Goal: Communication & Community: Answer question/provide support

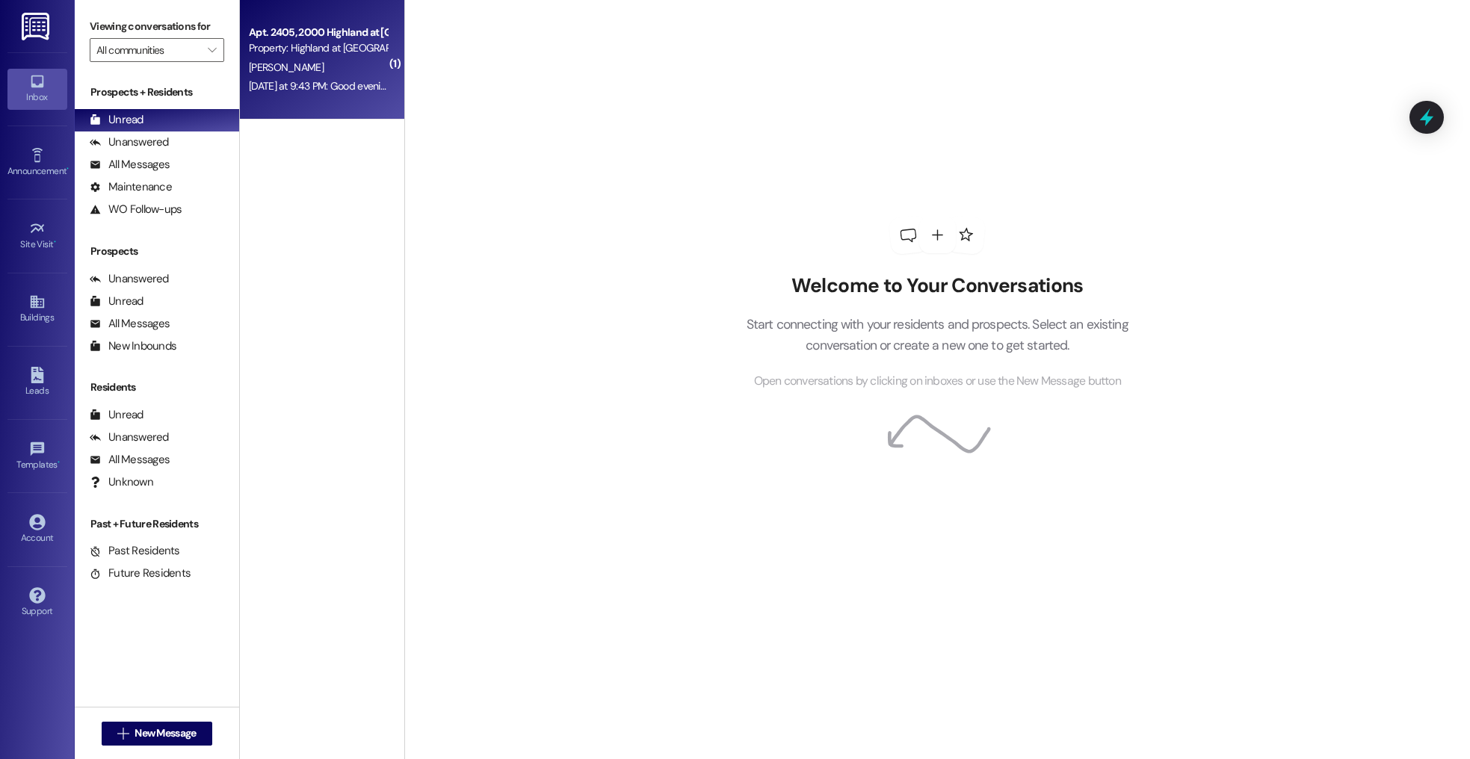
click at [350, 56] on div "Property: Highland at [GEOGRAPHIC_DATA]" at bounding box center [318, 48] width 138 height 16
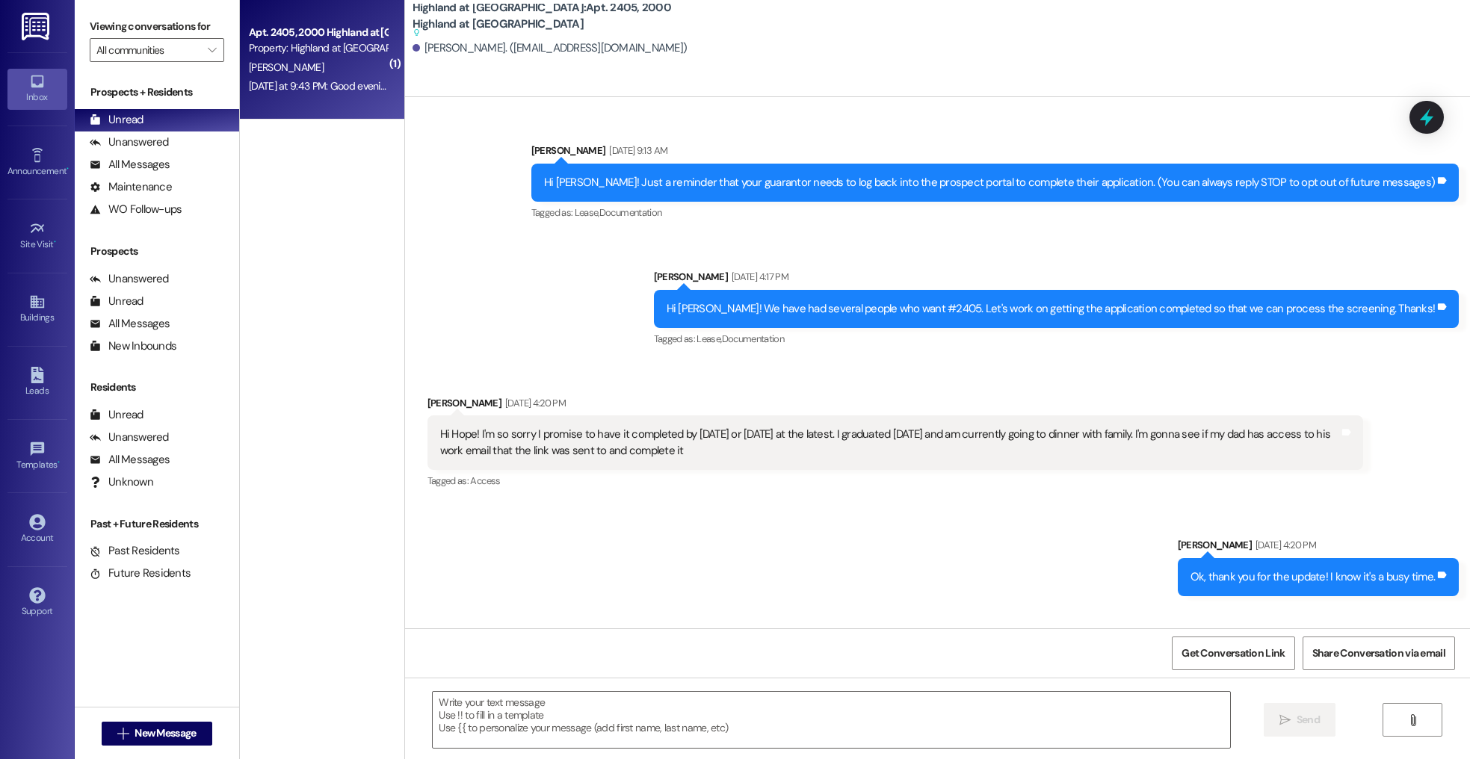
scroll to position [9472, 0]
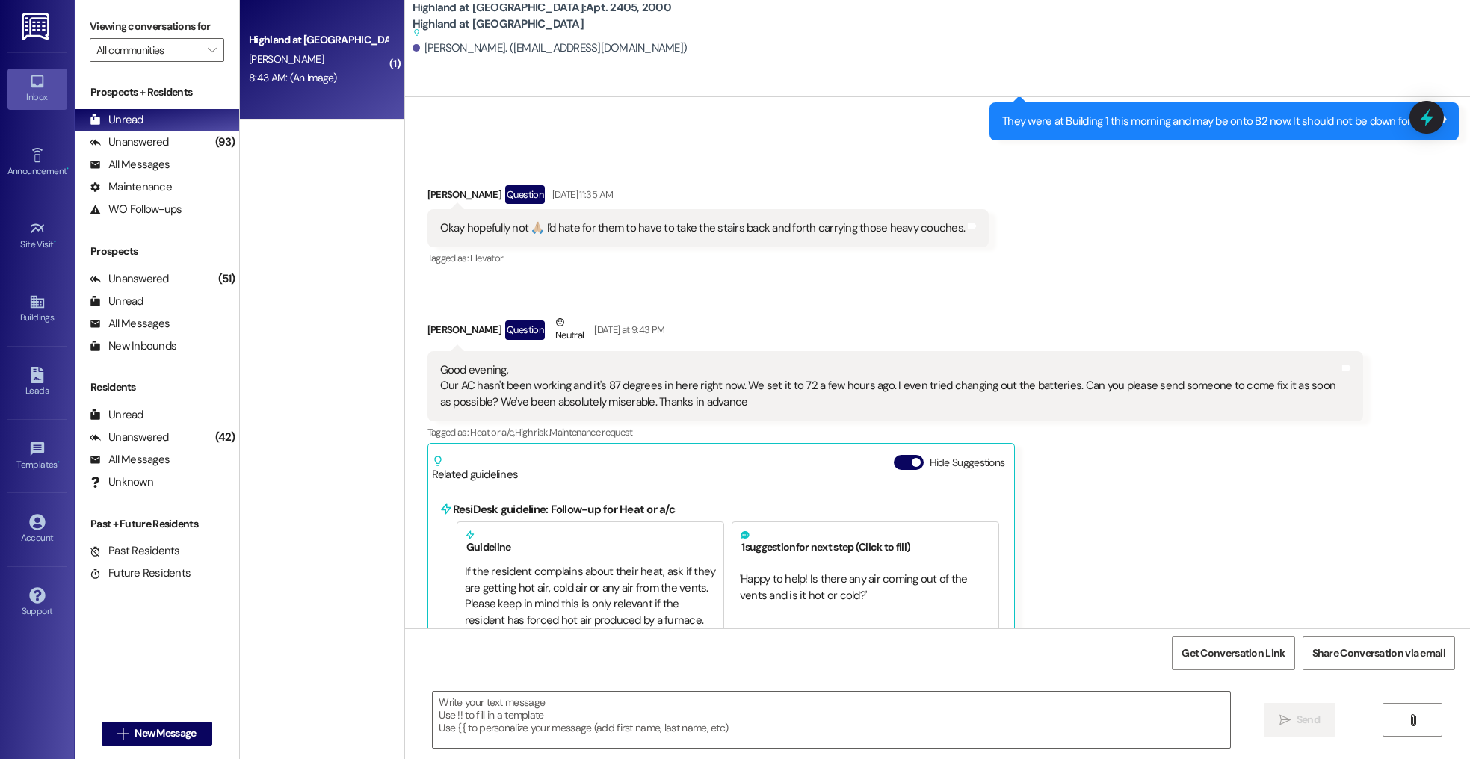
click at [263, 59] on span "[PERSON_NAME]" at bounding box center [286, 58] width 75 height 13
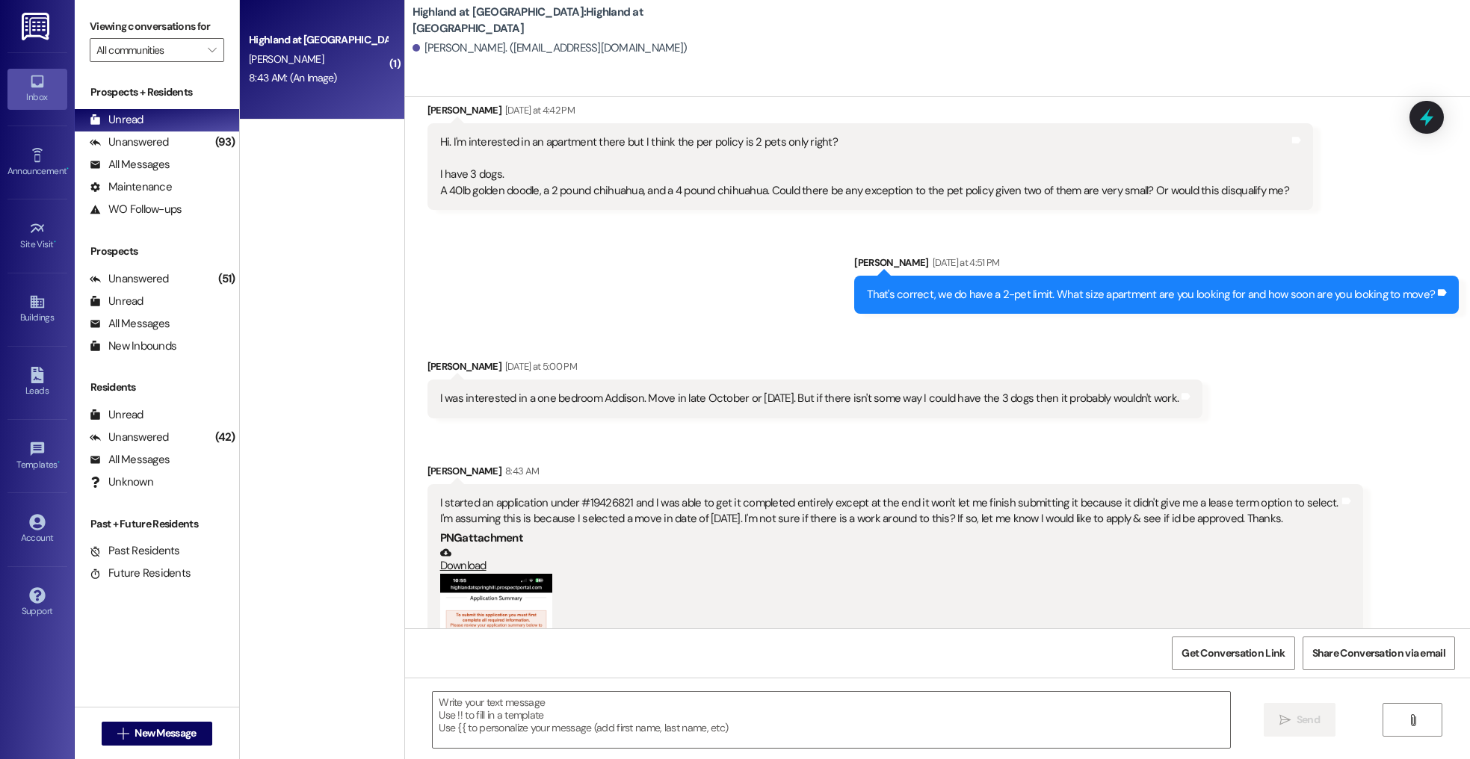
scroll to position [688, 0]
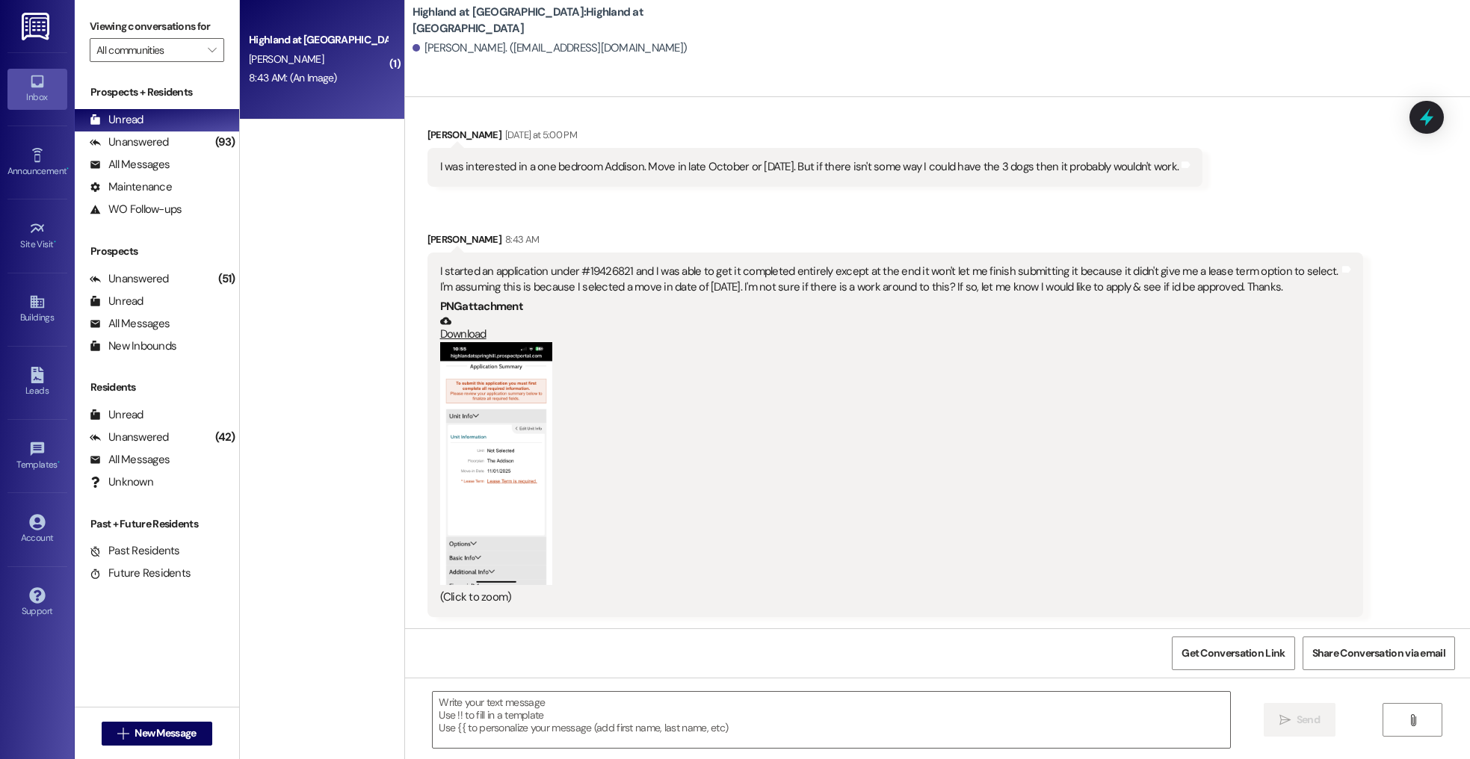
click at [494, 369] on button "Zoom image" at bounding box center [496, 463] width 112 height 243
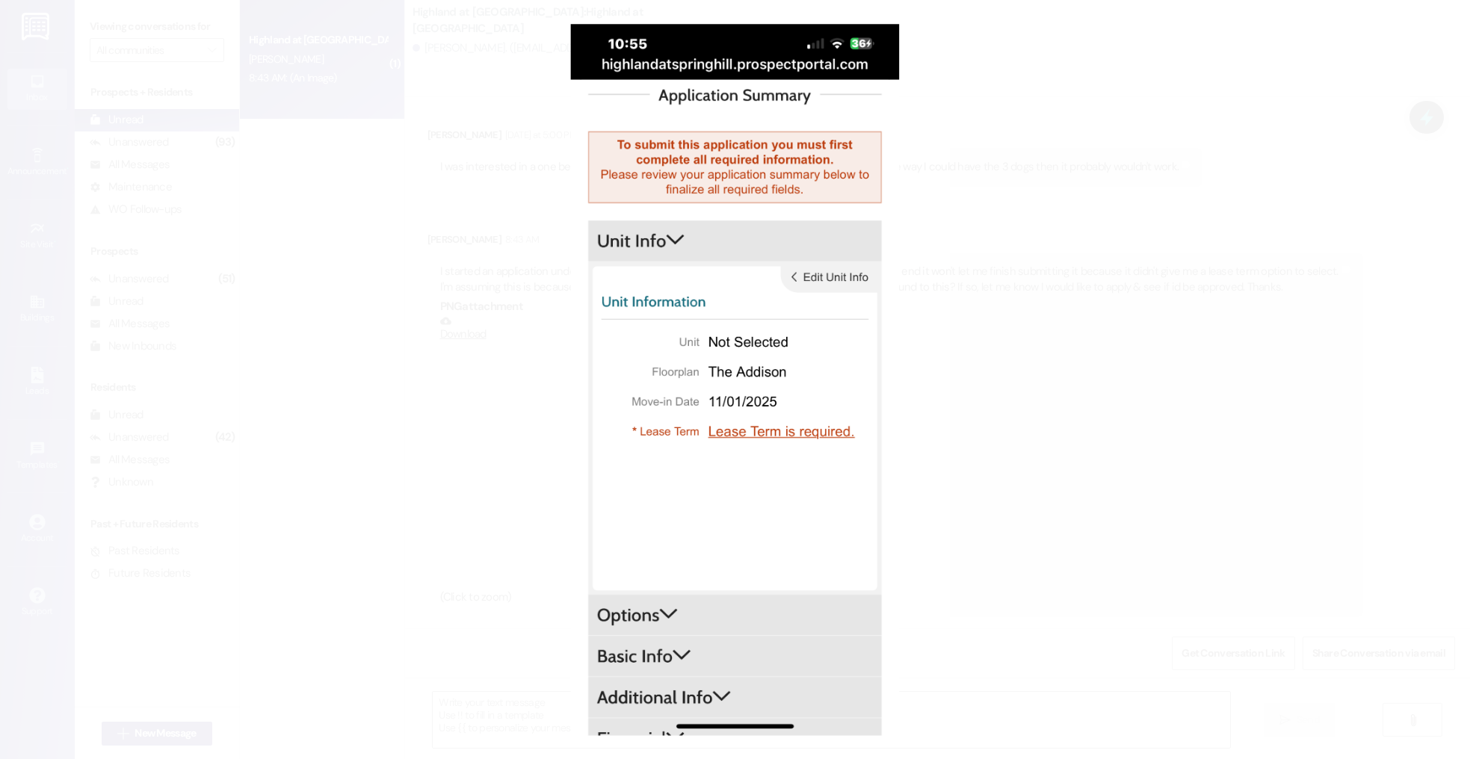
click at [1021, 319] on button "Unzoom image" at bounding box center [735, 379] width 1470 height 759
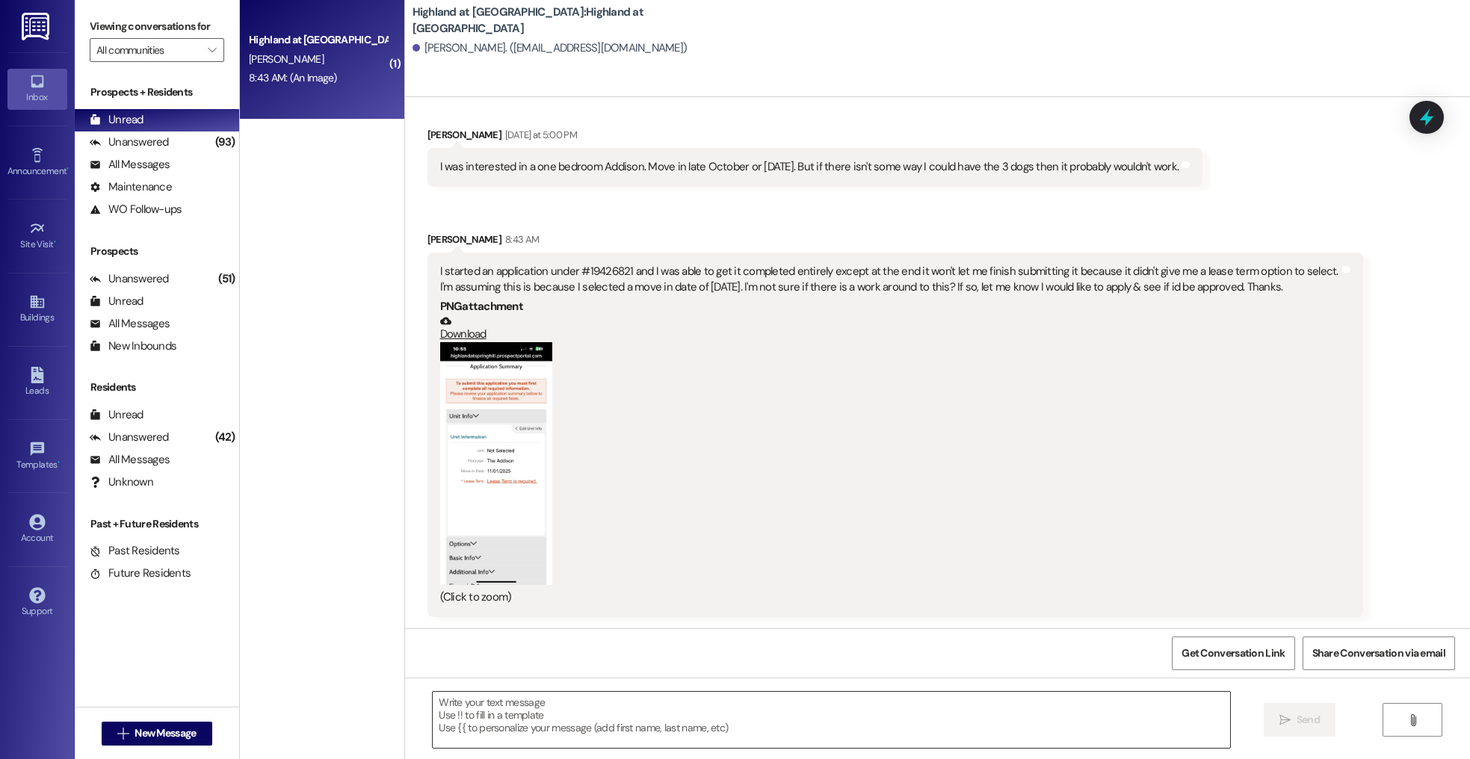
click at [729, 700] on textarea at bounding box center [831, 720] width 797 height 56
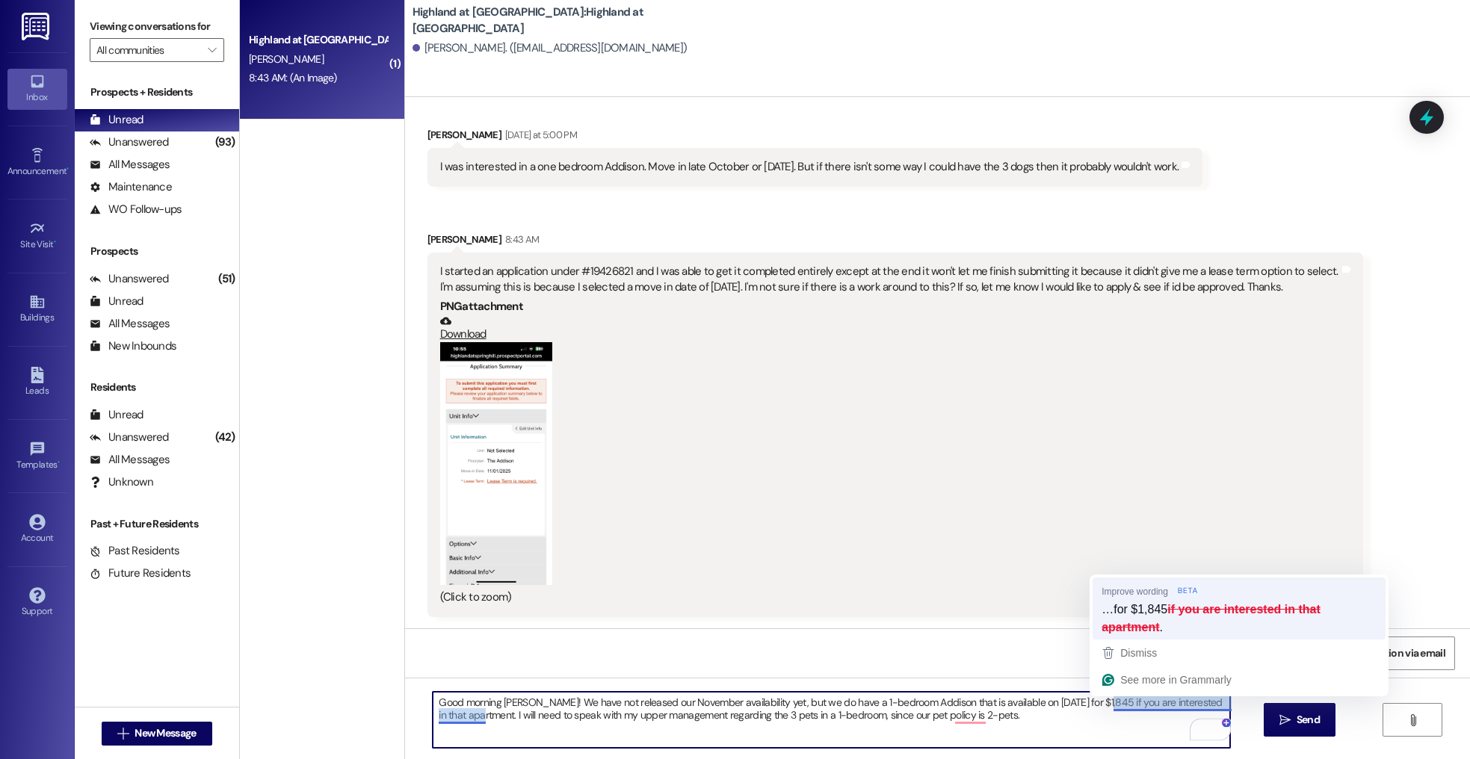
type textarea "Good morning [PERSON_NAME]! We have not released our November availability yet,…"
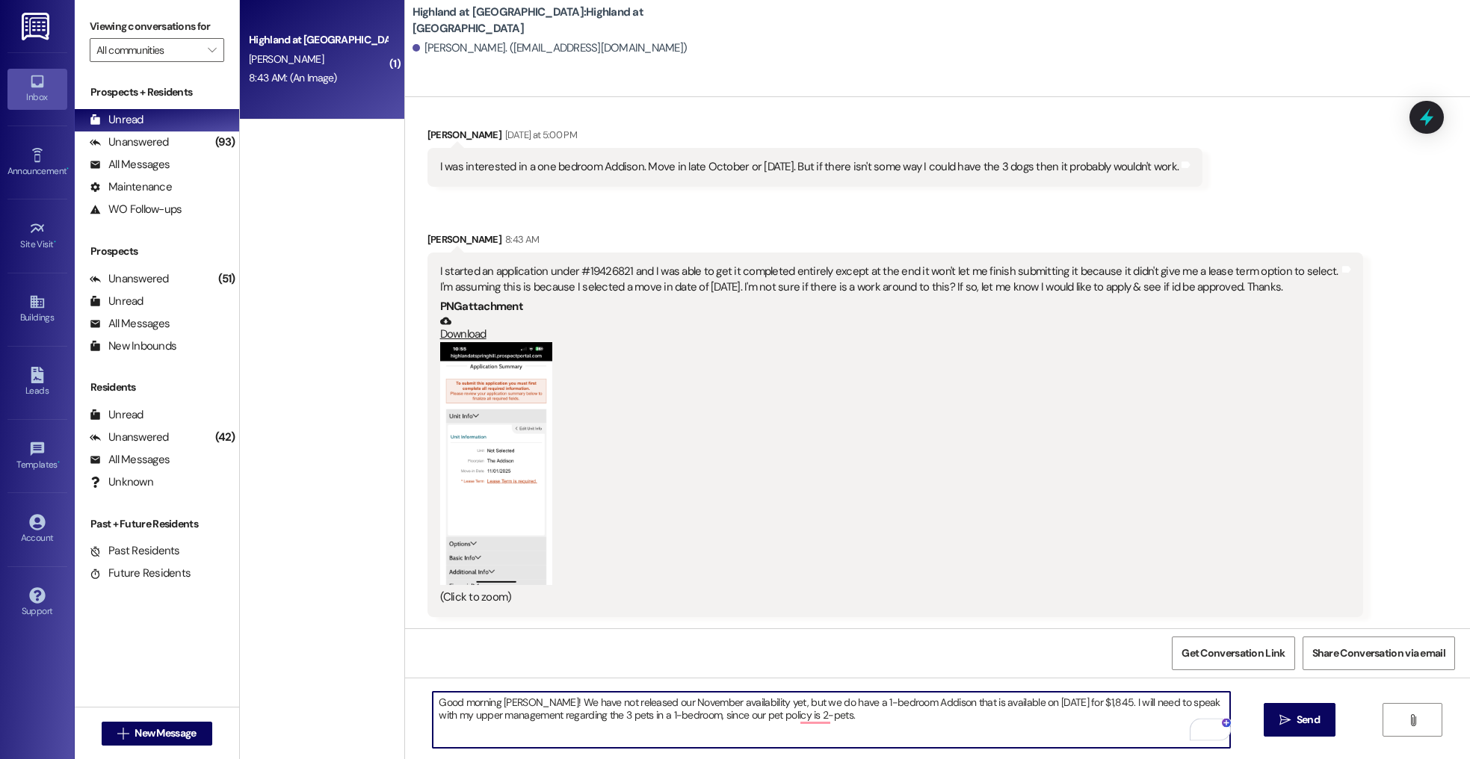
click at [971, 726] on textarea "Good morning [PERSON_NAME]! We have not released our November availability yet,…" at bounding box center [831, 720] width 797 height 56
click at [928, 719] on textarea "Good morning [PERSON_NAME]! We have not released our November availability yet,…" at bounding box center [831, 720] width 797 height 56
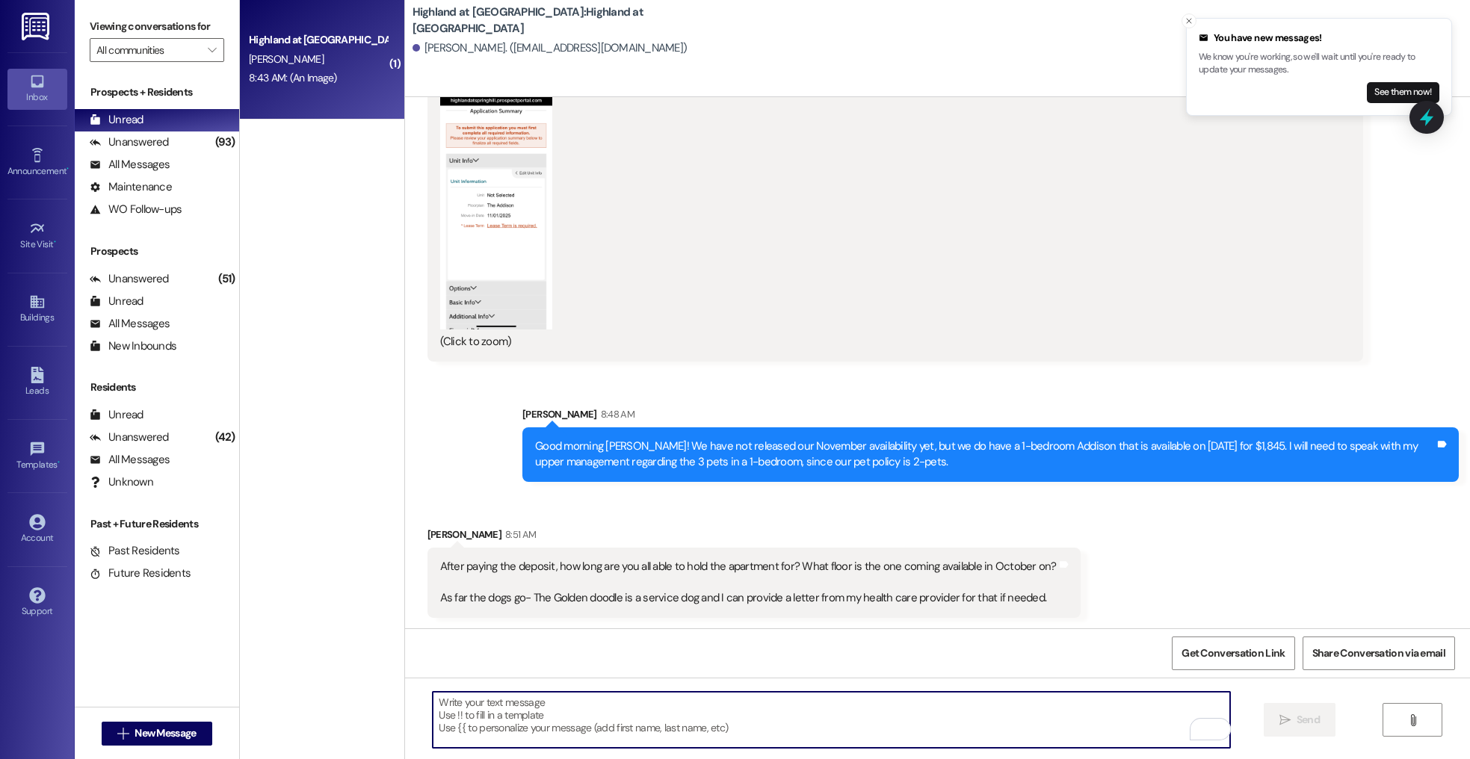
scroll to position [945, 0]
click at [921, 699] on textarea "To enrich screen reader interactions, please activate Accessibility in Grammarl…" at bounding box center [831, 720] width 797 height 56
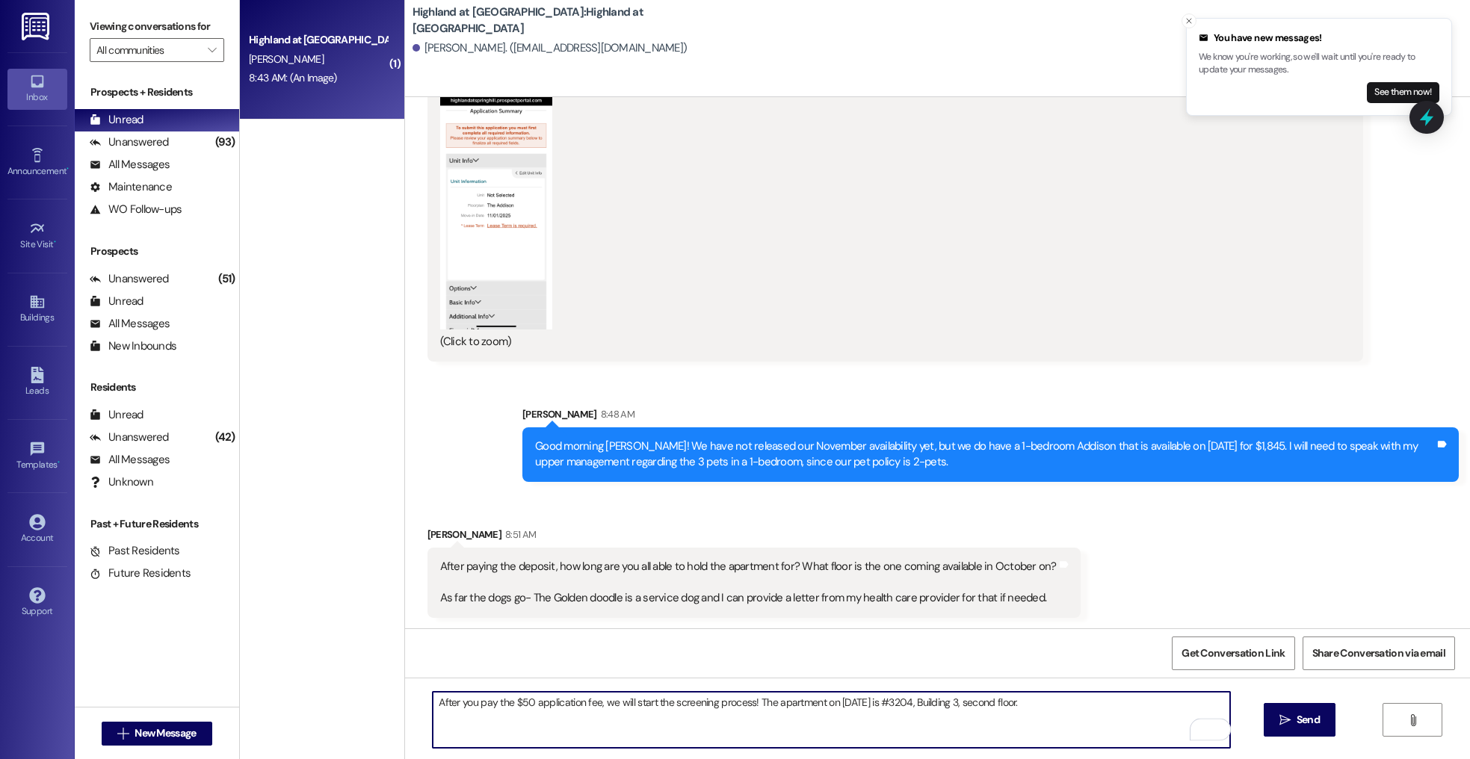
scroll to position [1049, 0]
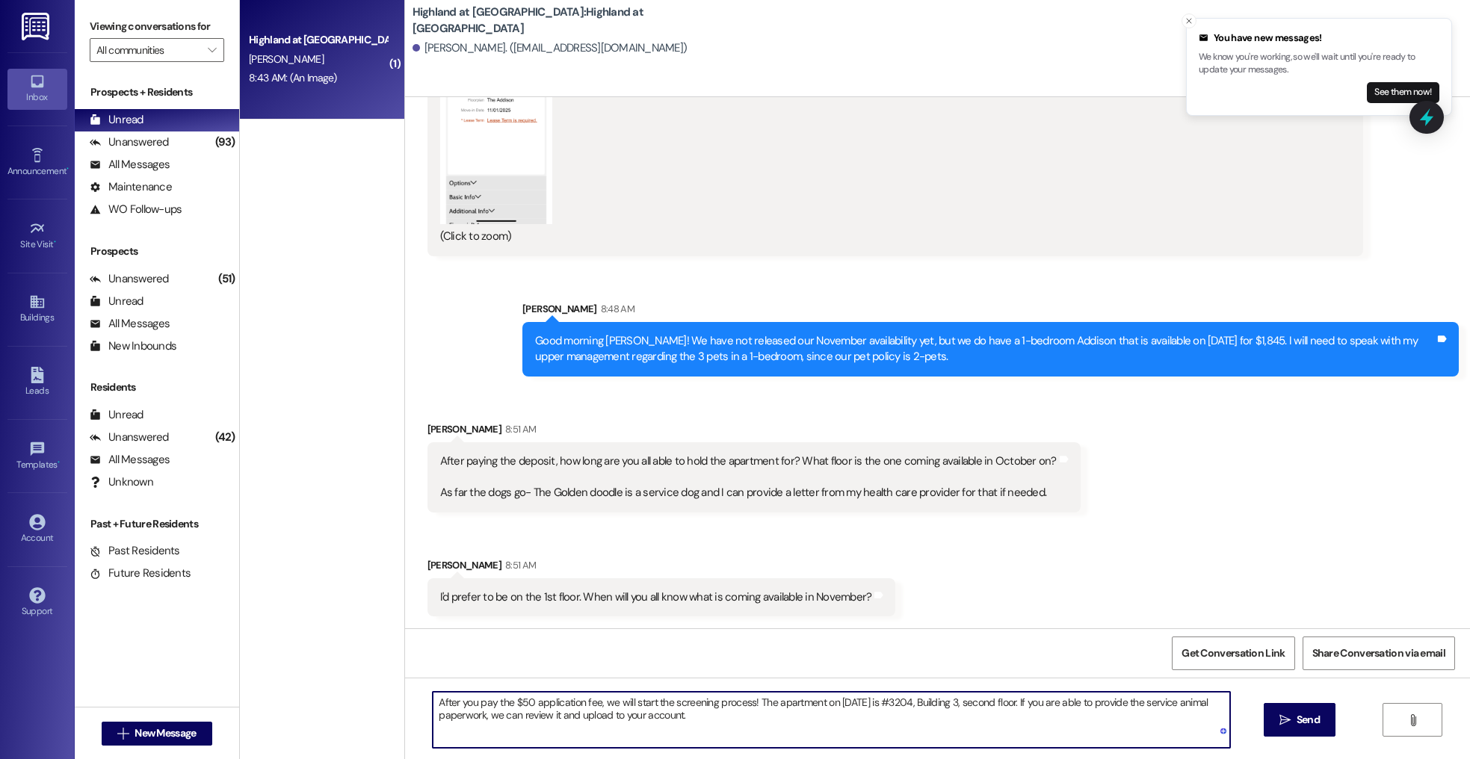
type textarea "After you pay the $50 application fee, we will start the screening process! The…"
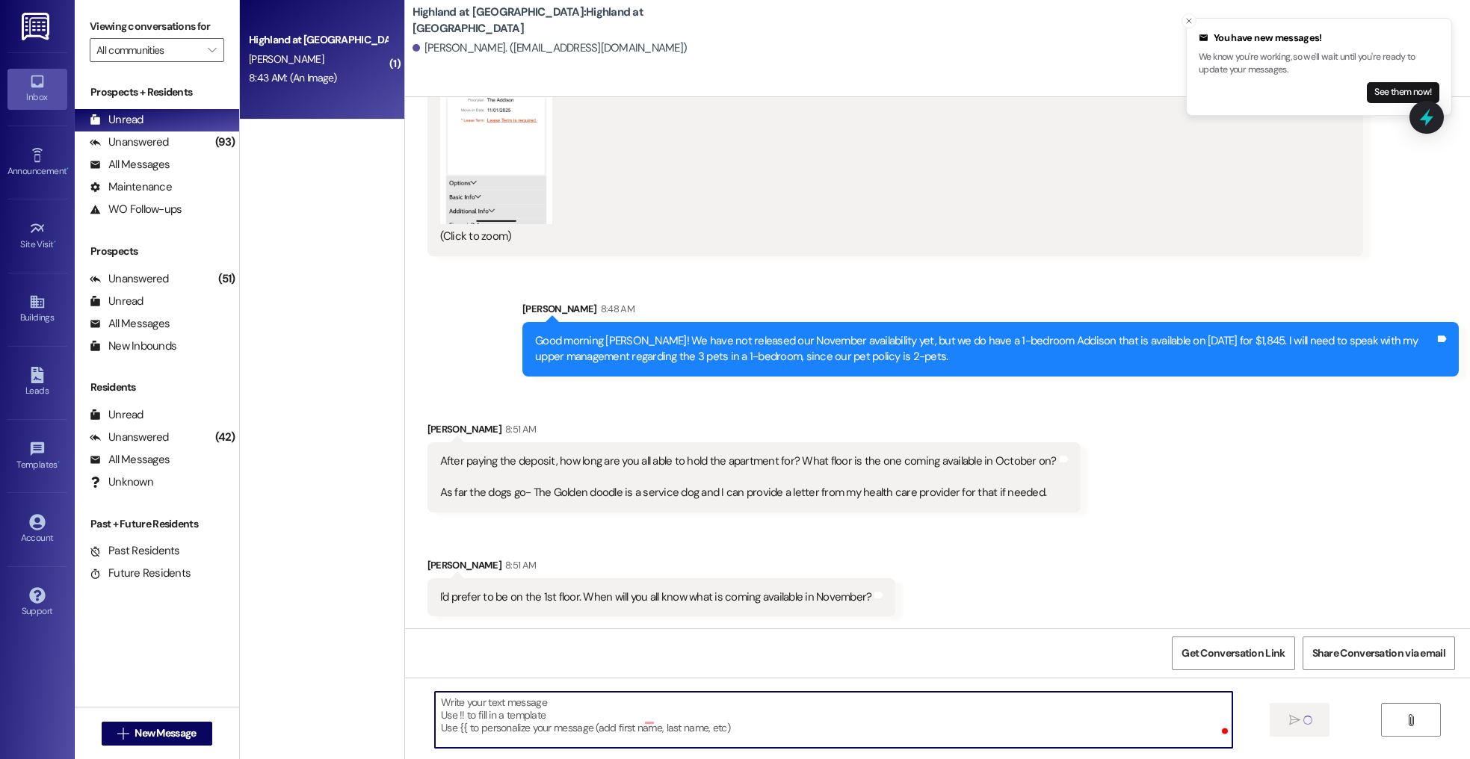
scroll to position [1048, 0]
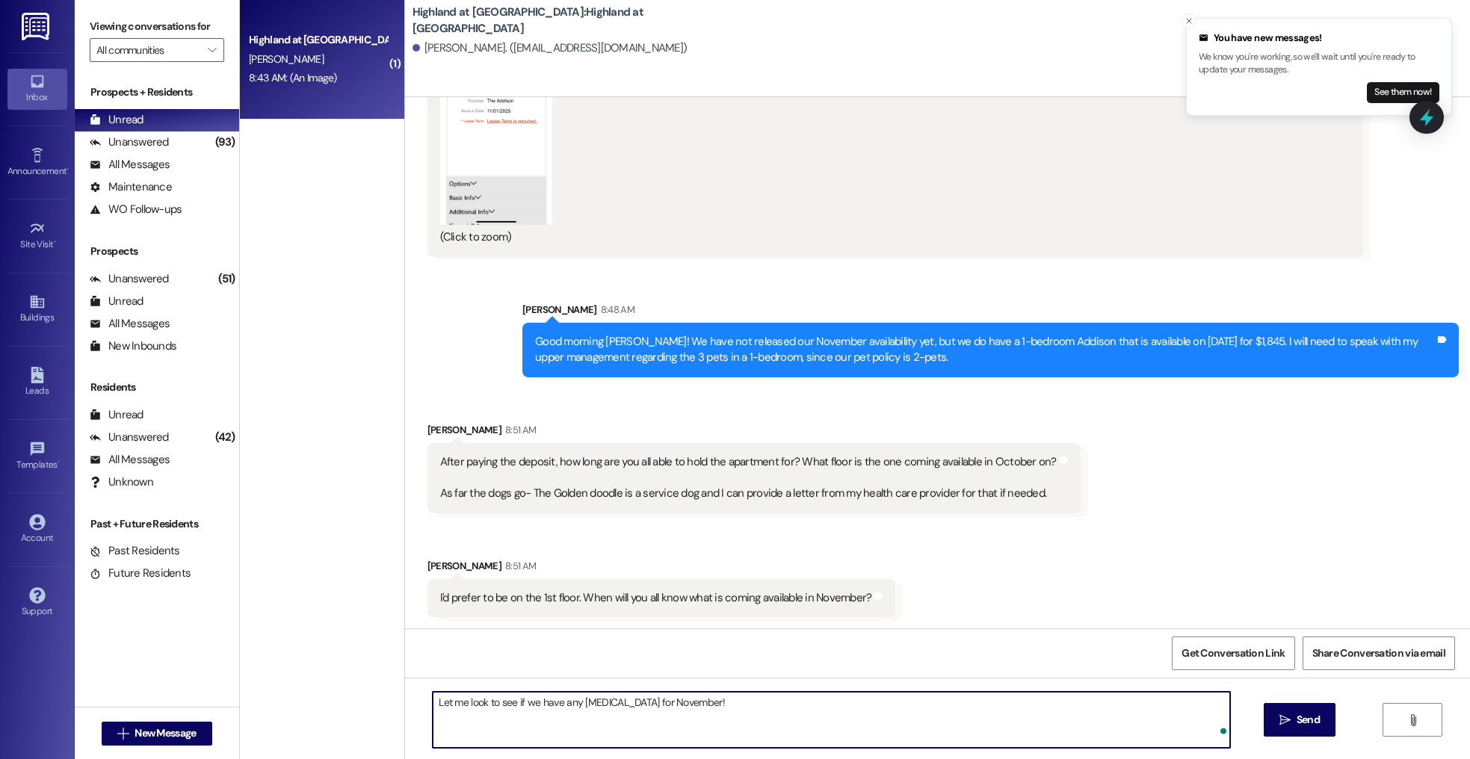
type textarea "Let me look to see if we have any Addisons for November!"
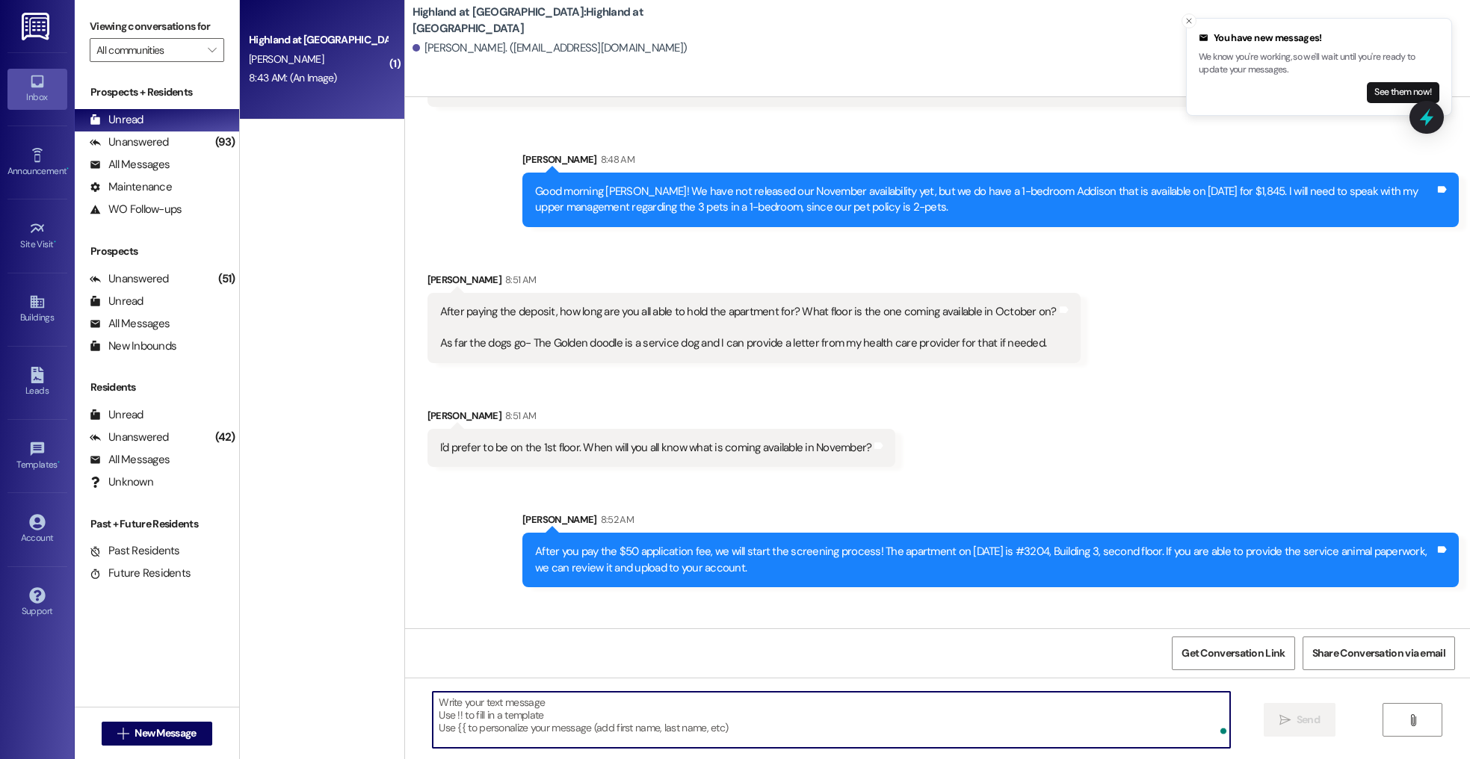
scroll to position [1273, 0]
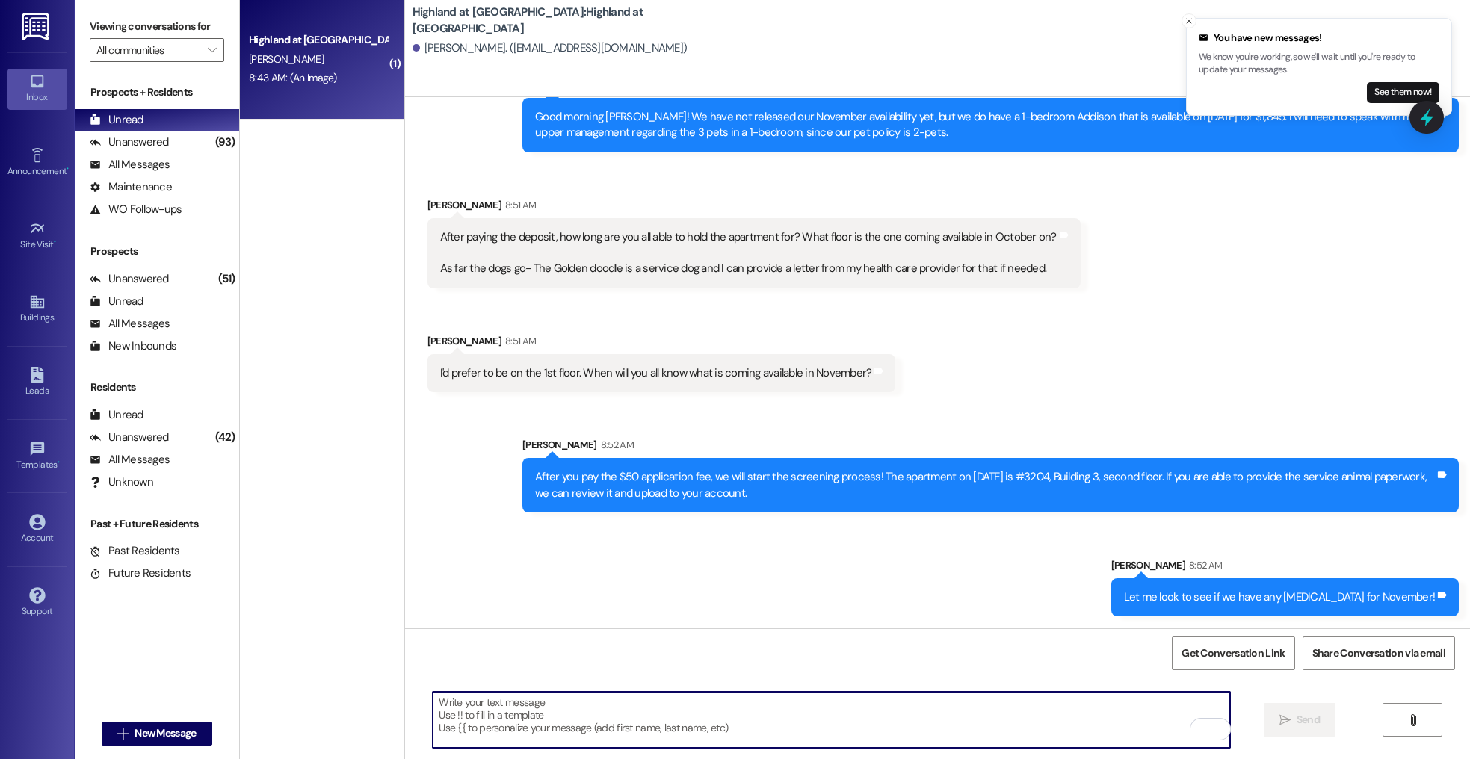
click at [477, 706] on textarea "To enrich screen reader interactions, please activate Accessibility in Grammarl…" at bounding box center [831, 720] width 797 height 56
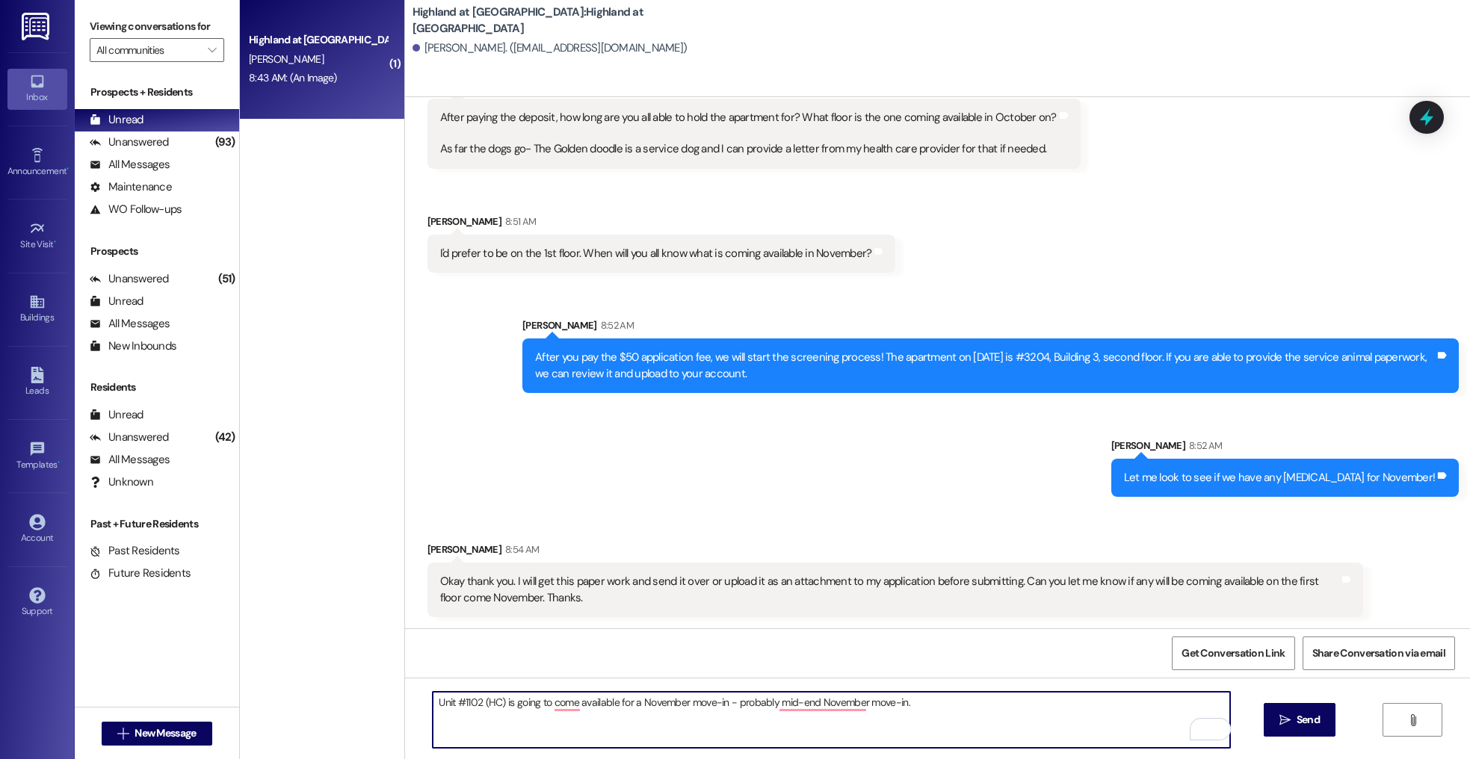
scroll to position [1394, 0]
click at [725, 705] on textarea "Unit #1102 (HC) is going to come available for a November move-in - probably mi…" at bounding box center [831, 720] width 797 height 56
click at [992, 712] on textarea "Unit #1102 (HC) is going to come available for a November move-in, probably mid…" at bounding box center [831, 720] width 797 height 56
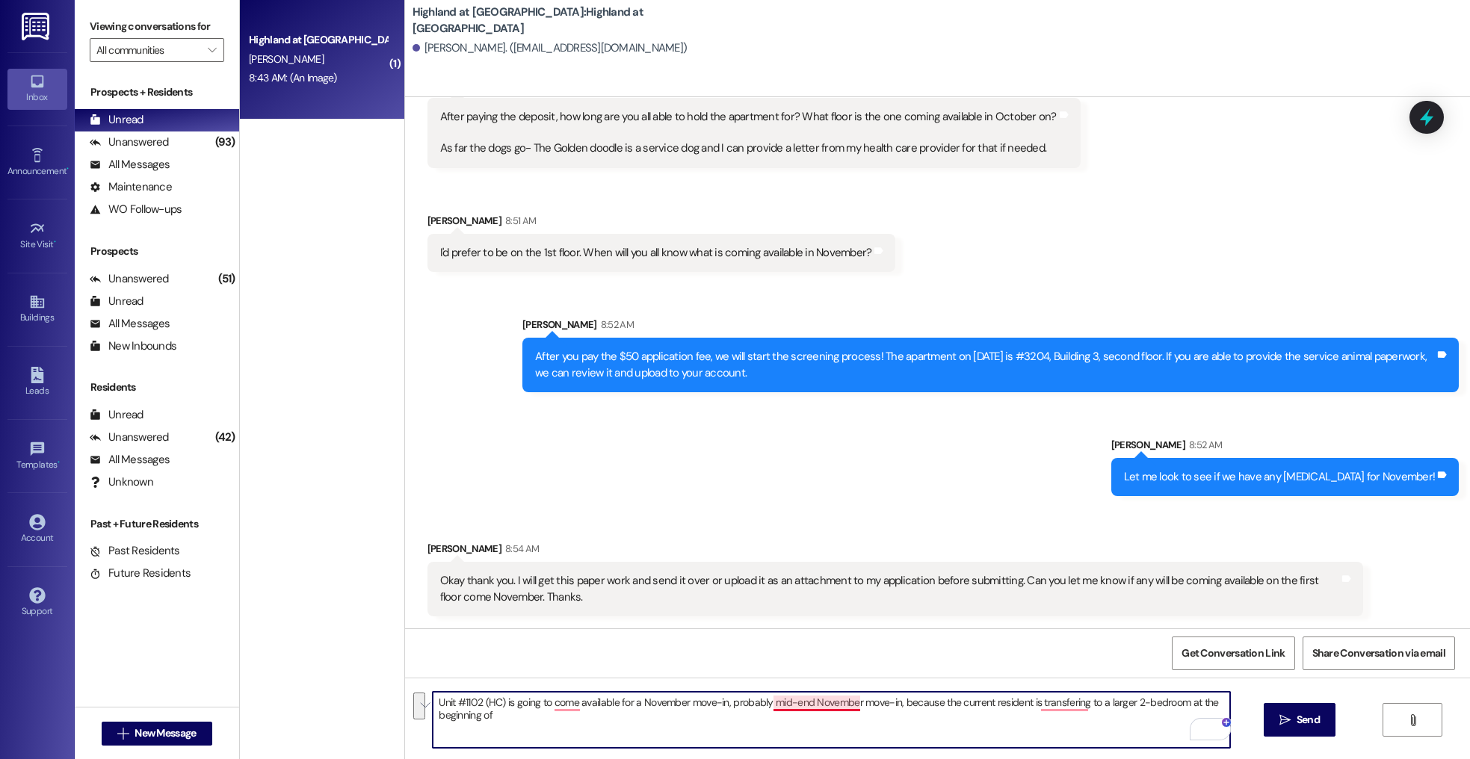
drag, startPoint x: 523, startPoint y: 709, endPoint x: 764, endPoint y: 705, distance: 240.6
click at [764, 705] on textarea "Unit #1102 (HC) is going to come available for a November move-in, probably mid…" at bounding box center [831, 720] width 797 height 56
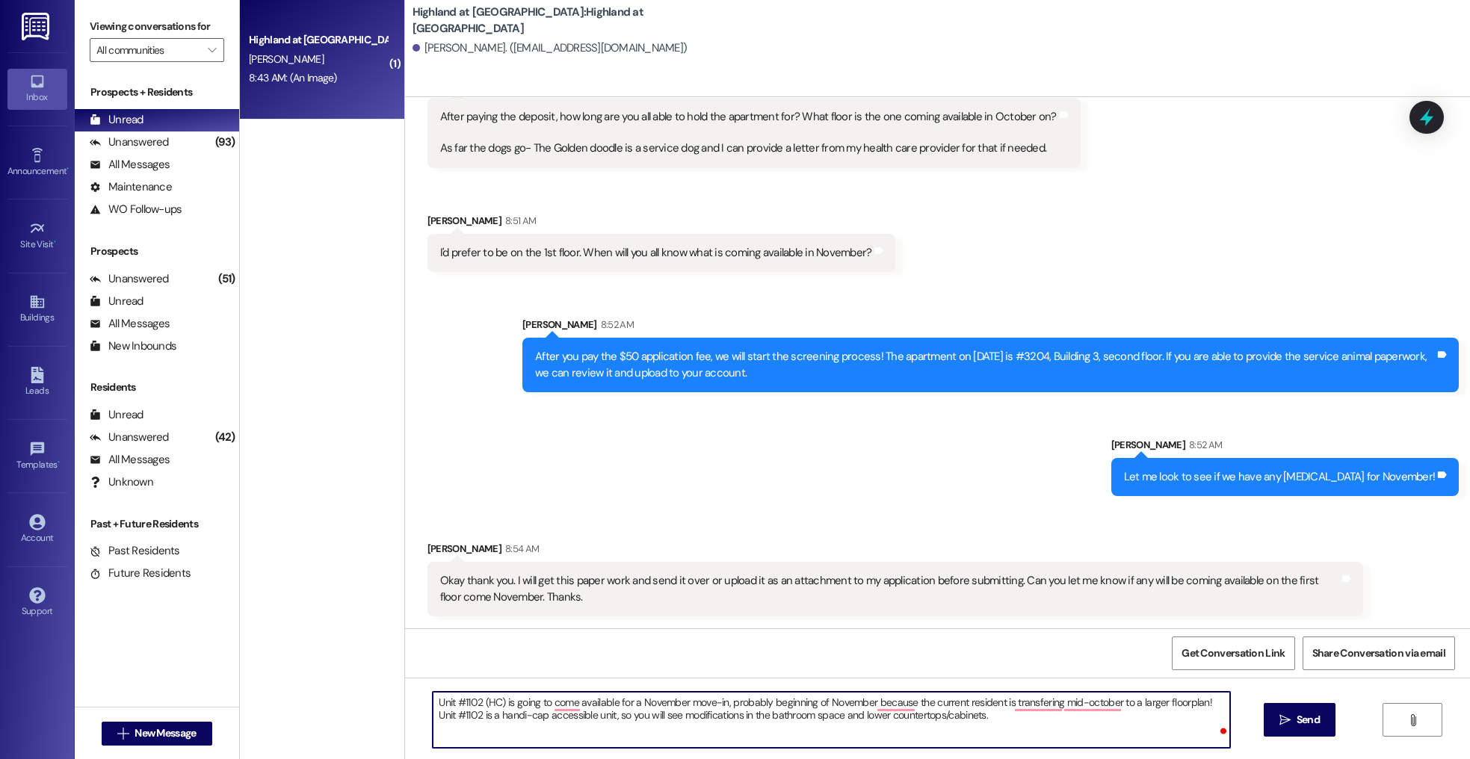
type textarea "Unit #1102 (HC) is going to come available for a November move-in, probably beg…"
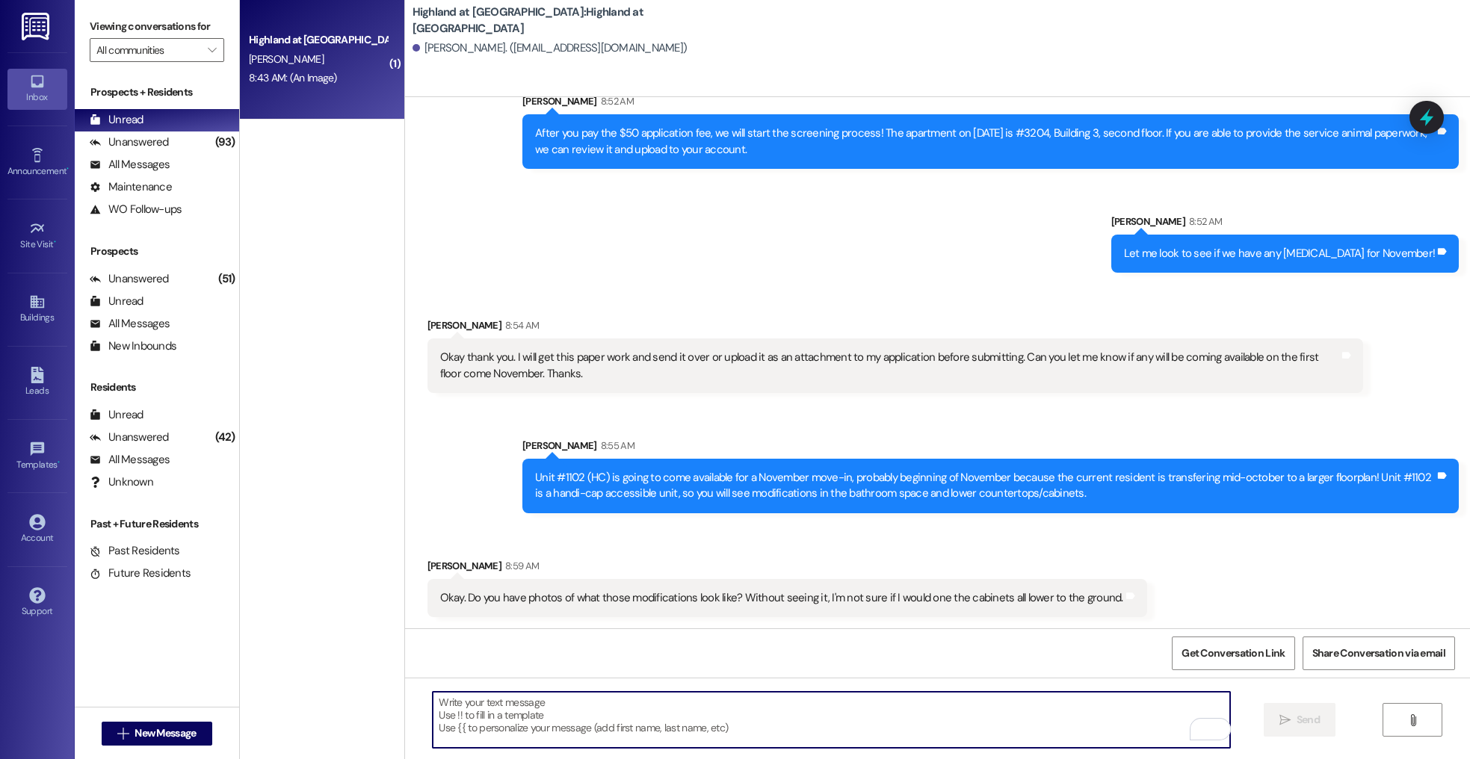
scroll to position [1618, 0]
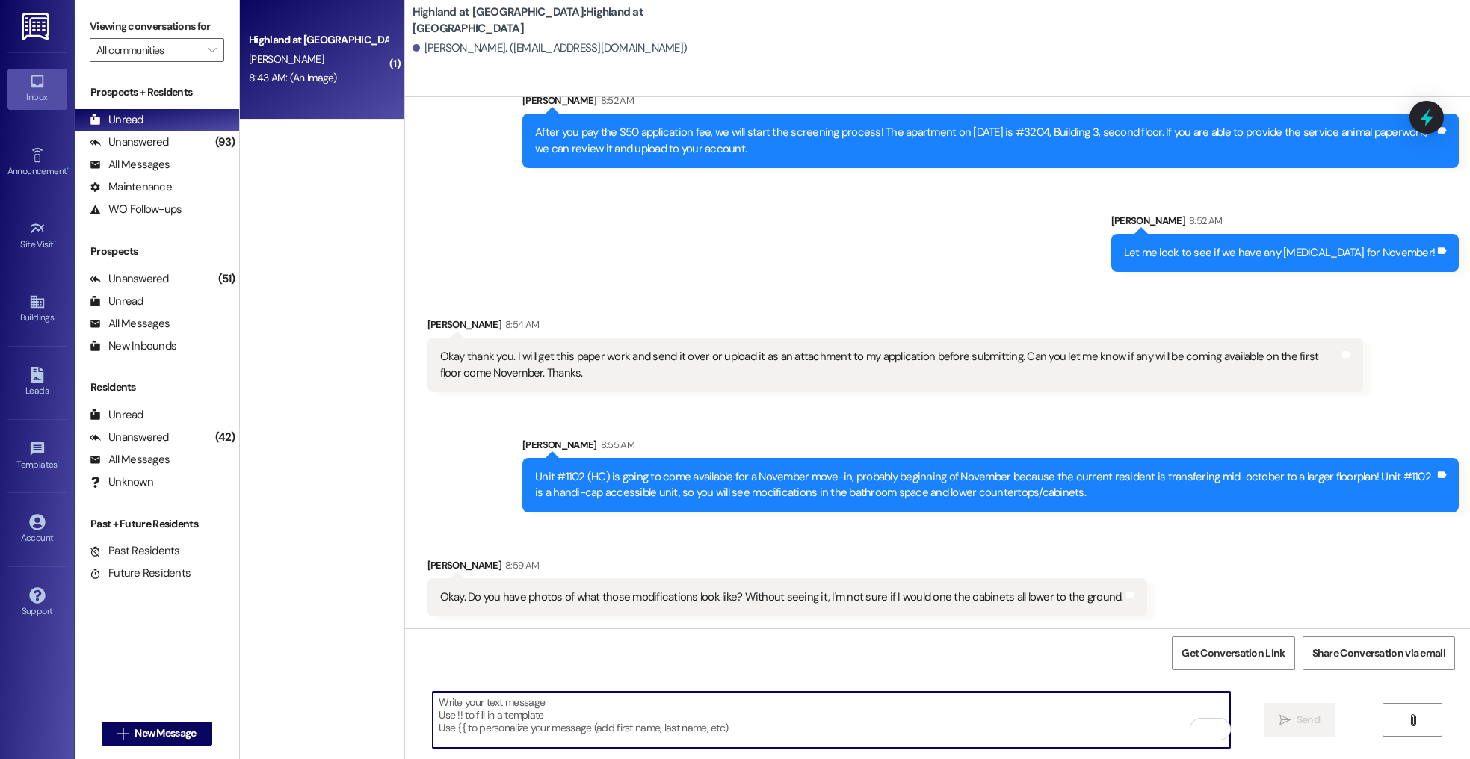
click at [597, 709] on textarea "To enrich screen reader interactions, please activate Accessibility in Grammarl…" at bounding box center [831, 720] width 797 height 56
type textarea "L"
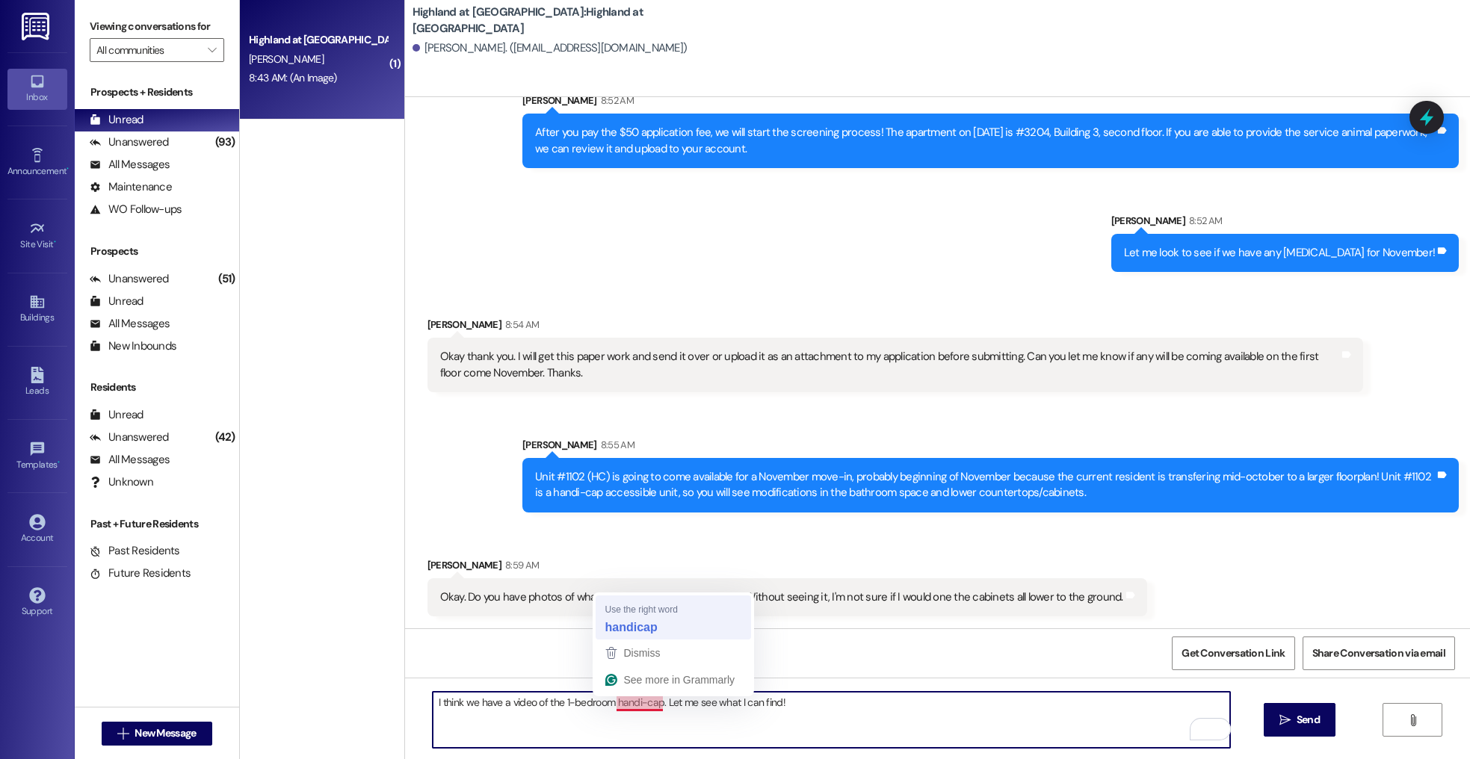
type textarea "I think we have a video of the 1-bedroom handicap. Let me see what I can find!"
click at [811, 694] on textarea "I think we have a video of the 1-bedroom handicap. Let me see what I can find!" at bounding box center [831, 720] width 797 height 56
click at [803, 713] on textarea "I think we have a video of the 1-bedroom handicap. Let me see what I can find!" at bounding box center [831, 720] width 797 height 56
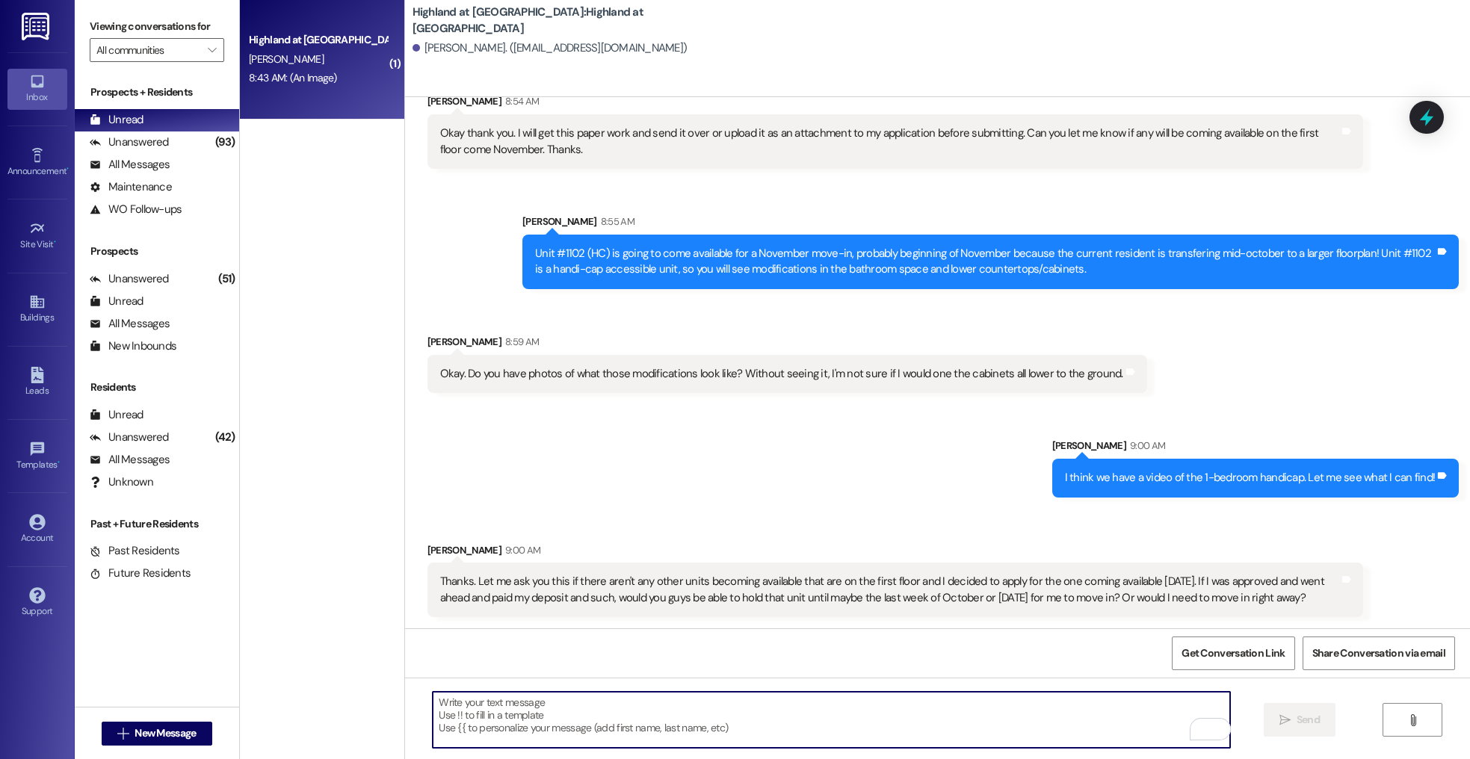
scroll to position [1842, 0]
click at [700, 713] on textarea "To enrich screen reader interactions, please activate Accessibility in Grammarl…" at bounding box center [831, 720] width 797 height 56
click at [844, 739] on textarea "To enrich screen reader interactions, please activate Accessibility in Grammarl…" at bounding box center [831, 720] width 797 height 56
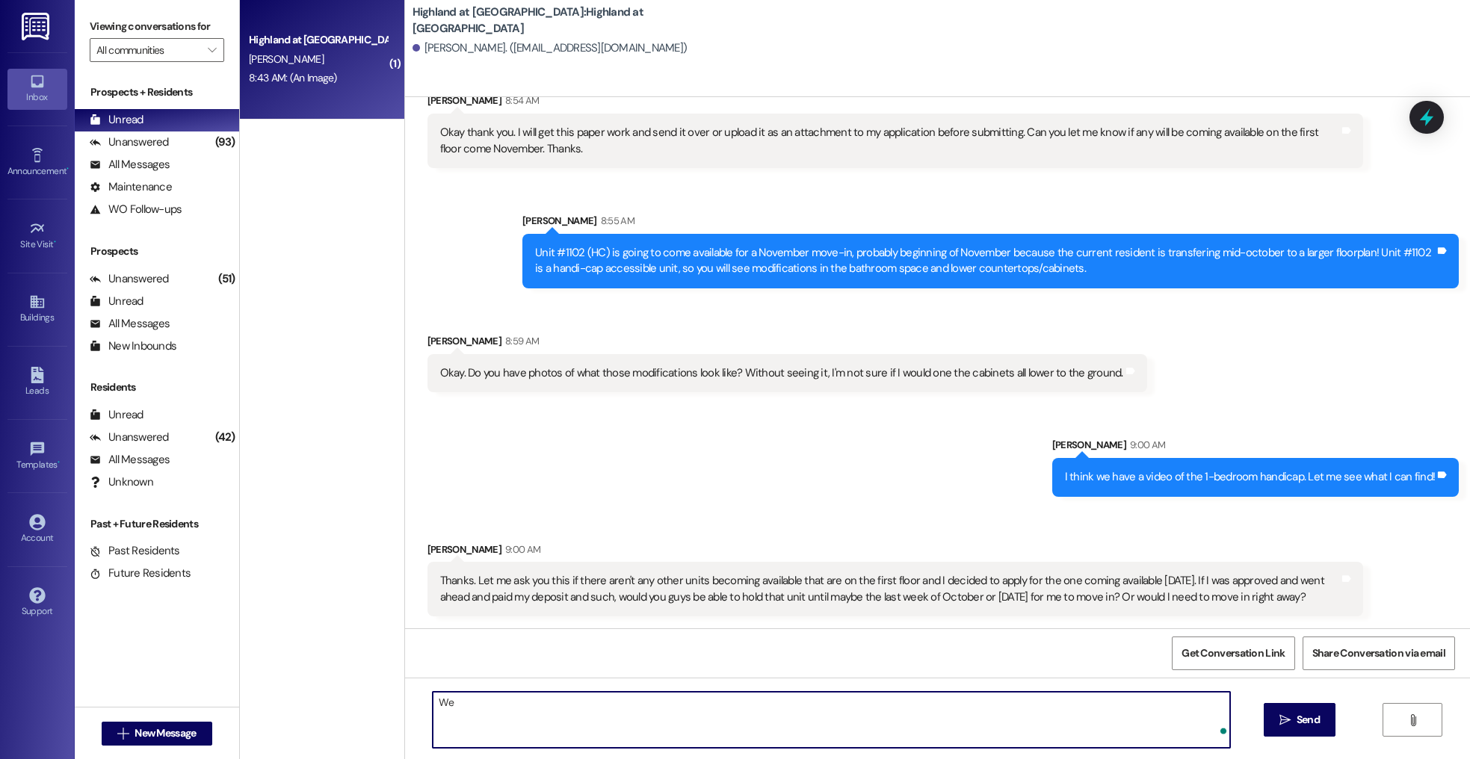
type textarea "W"
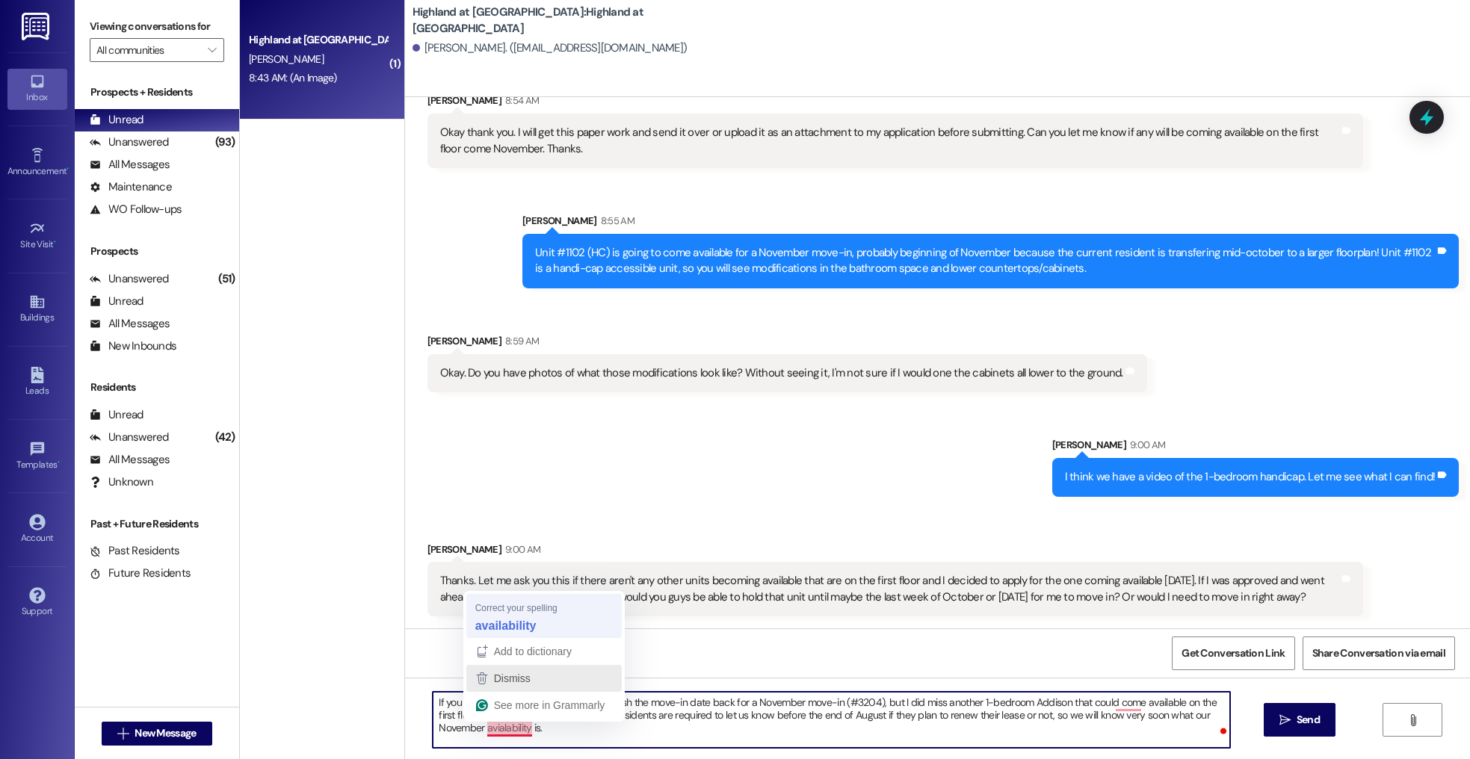
type textarea "If you are approved, we can potentially push the move-in date back for a Novemb…"
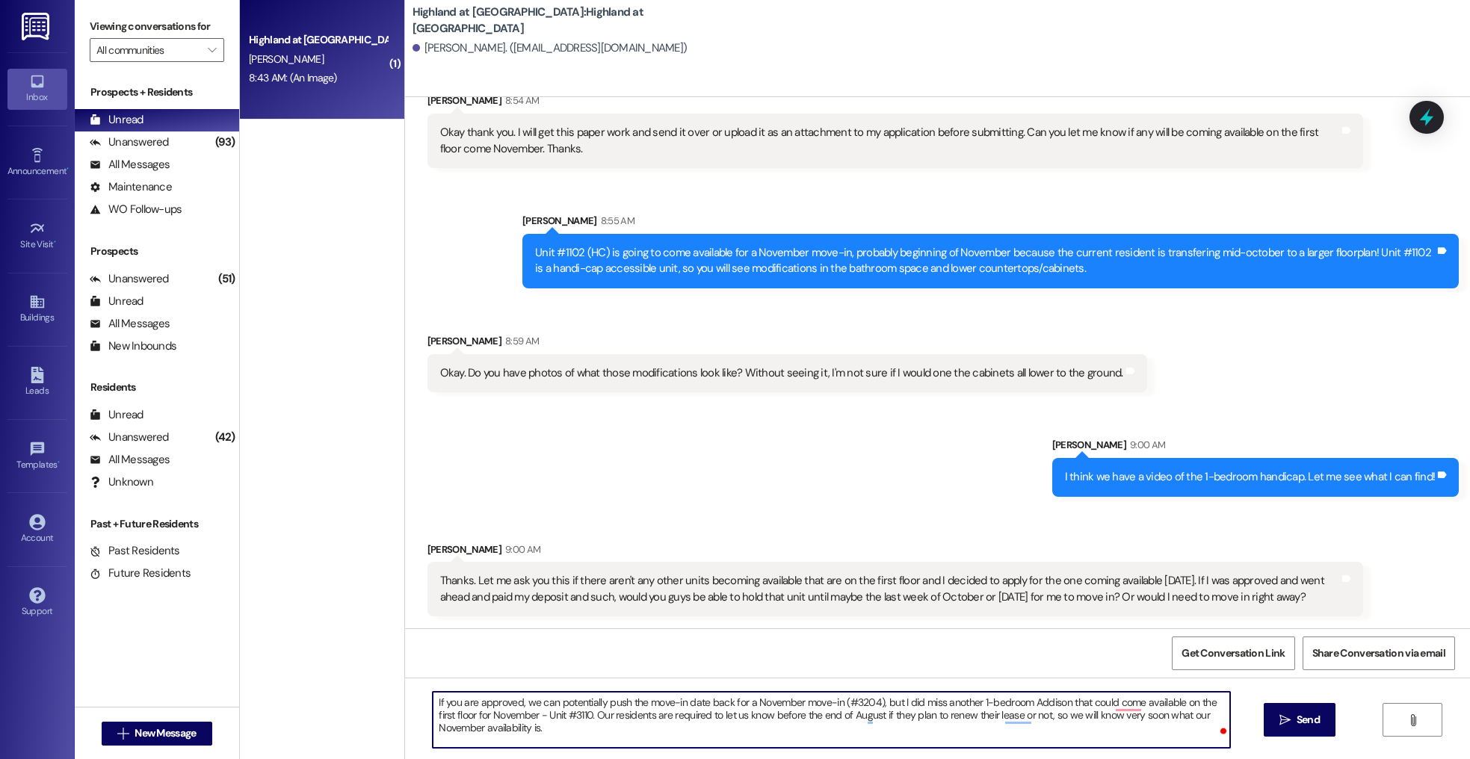
click at [623, 729] on textarea "If you are approved, we can potentially push the move-in date back for a Novemb…" at bounding box center [831, 720] width 797 height 56
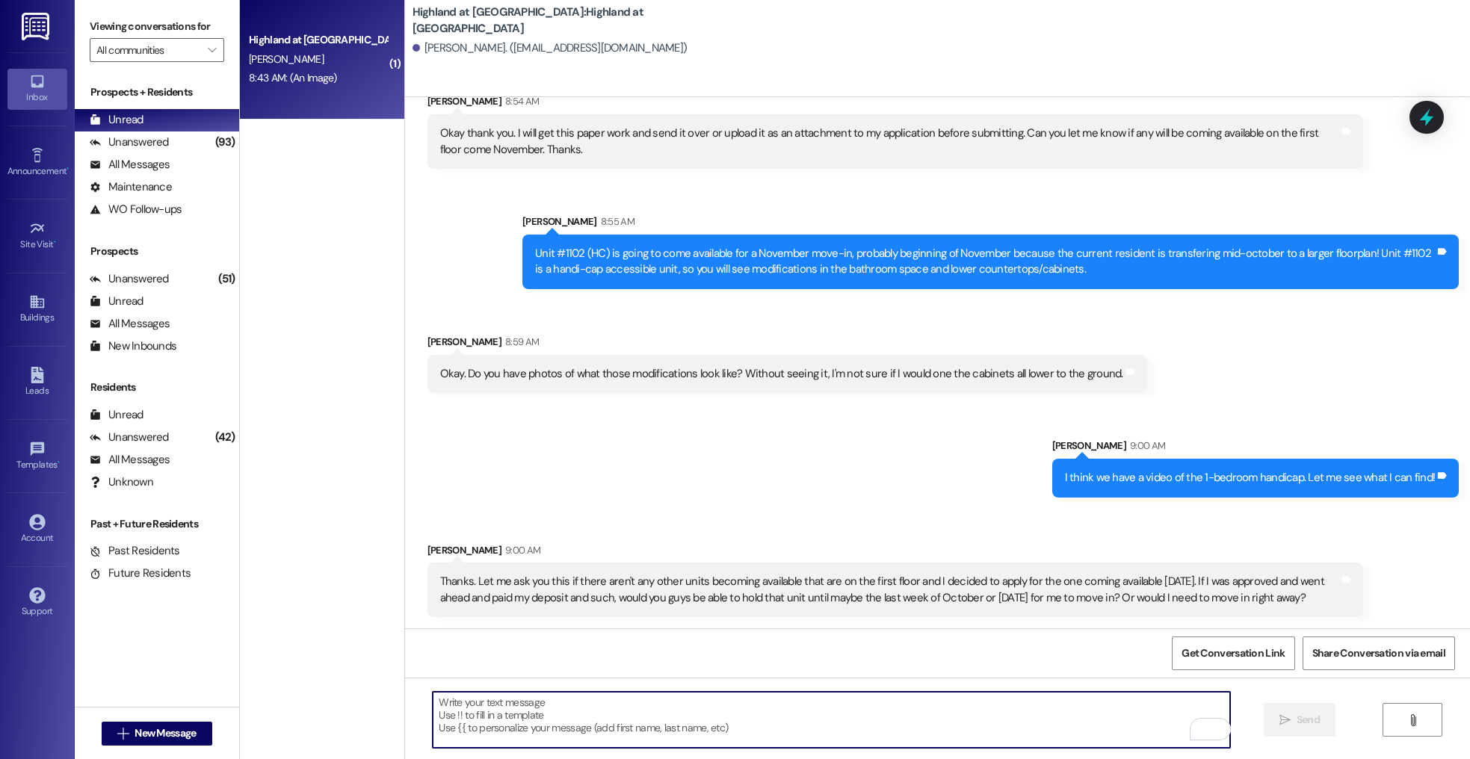
scroll to position [1962, 0]
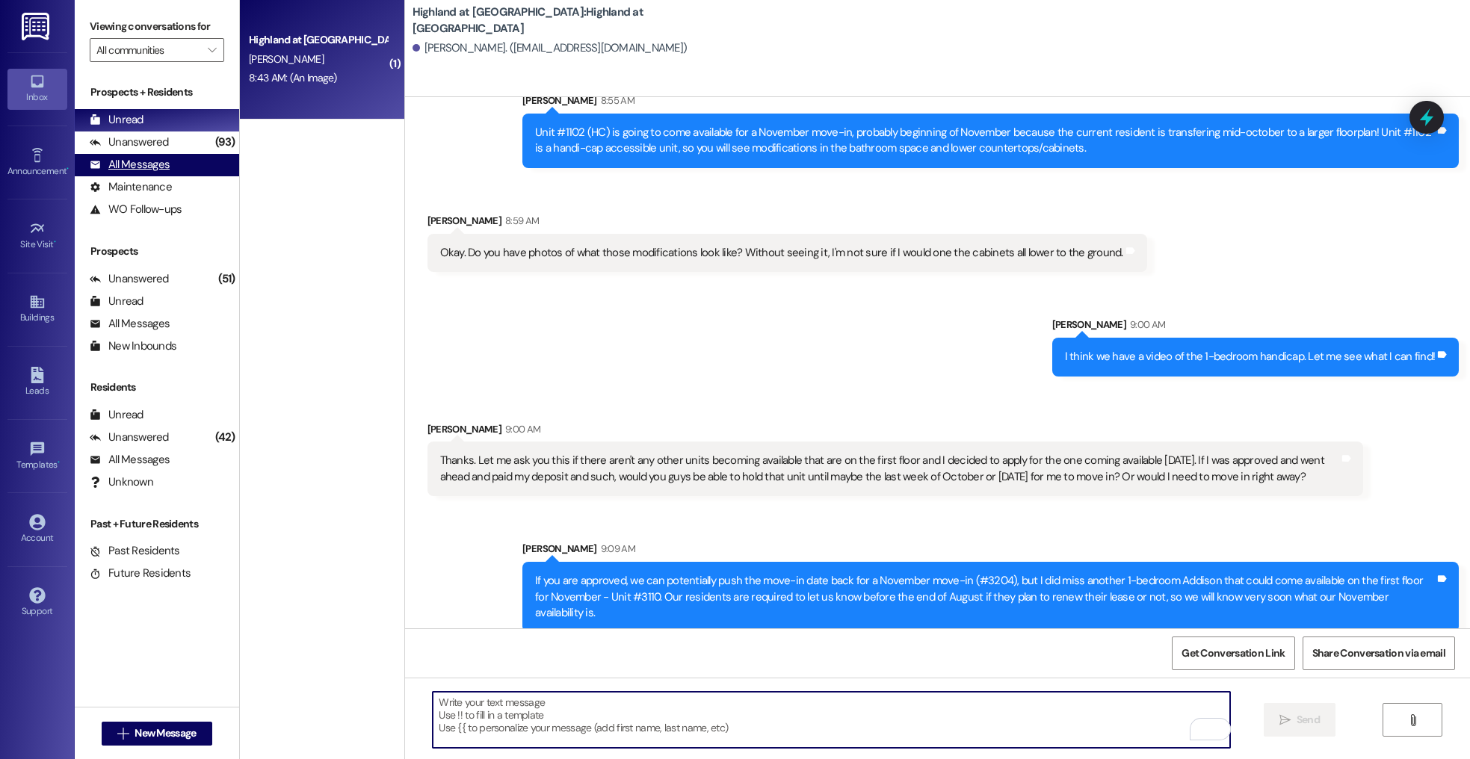
click at [164, 168] on div "All Messages" at bounding box center [130, 165] width 80 height 16
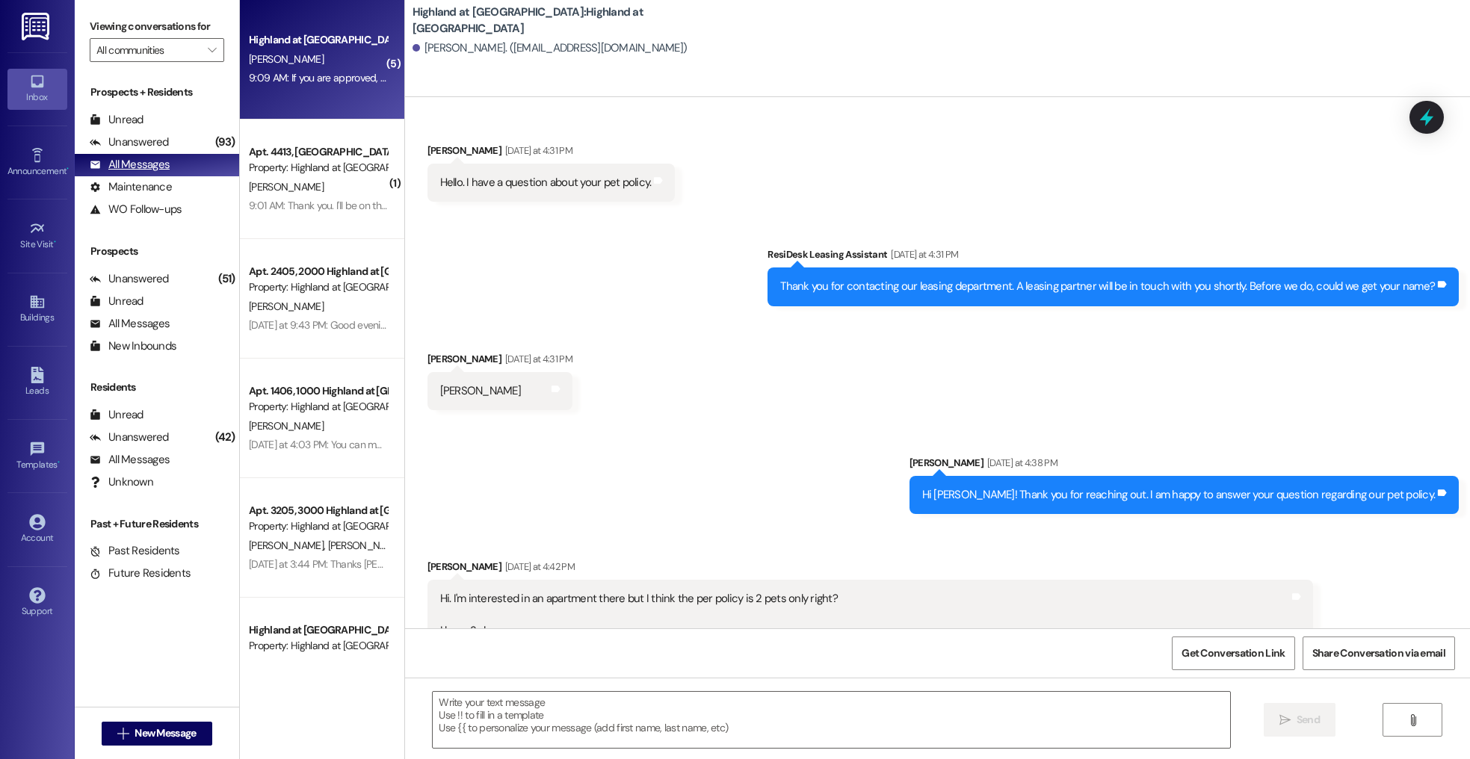
scroll to position [2127, 0]
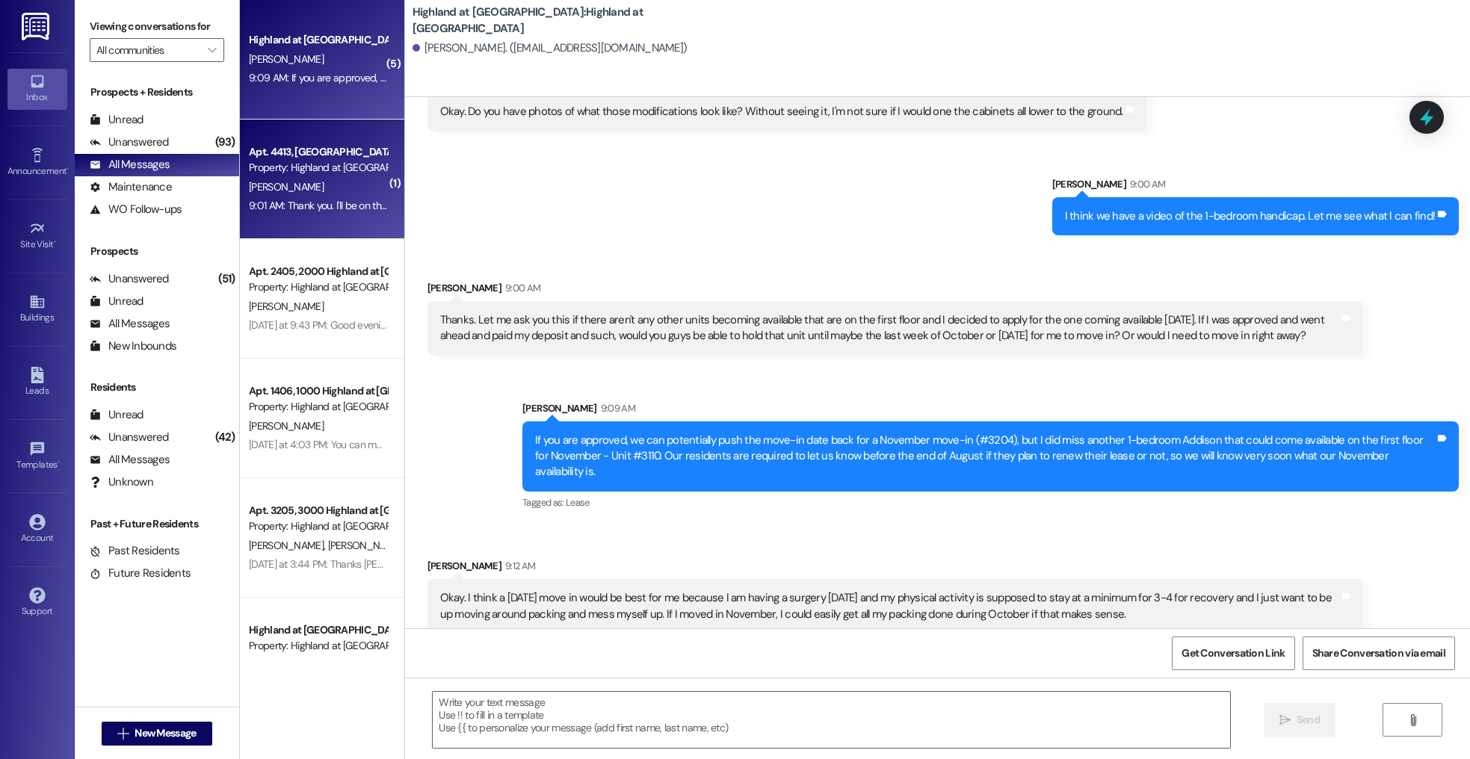
click at [340, 219] on div "Apt. 4413, 4000 Highland at Spring Hill Property: Highland at Spring Hill K. Wa…" at bounding box center [322, 180] width 164 height 120
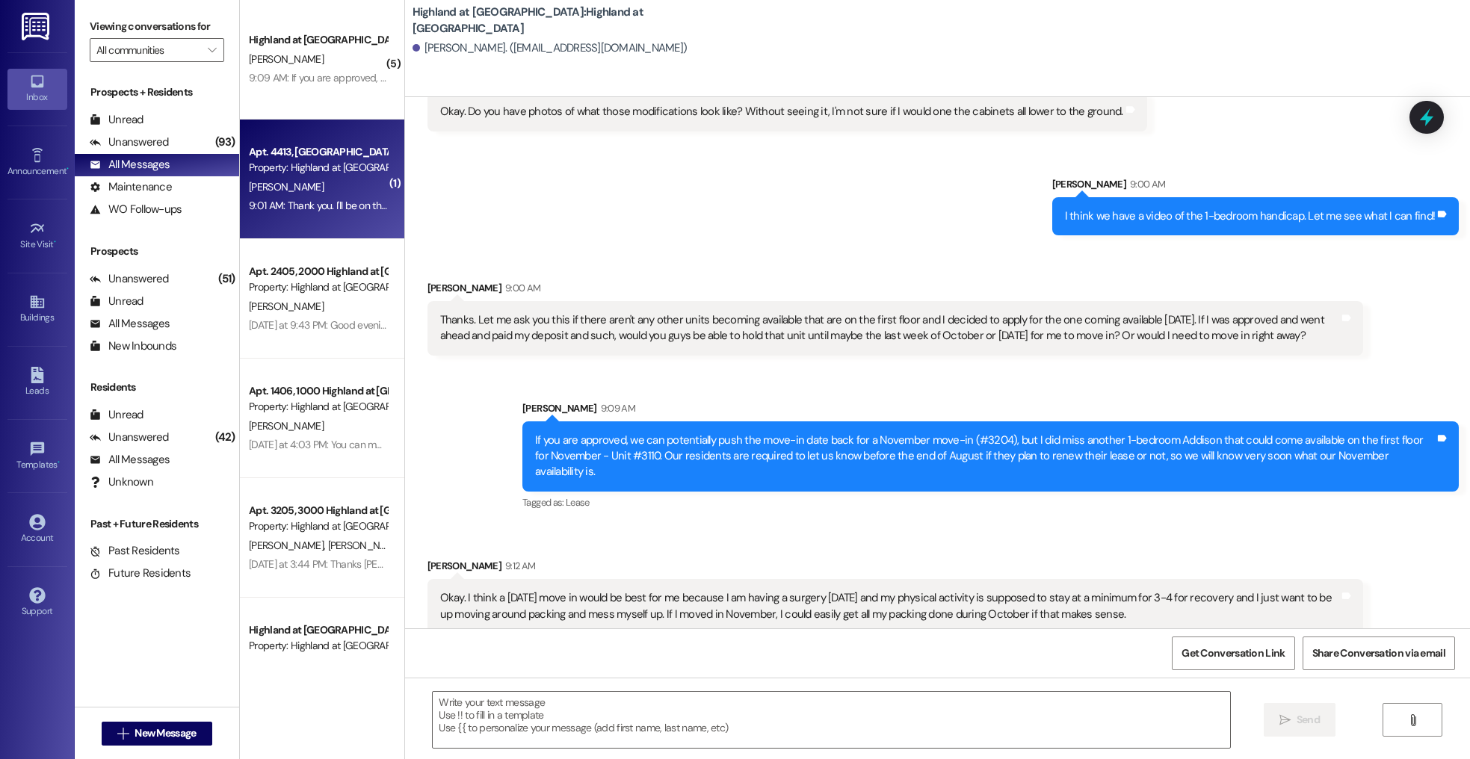
scroll to position [0, 0]
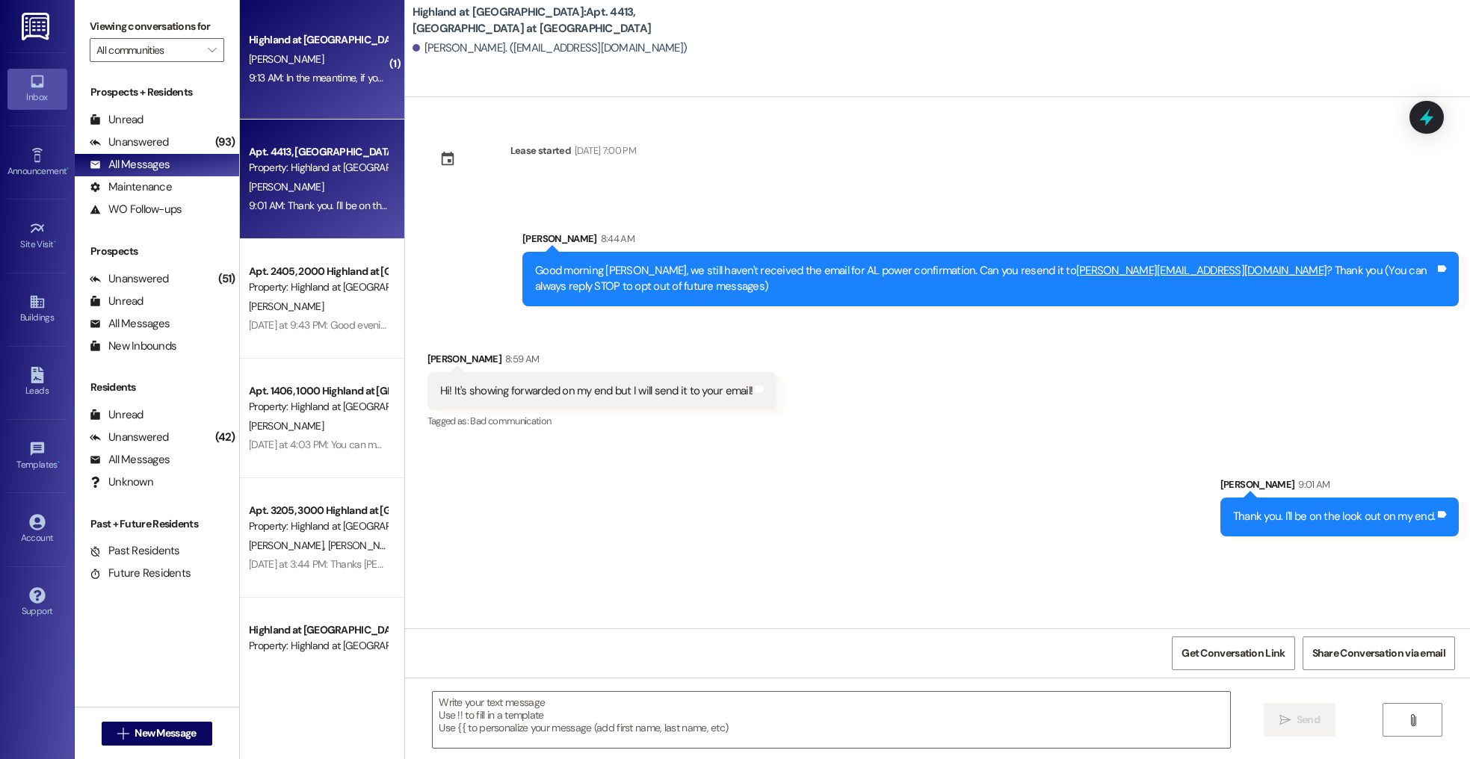
click at [319, 37] on div "Highland at Spring Hill Prospect" at bounding box center [318, 40] width 138 height 16
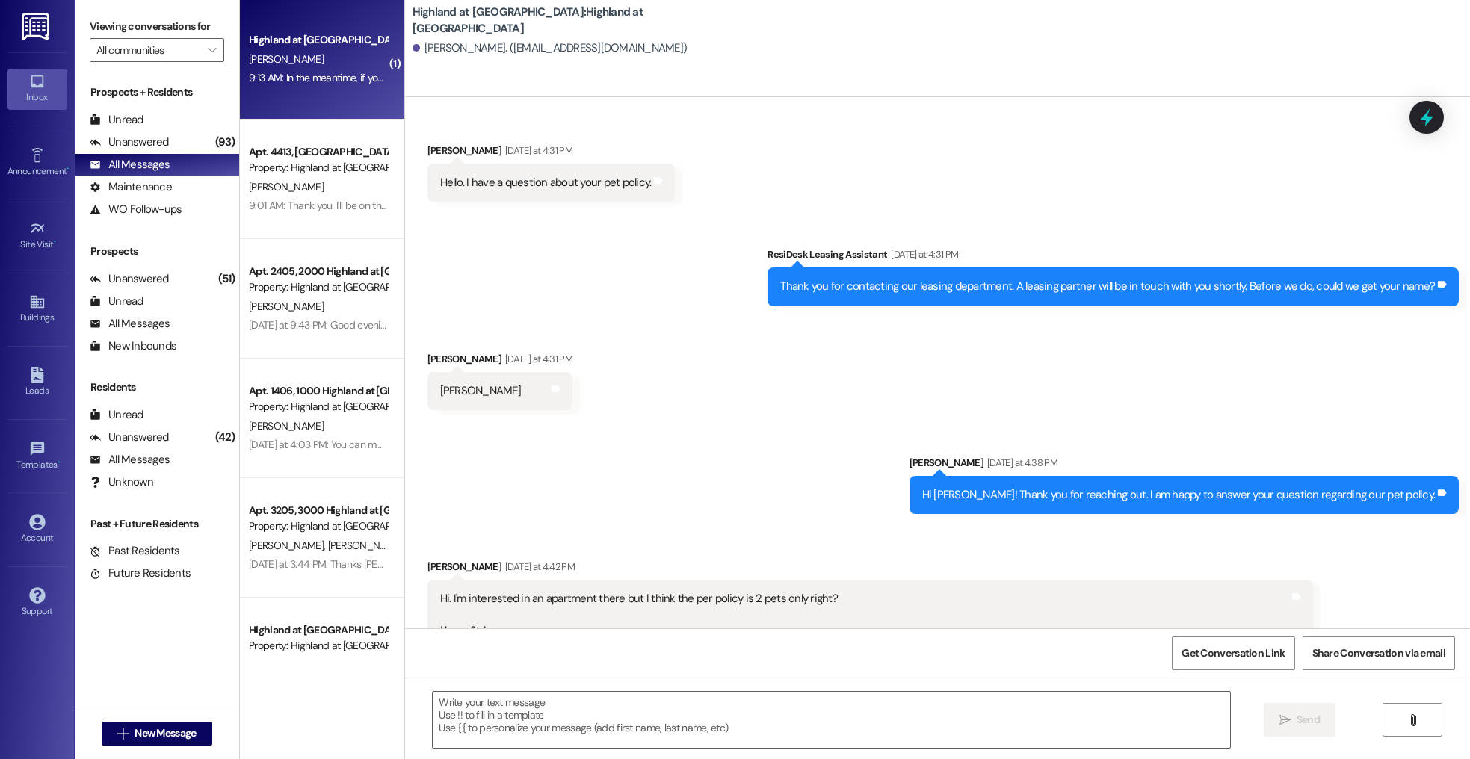
scroll to position [2211, 0]
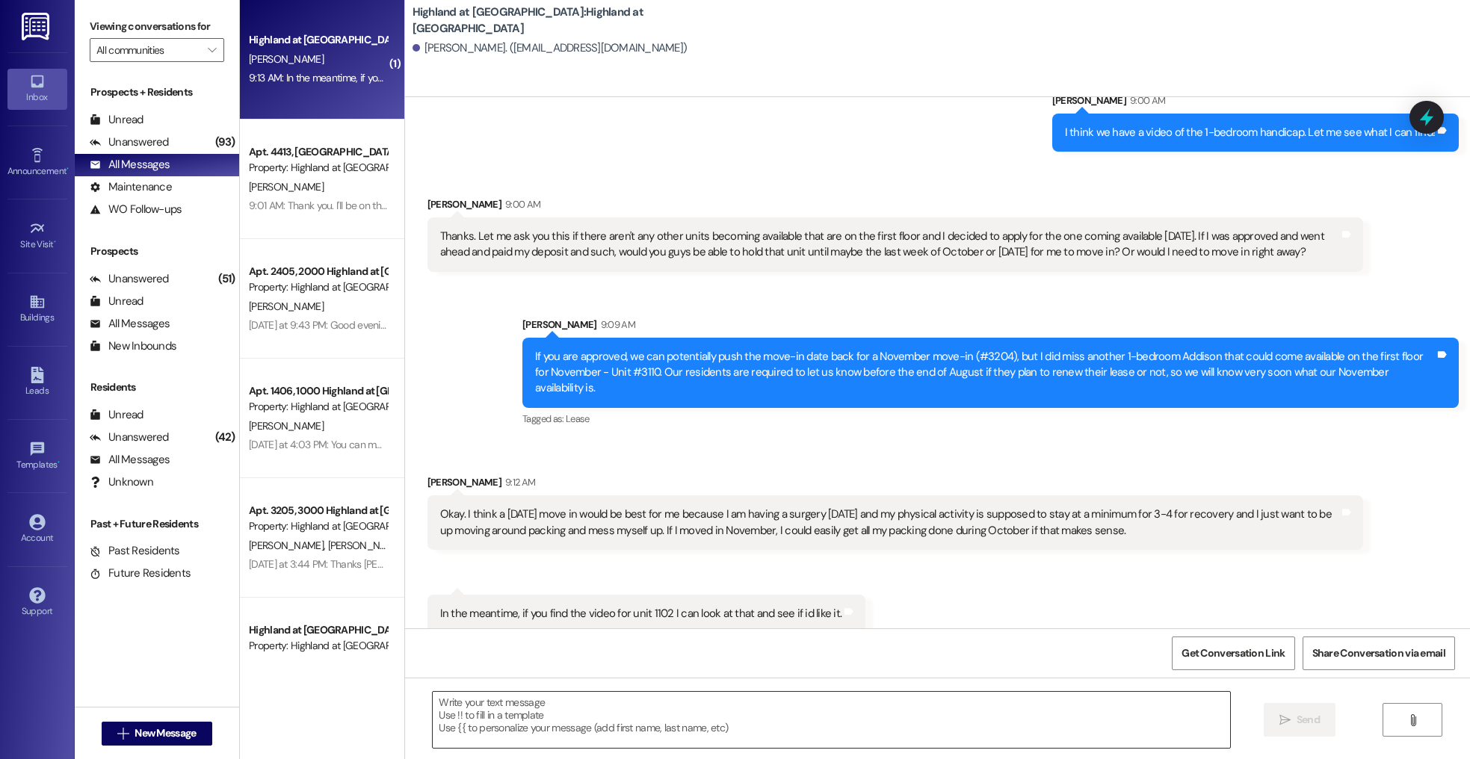
click at [618, 729] on textarea at bounding box center [831, 720] width 797 height 56
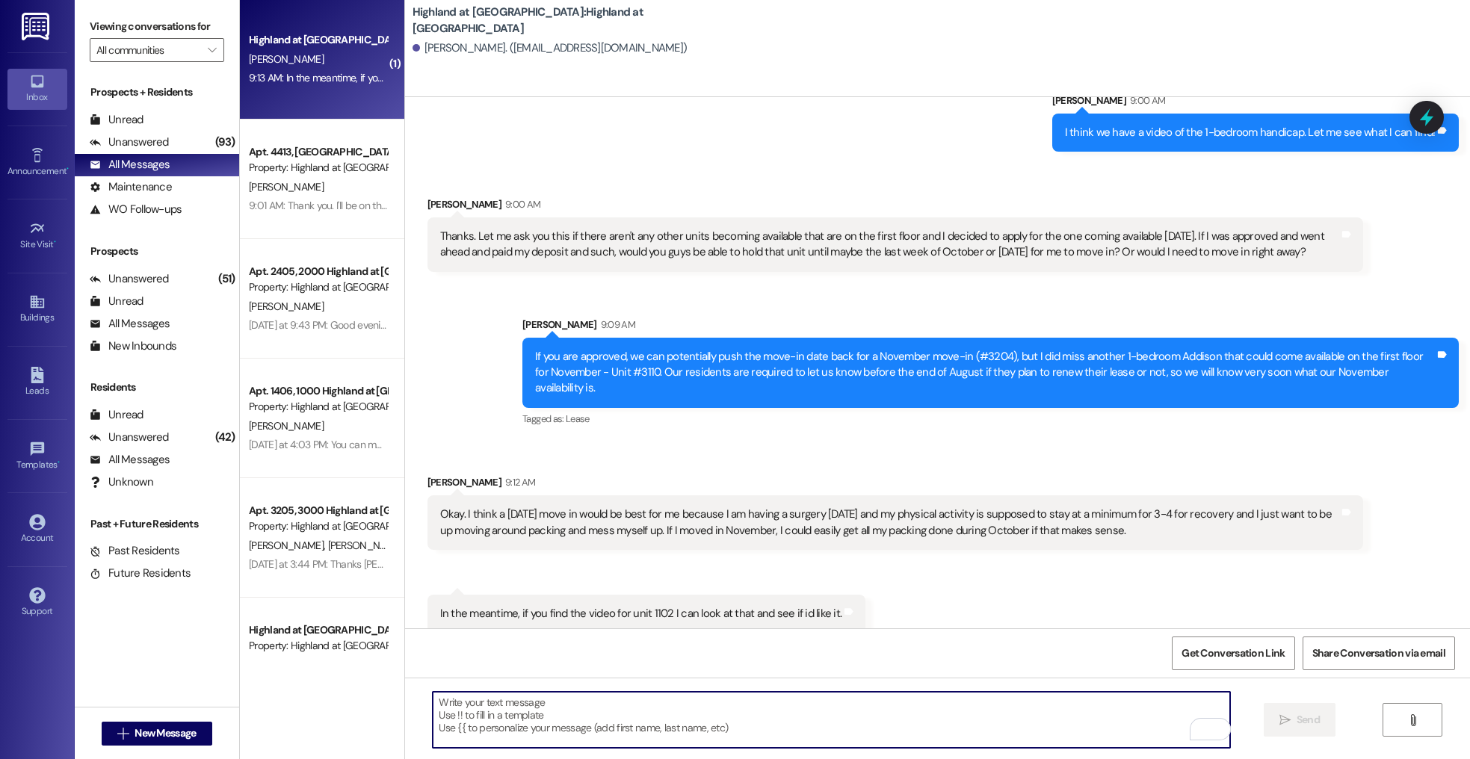
type textarea "S"
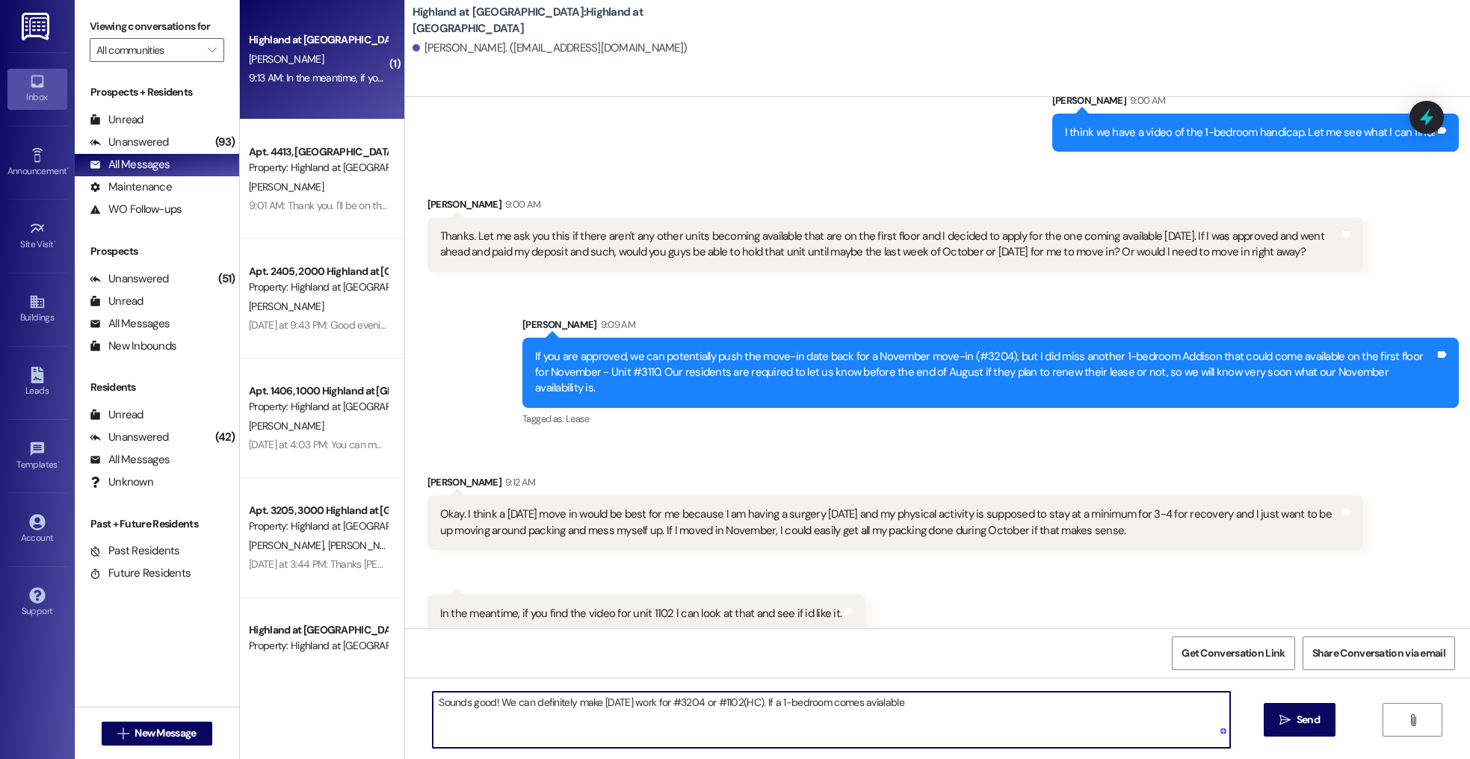
type textarea "Sounds good! We can definitely make November 1st work for #3204 or #1102(HC). I…"
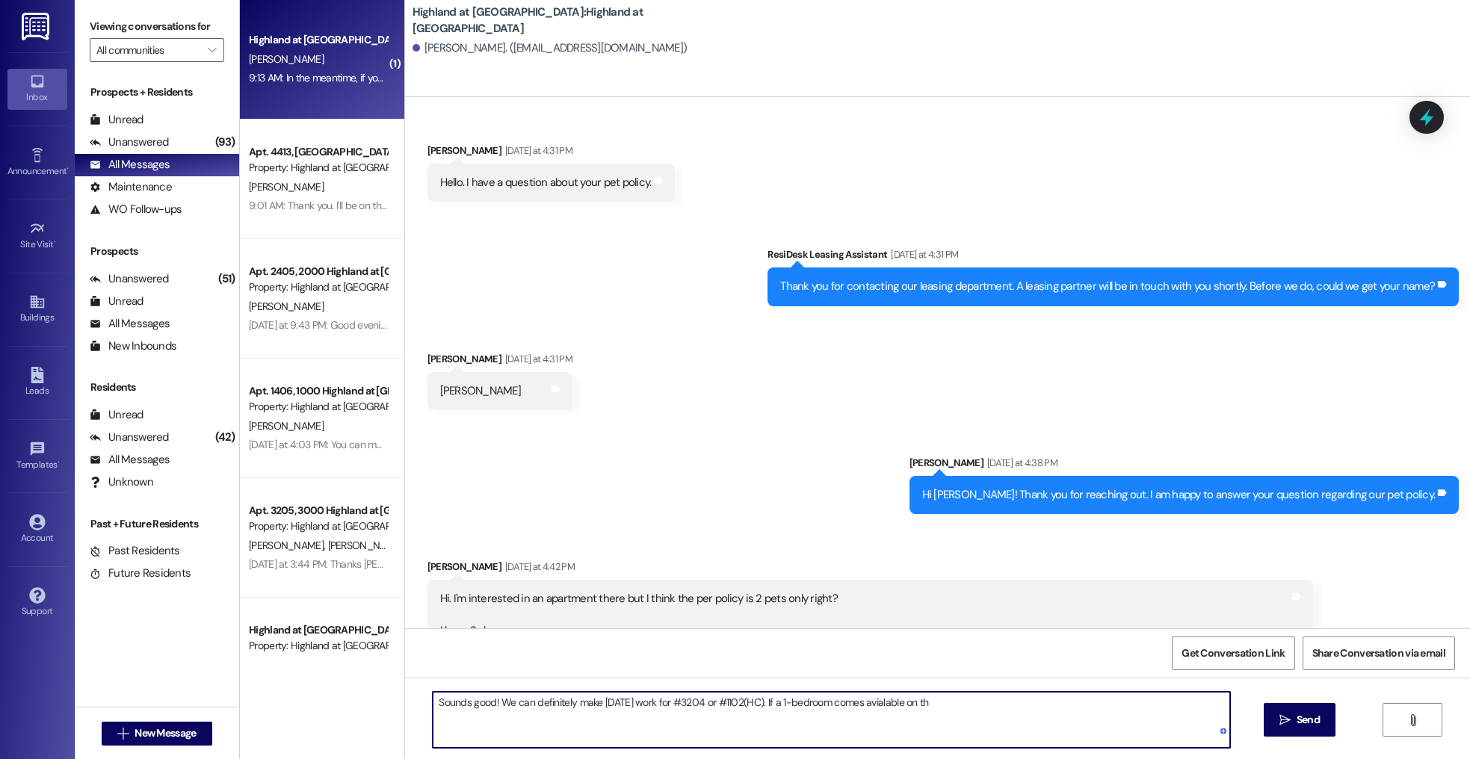
scroll to position [2211, 0]
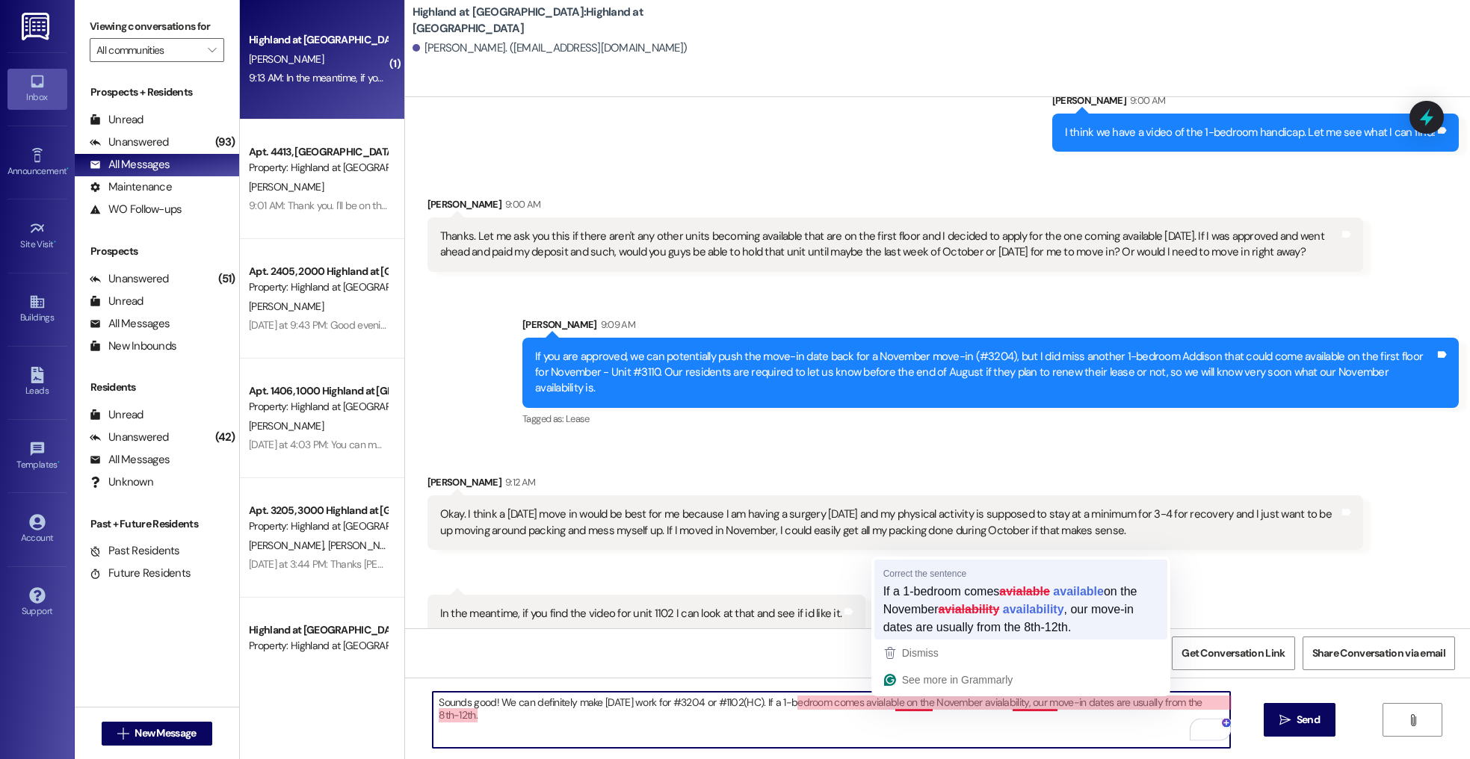
type textarea "Sounds good! We can definitely make [DATE] work for #3204 or #1102(HC). If a 1-…"
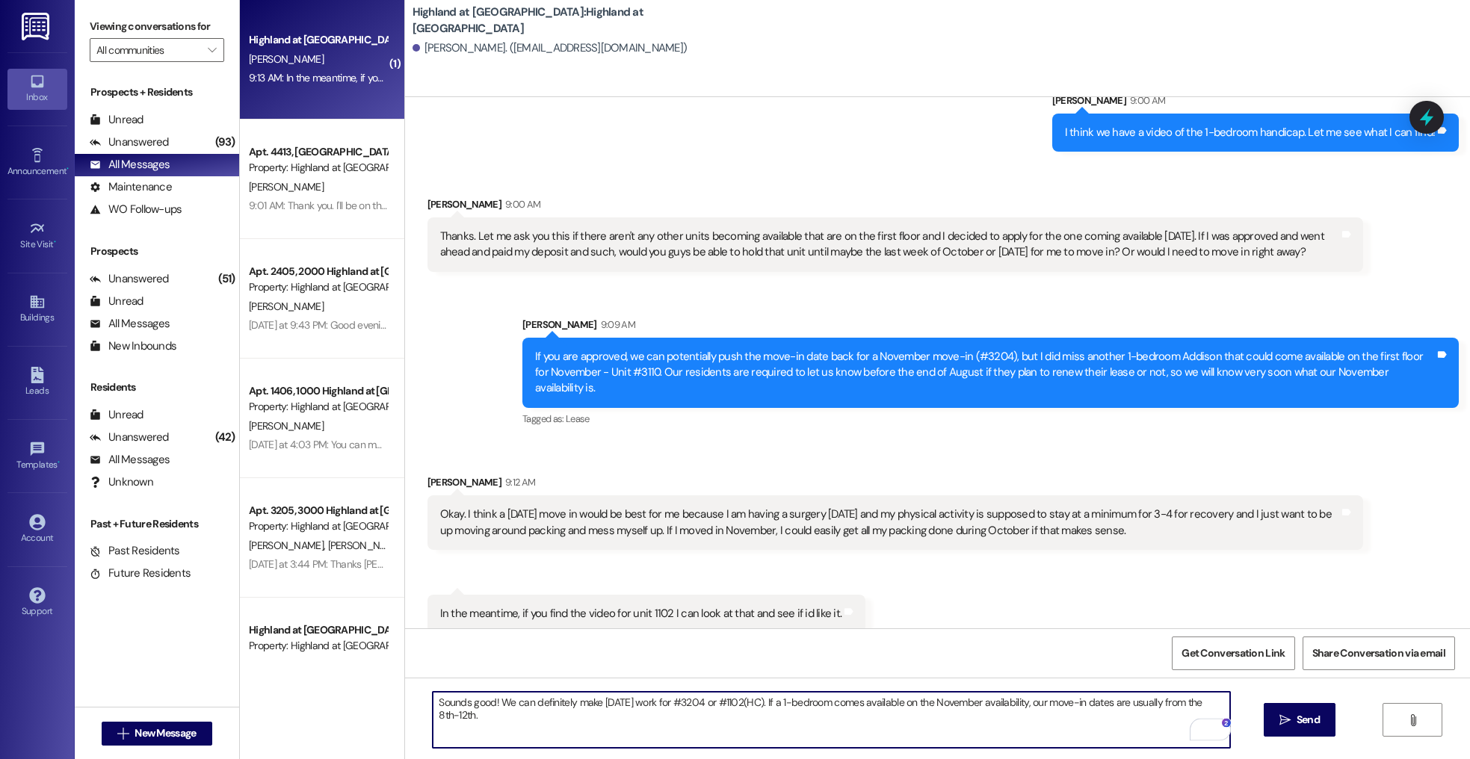
click at [833, 727] on textarea "Sounds good! We can definitely make [DATE] work for #3204 or #1102(HC). If a 1-…" at bounding box center [831, 720] width 797 height 56
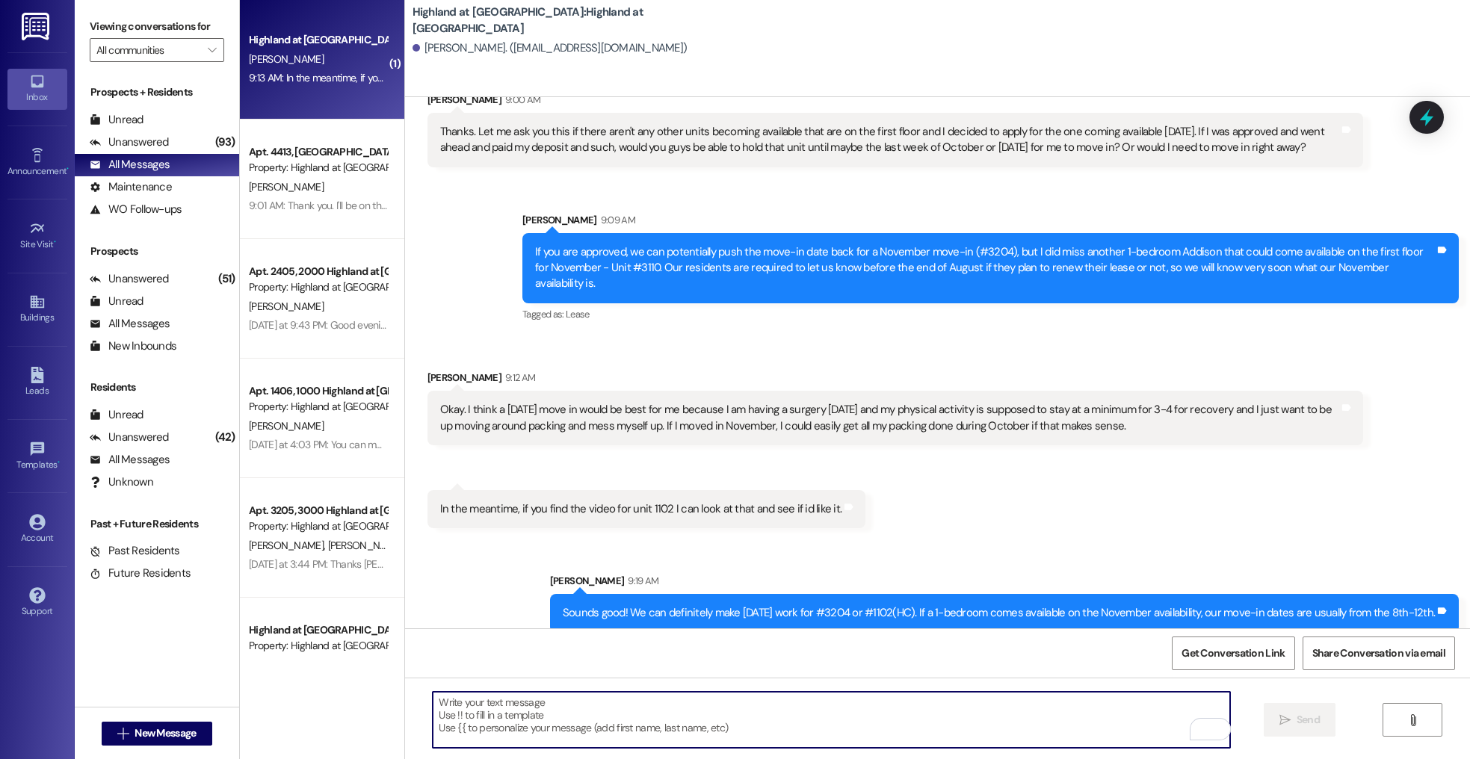
click at [515, 744] on textarea "To enrich screen reader interactions, please activate Accessibility in Grammarl…" at bounding box center [831, 720] width 797 height 56
type textarea "I've got pictures of #1102 (HC) - I will email those to you!"
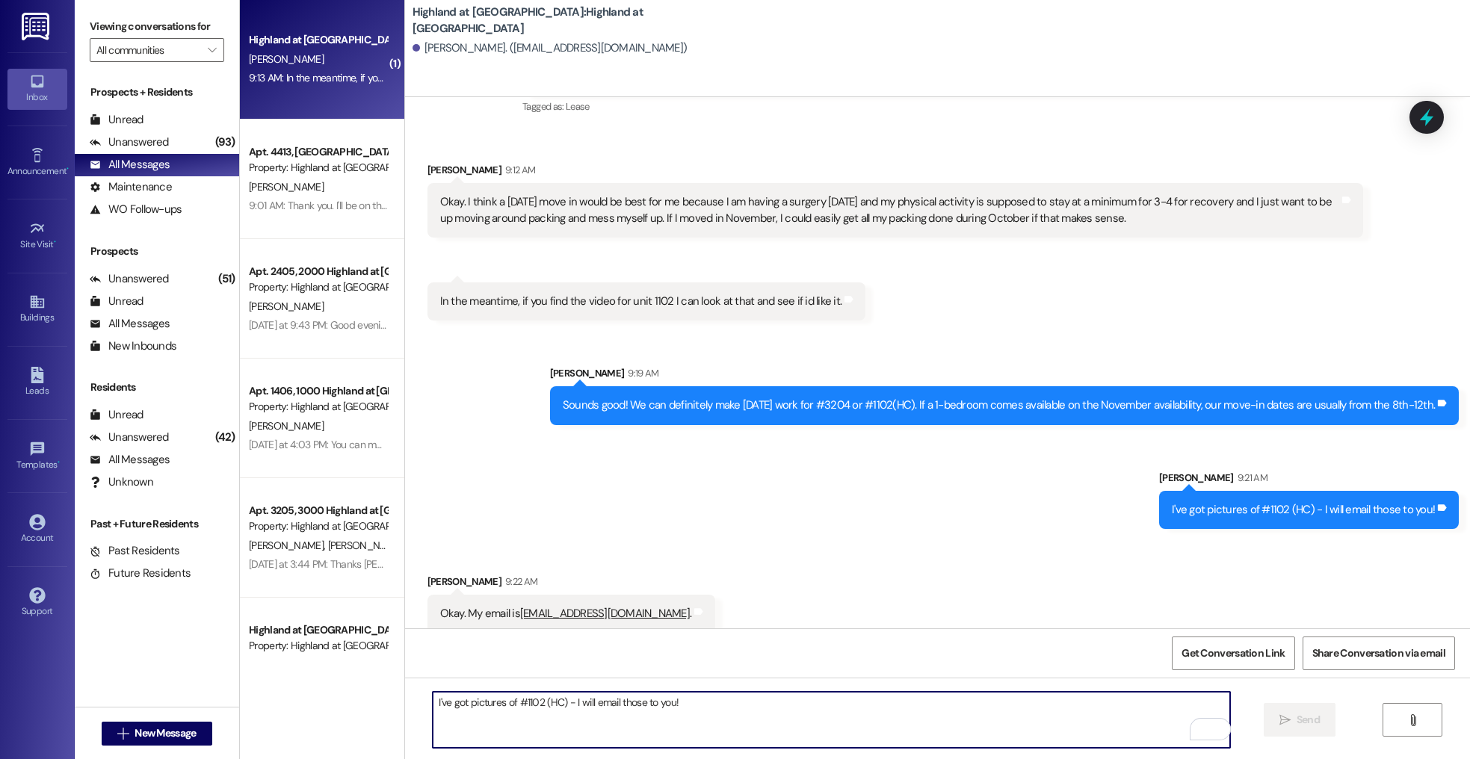
scroll to position [2524, 0]
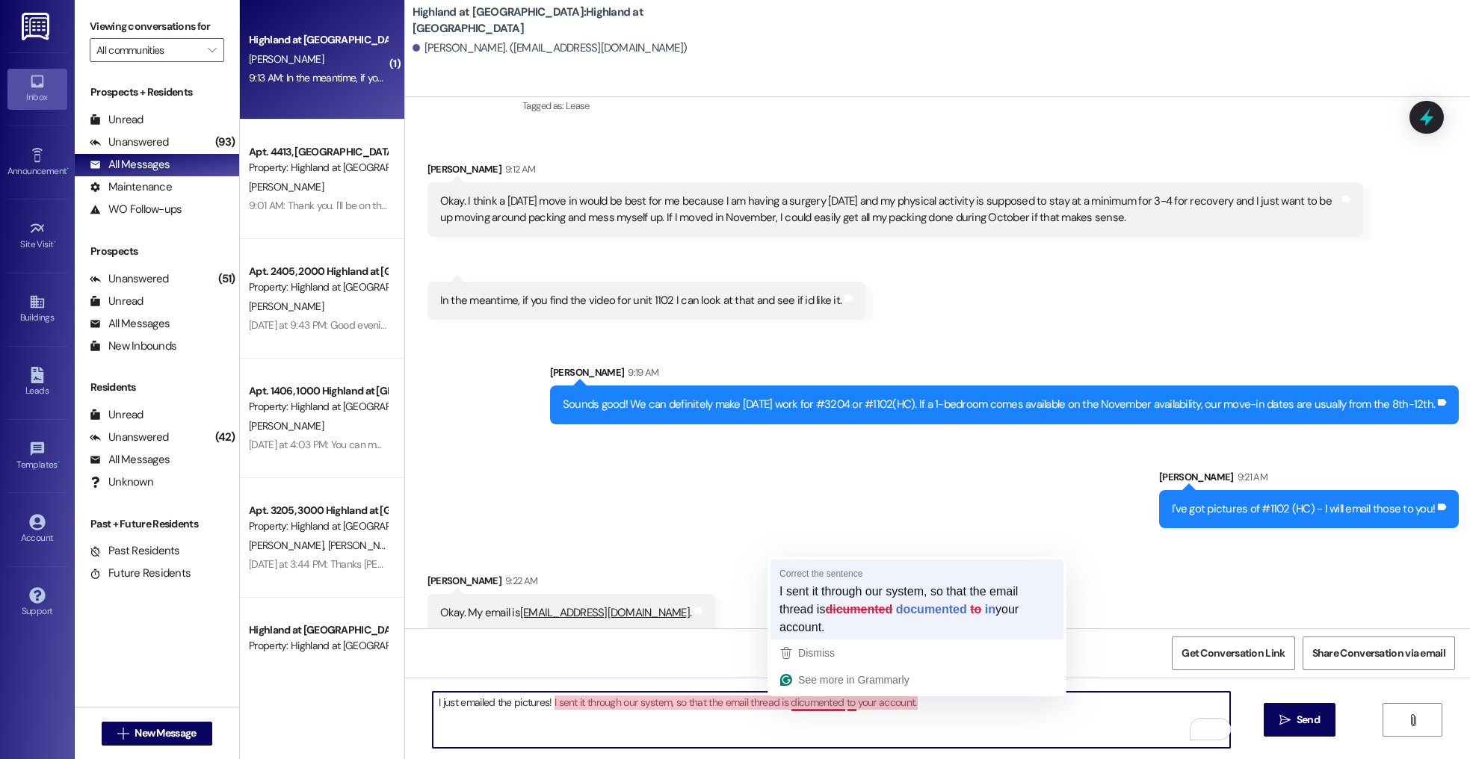
type textarea "I just emailed the pictures! I sent it through our system, so that the email th…"
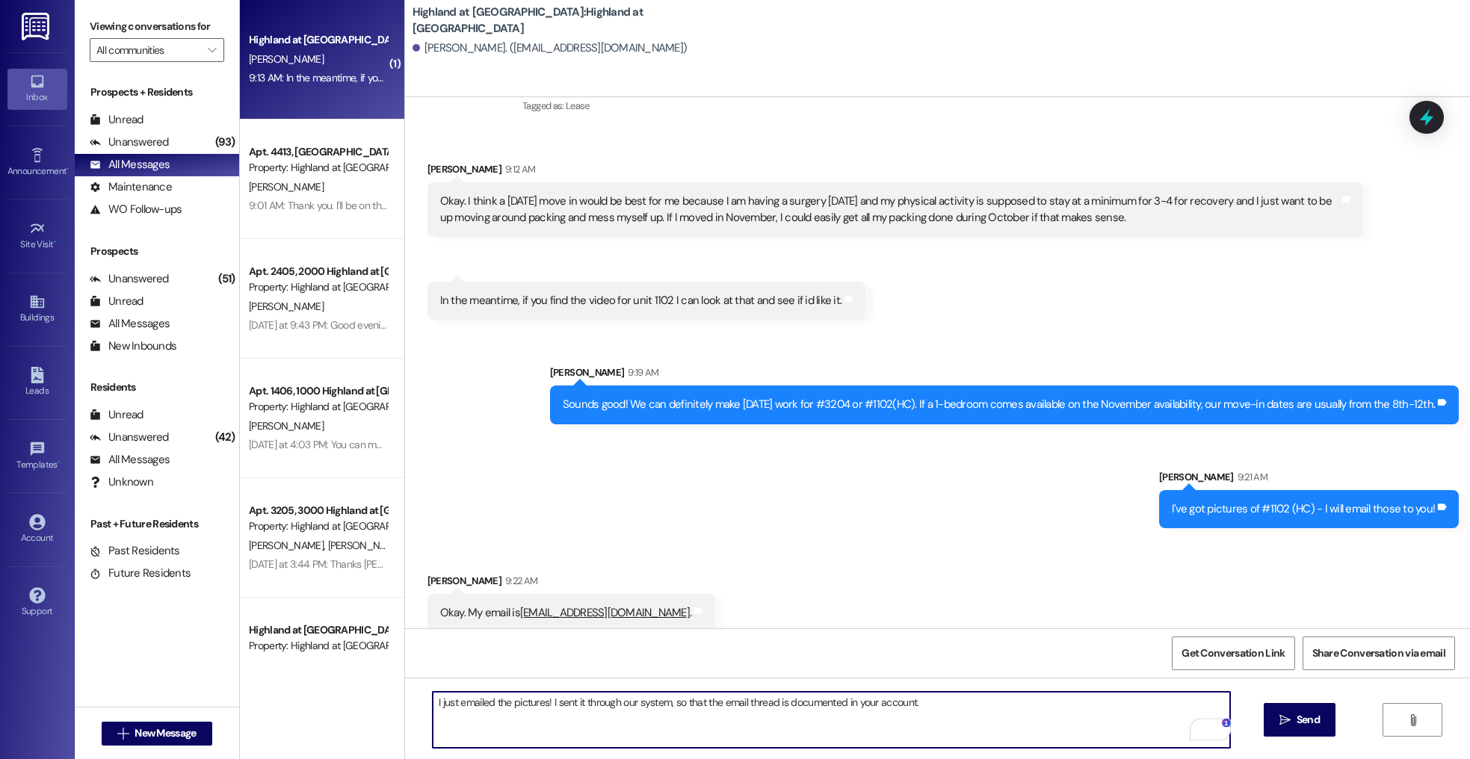
click at [918, 701] on textarea "I just emailed the pictures! I sent it through our system, so that the email th…" at bounding box center [831, 720] width 797 height 56
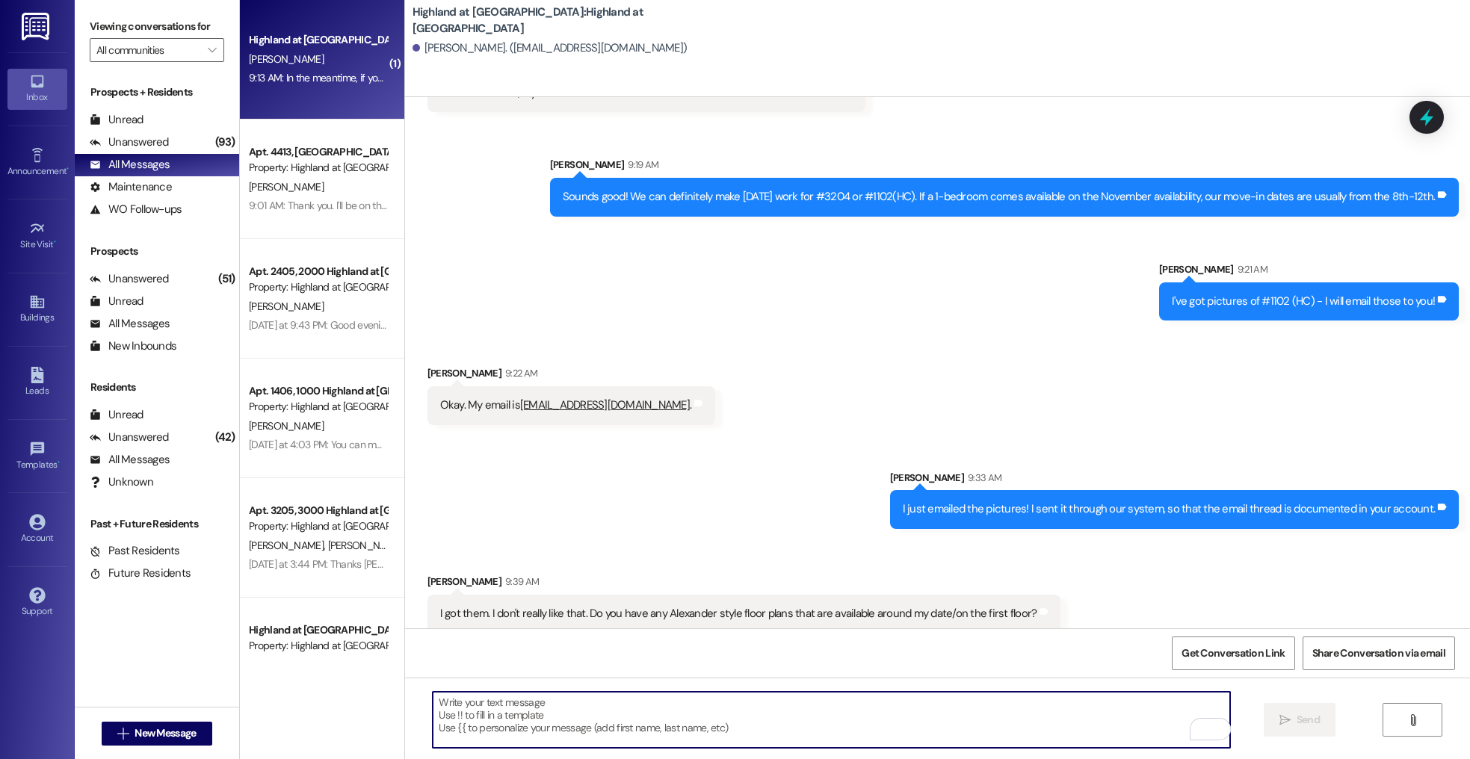
scroll to position [2733, 0]
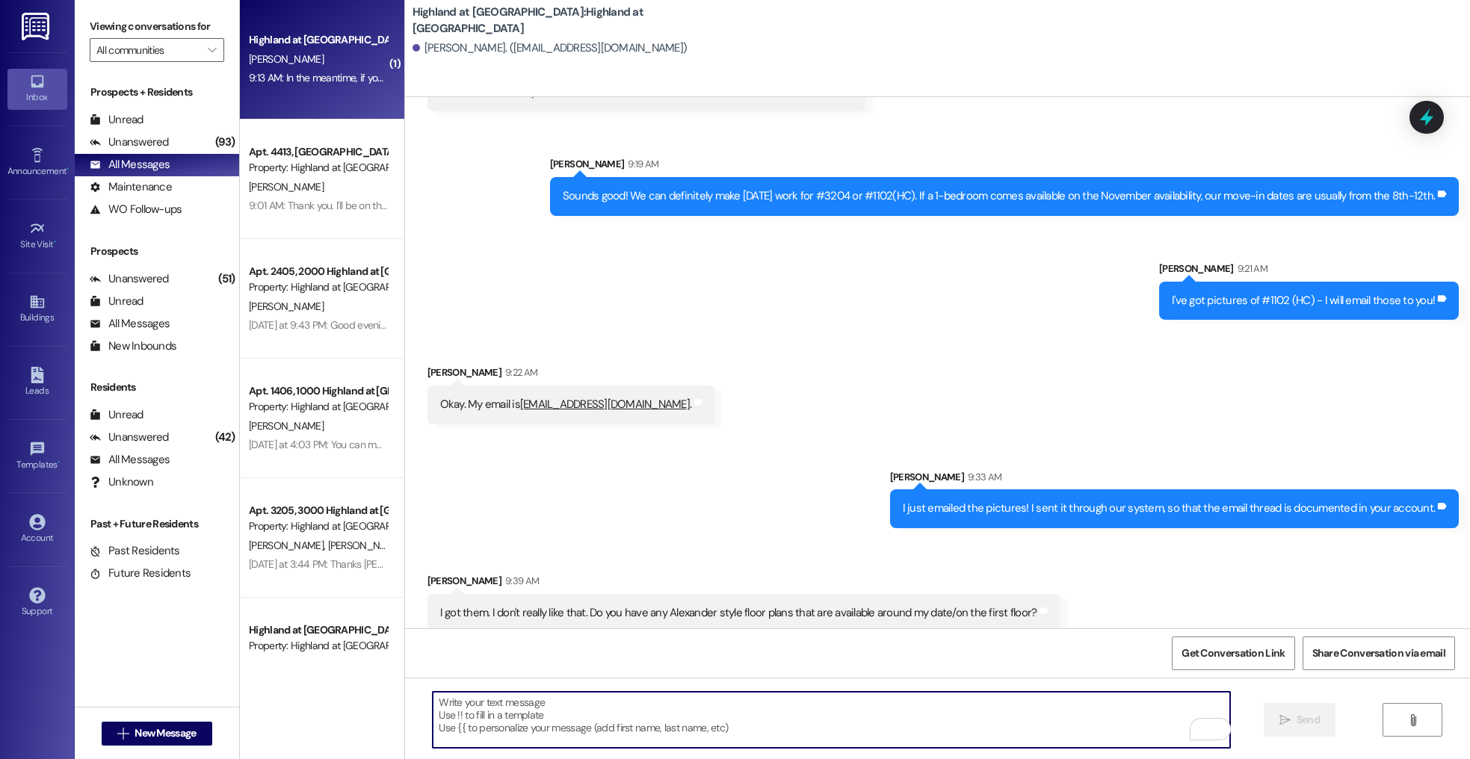
click at [977, 704] on textarea "To enrich screen reader interactions, please activate Accessibility in Grammarl…" at bounding box center [831, 720] width 797 height 56
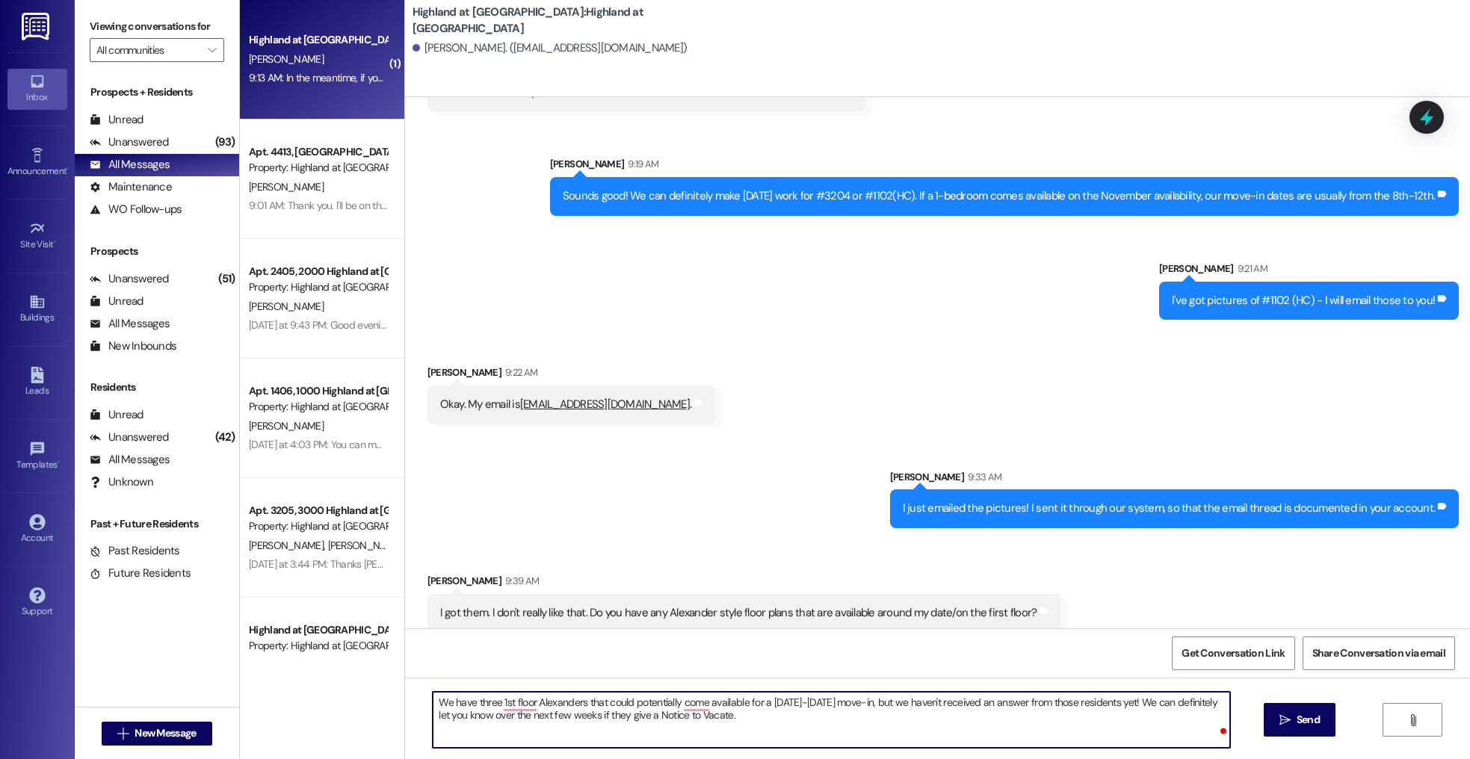
type textarea "We have three 1st floor Alexanders that could potentially come available for a …"
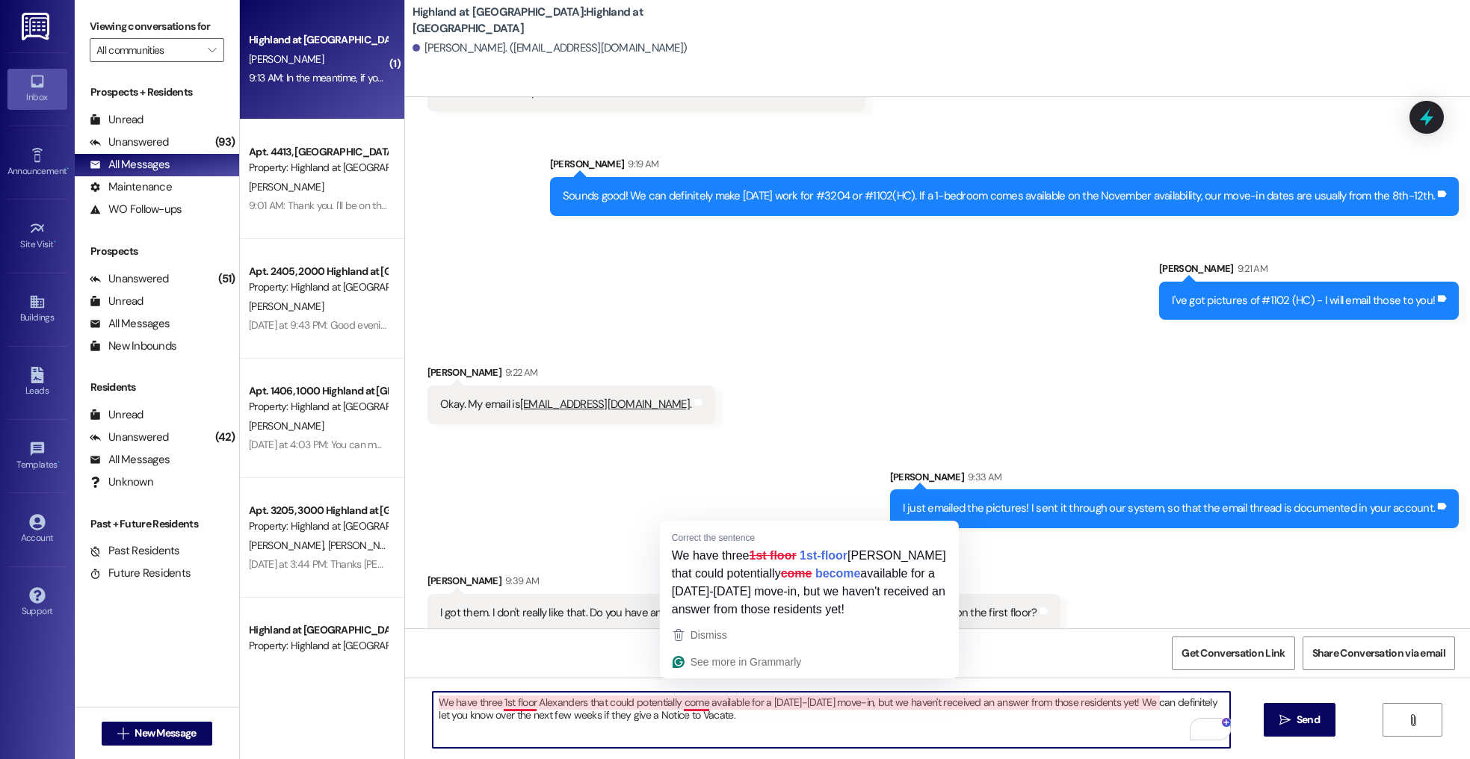
click at [806, 738] on textarea "We have three 1st floor Alexanders that could potentially come available for a …" at bounding box center [831, 720] width 797 height 56
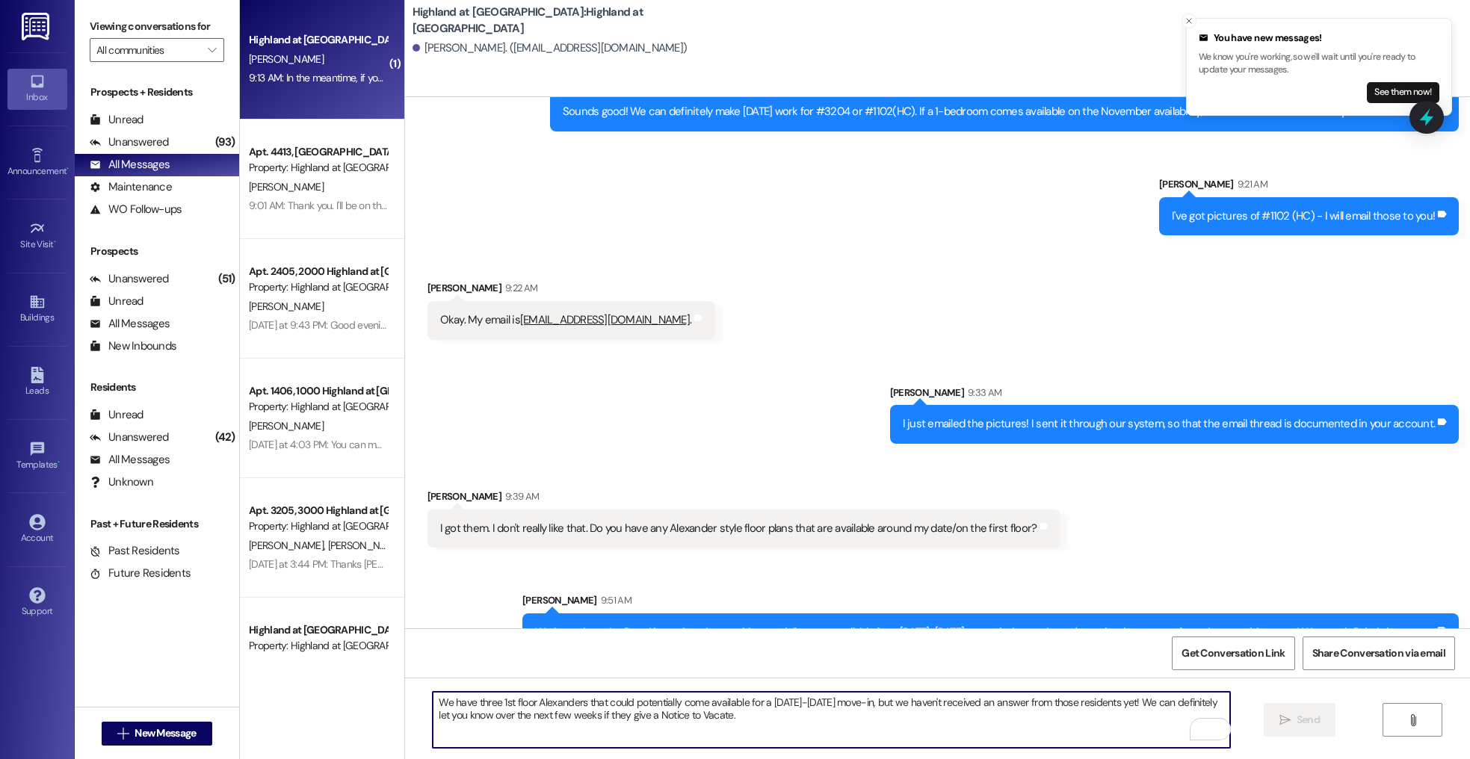
scroll to position [2956, 0]
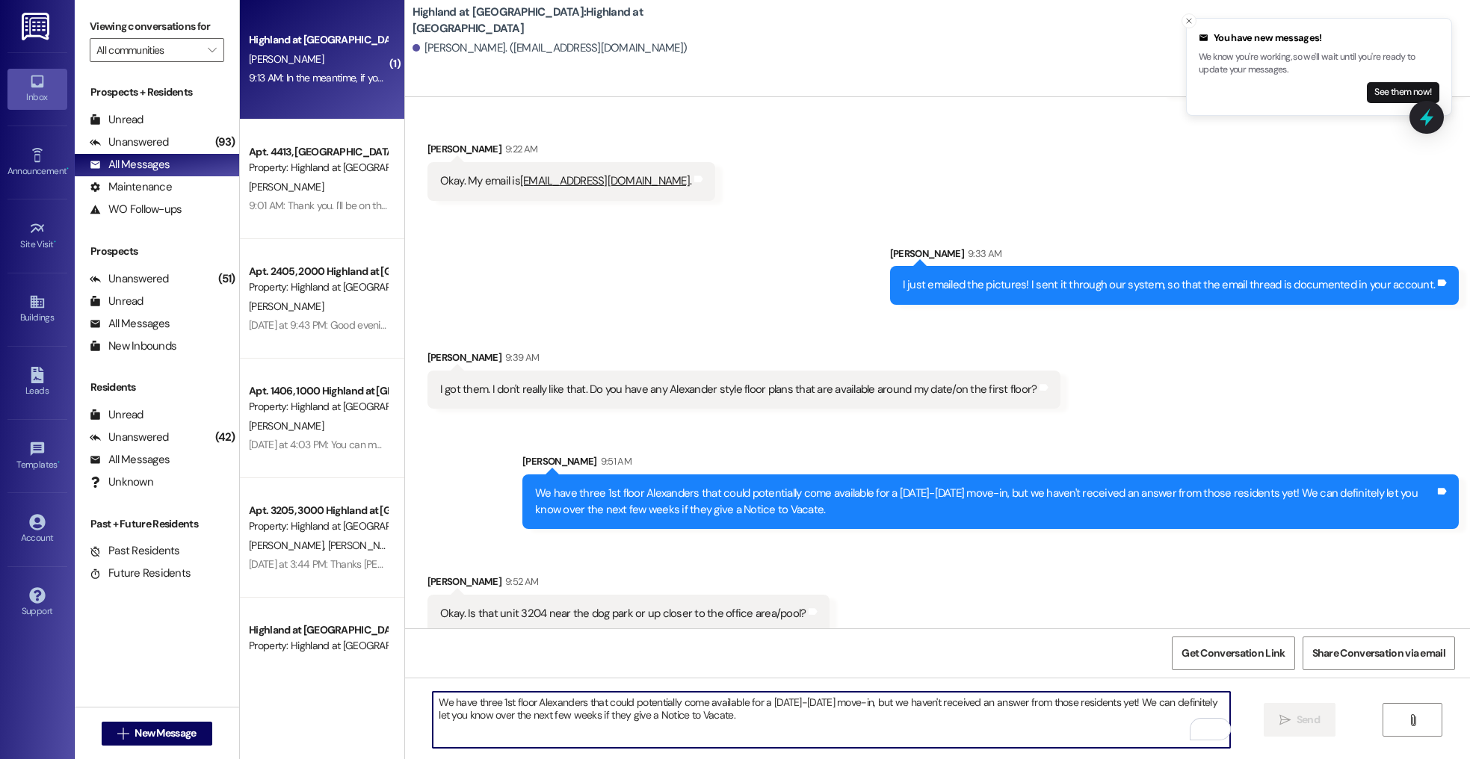
click at [654, 696] on textarea "We have three 1st floor Alexanders that could potentially come available for a …" at bounding box center [831, 720] width 797 height 56
type textarea "It is near the dog park! The view is of the Reflection Garden and has a slight …"
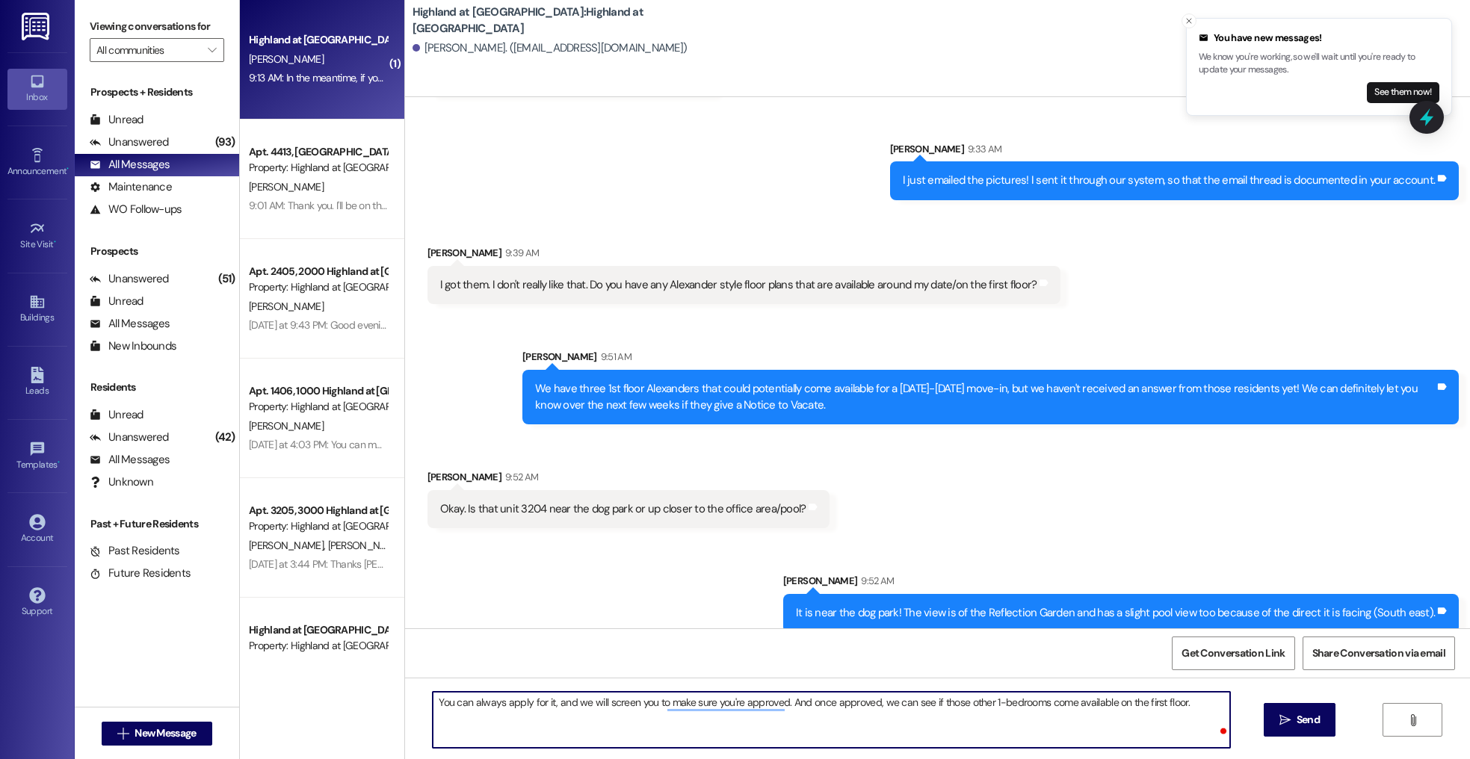
type textarea "You can always apply for it, and we will screen you to make sure you're approve…"
click at [824, 715] on textarea "You can always apply for it, and we will screen you to make sure you're approve…" at bounding box center [831, 720] width 797 height 56
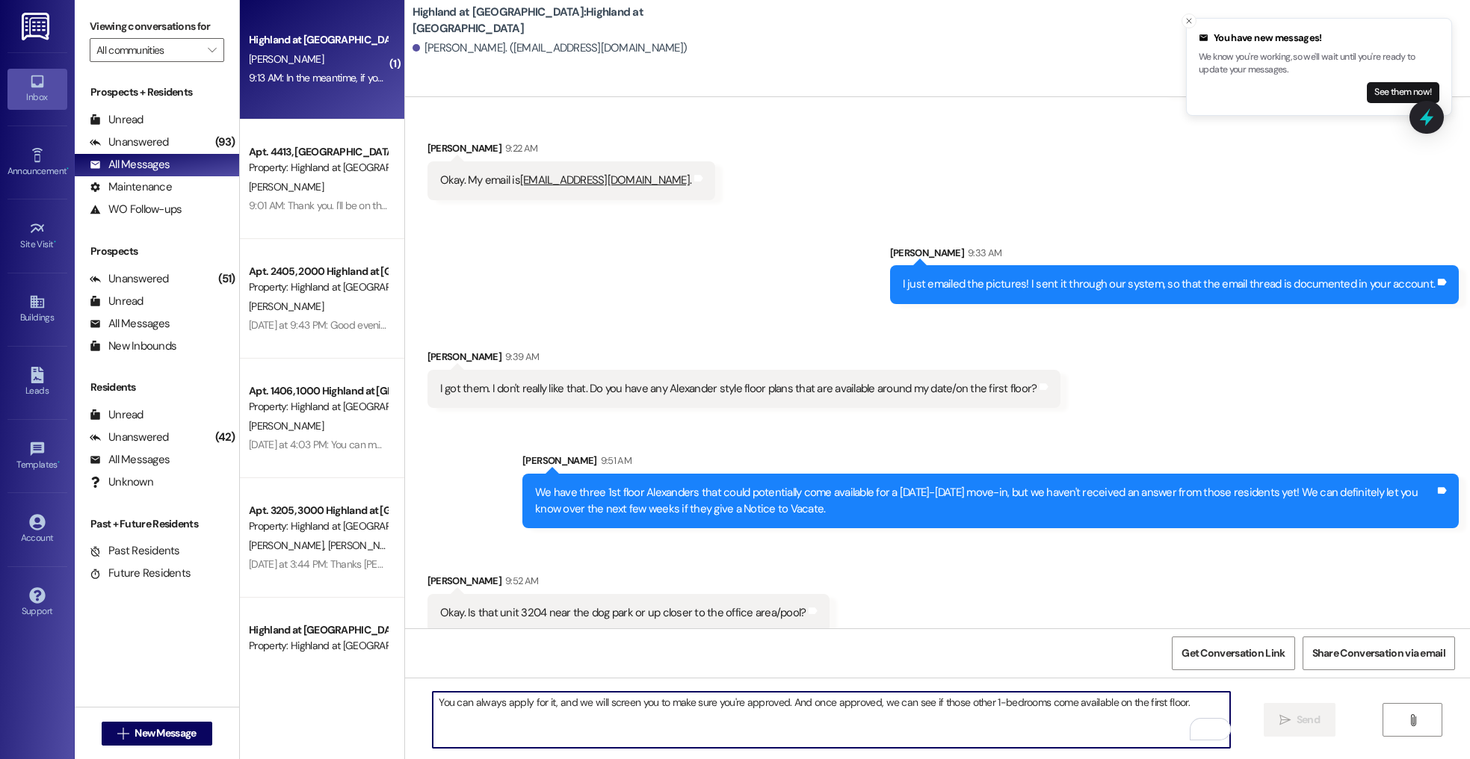
scroll to position [3165, 0]
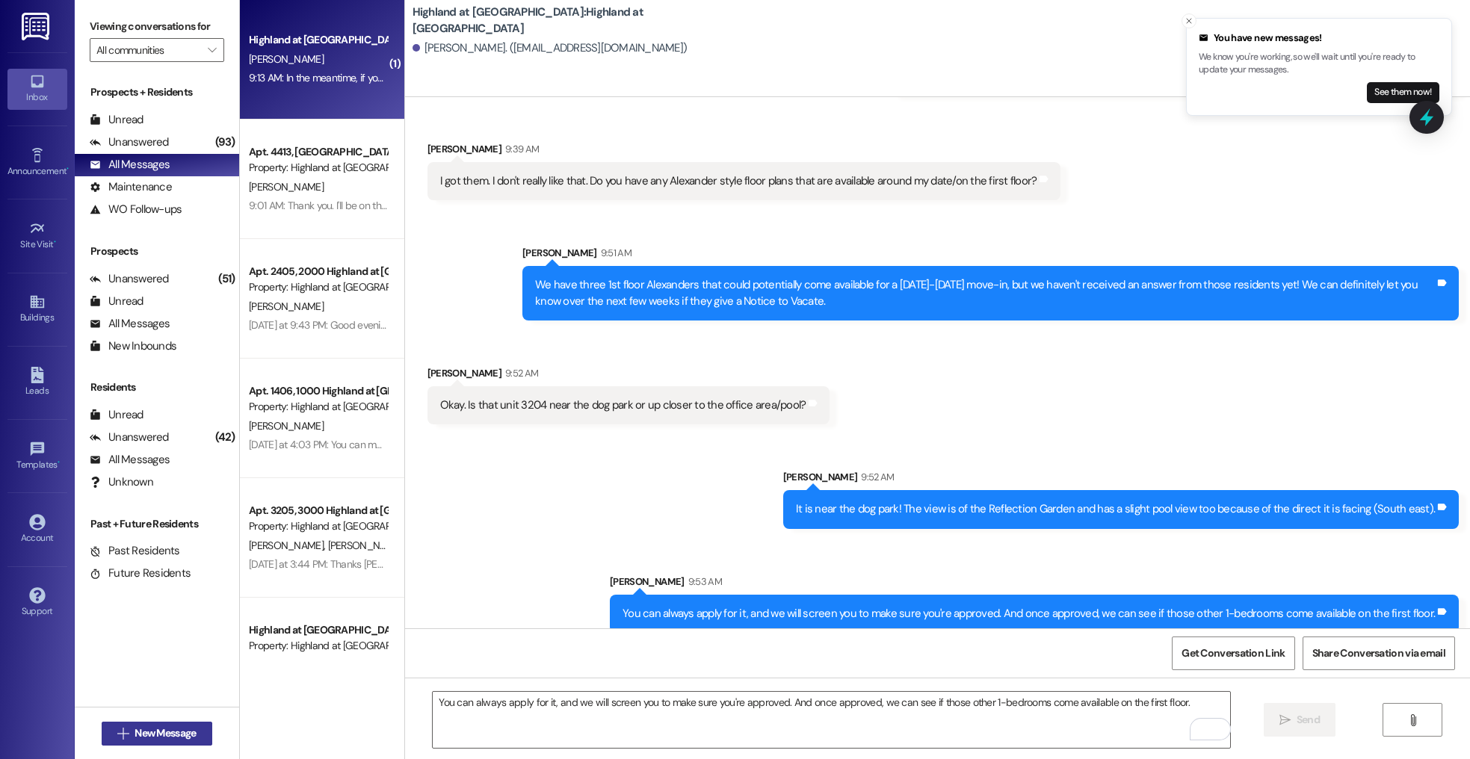
click at [152, 735] on span "New Message" at bounding box center [165, 734] width 61 height 16
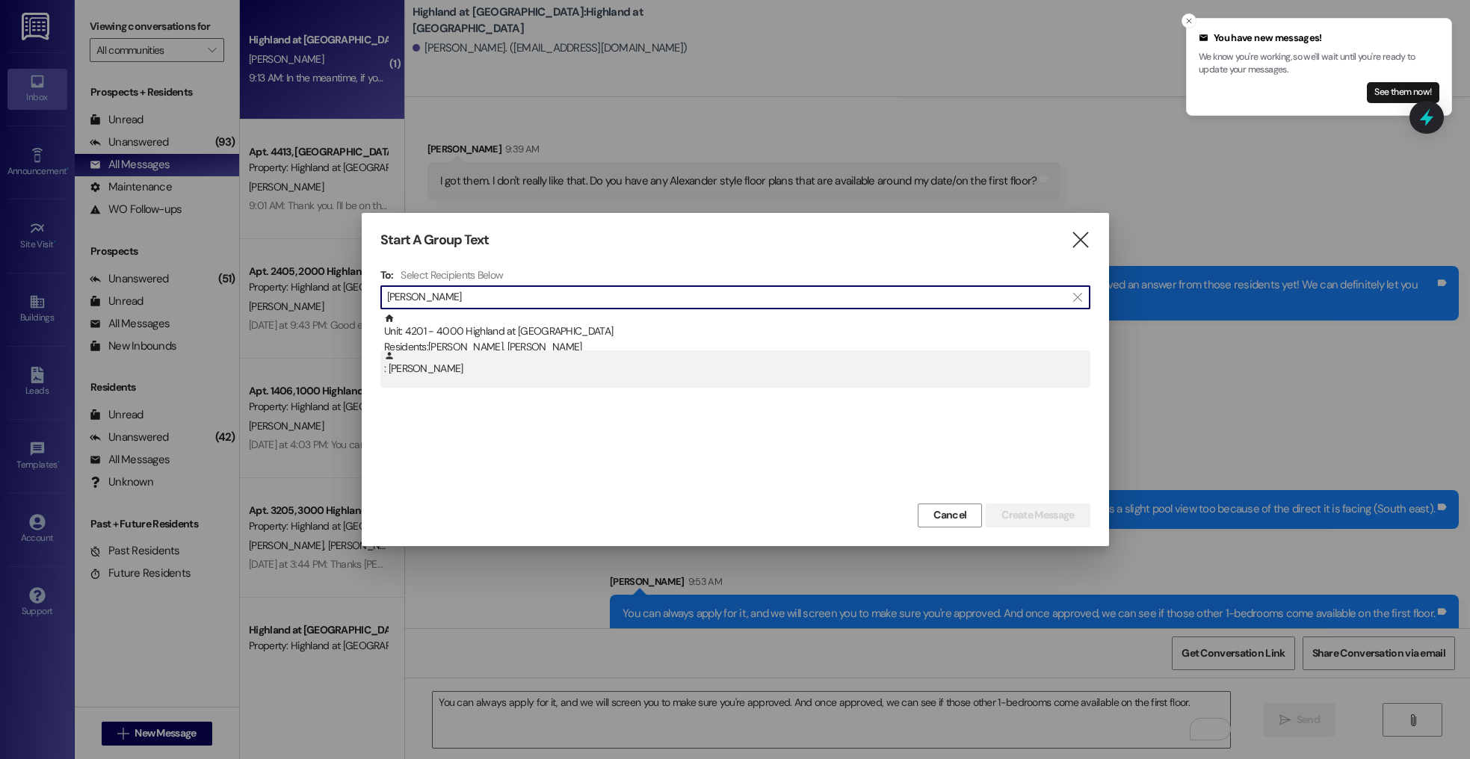
type input "tania"
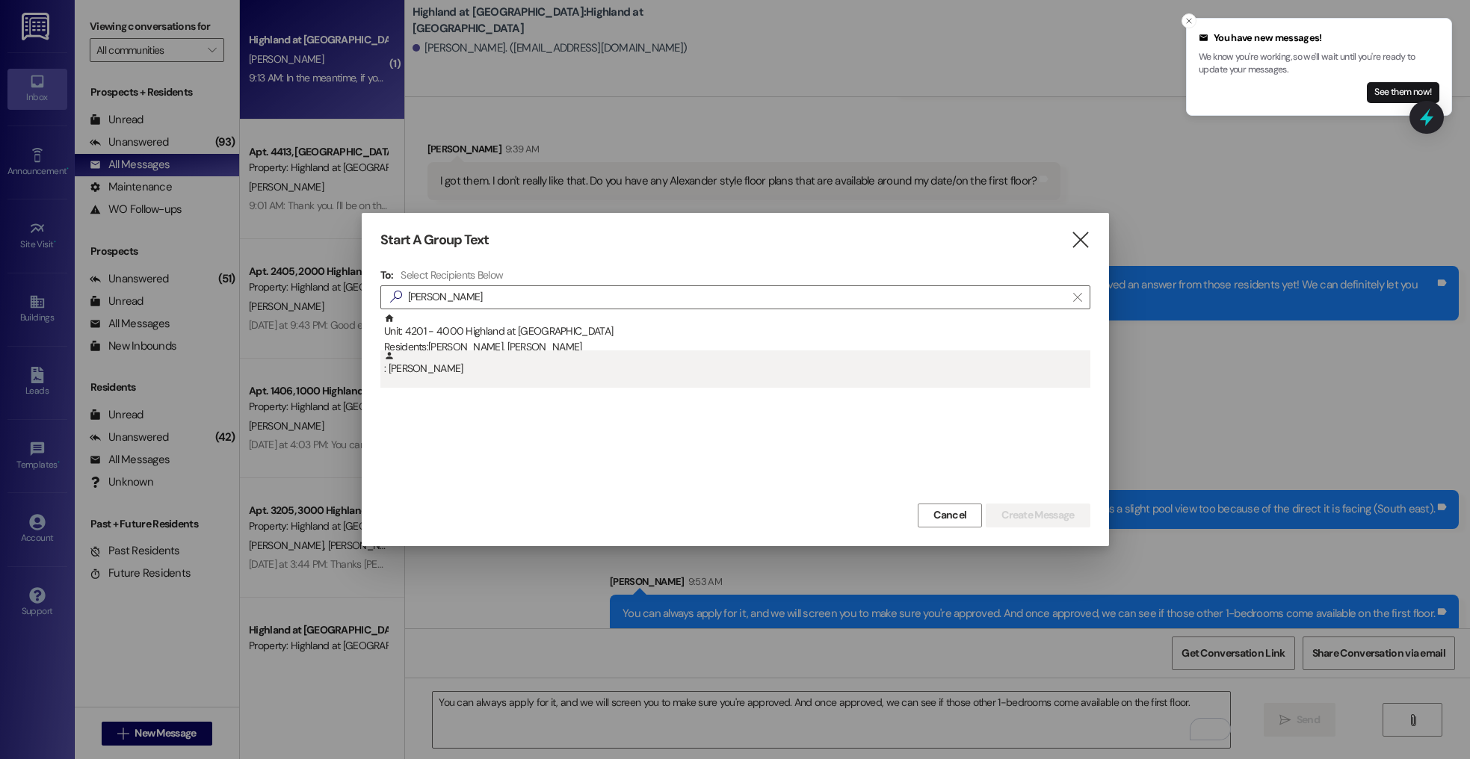
click at [489, 362] on div ": Tania Marston" at bounding box center [737, 363] width 706 height 26
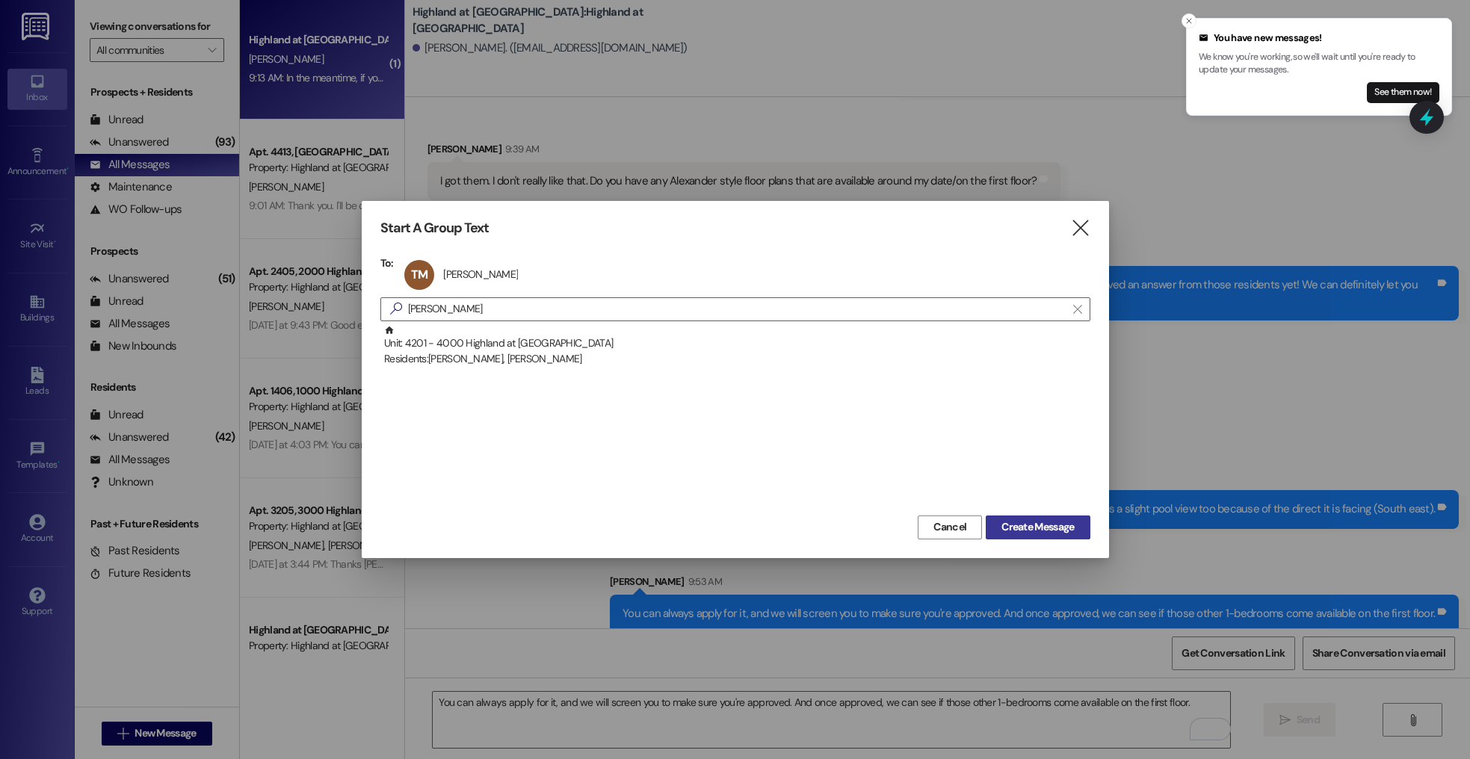
drag, startPoint x: 1046, startPoint y: 527, endPoint x: 843, endPoint y: 691, distance: 261.4
click at [1045, 528] on span "Create Message" at bounding box center [1037, 527] width 72 height 16
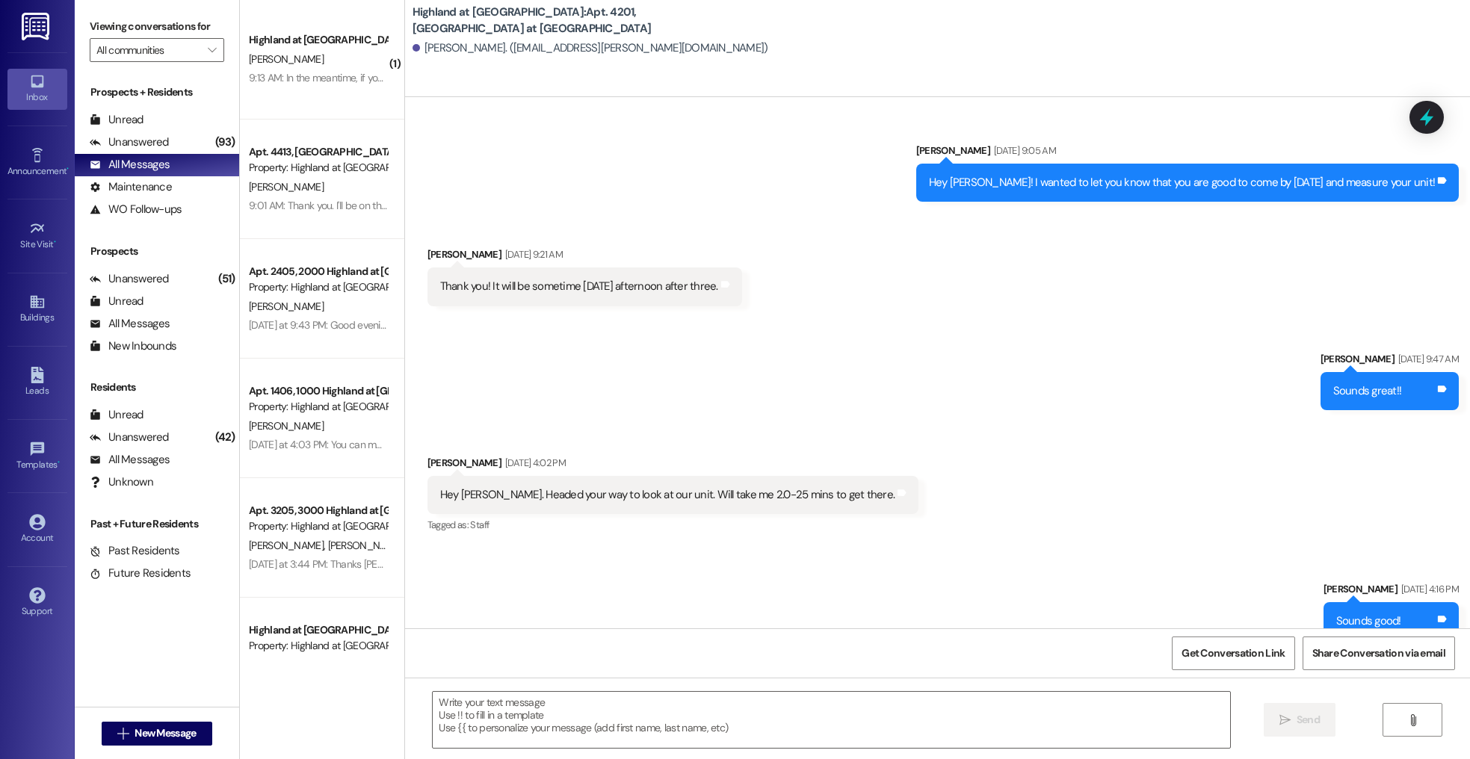
scroll to position [17567, 0]
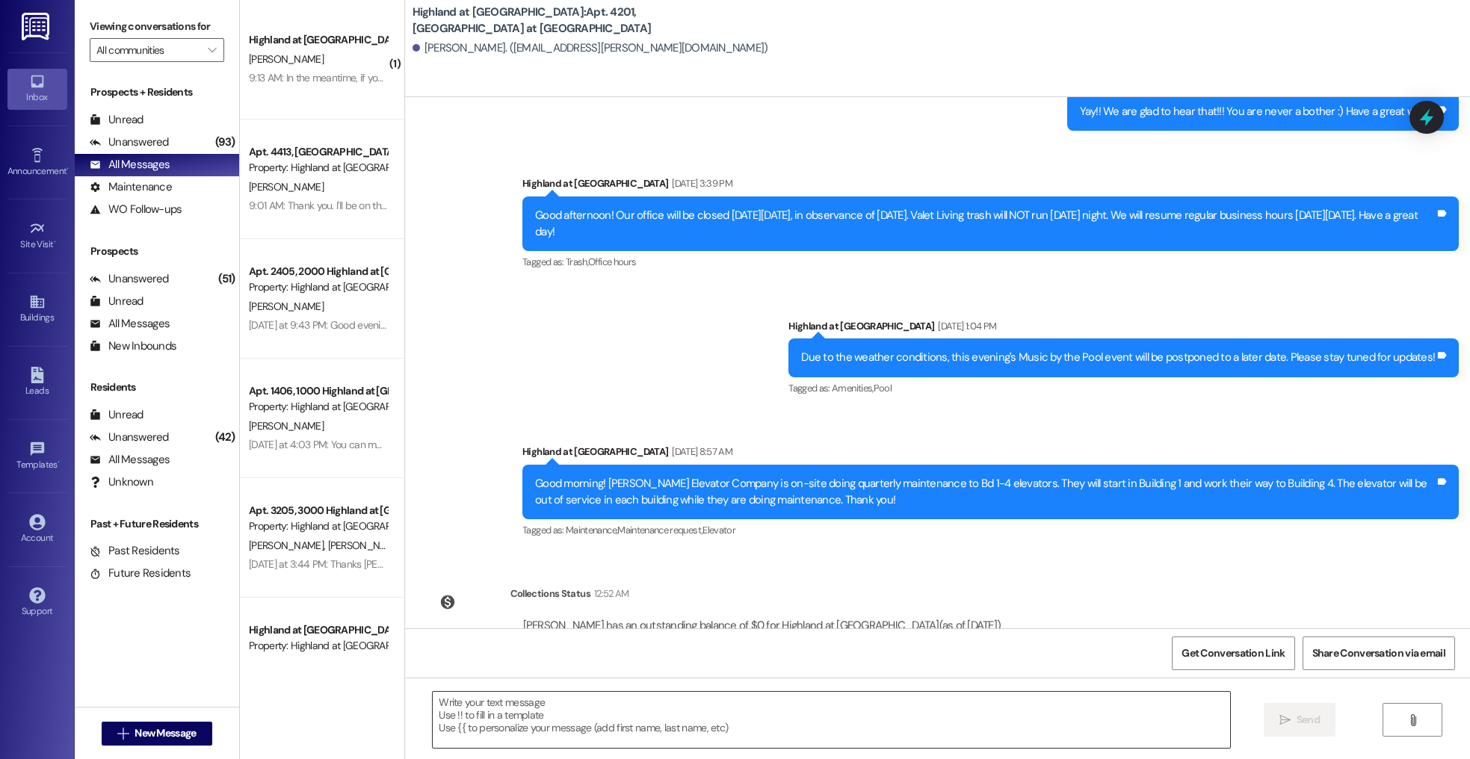
click at [618, 715] on textarea at bounding box center [831, 720] width 797 height 56
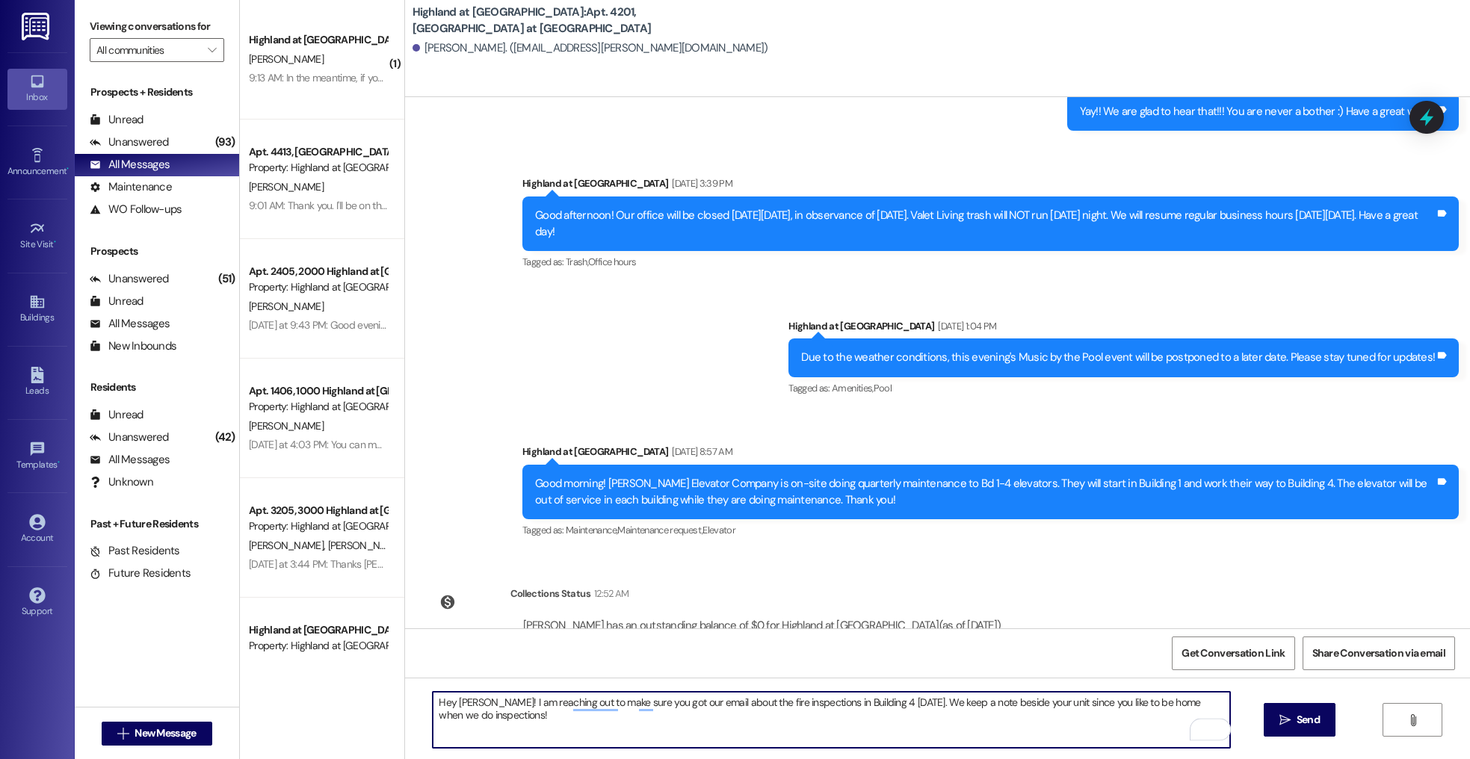
type textarea "Hey Tania! I am reaching out to make sure you got our email about the fire insp…"
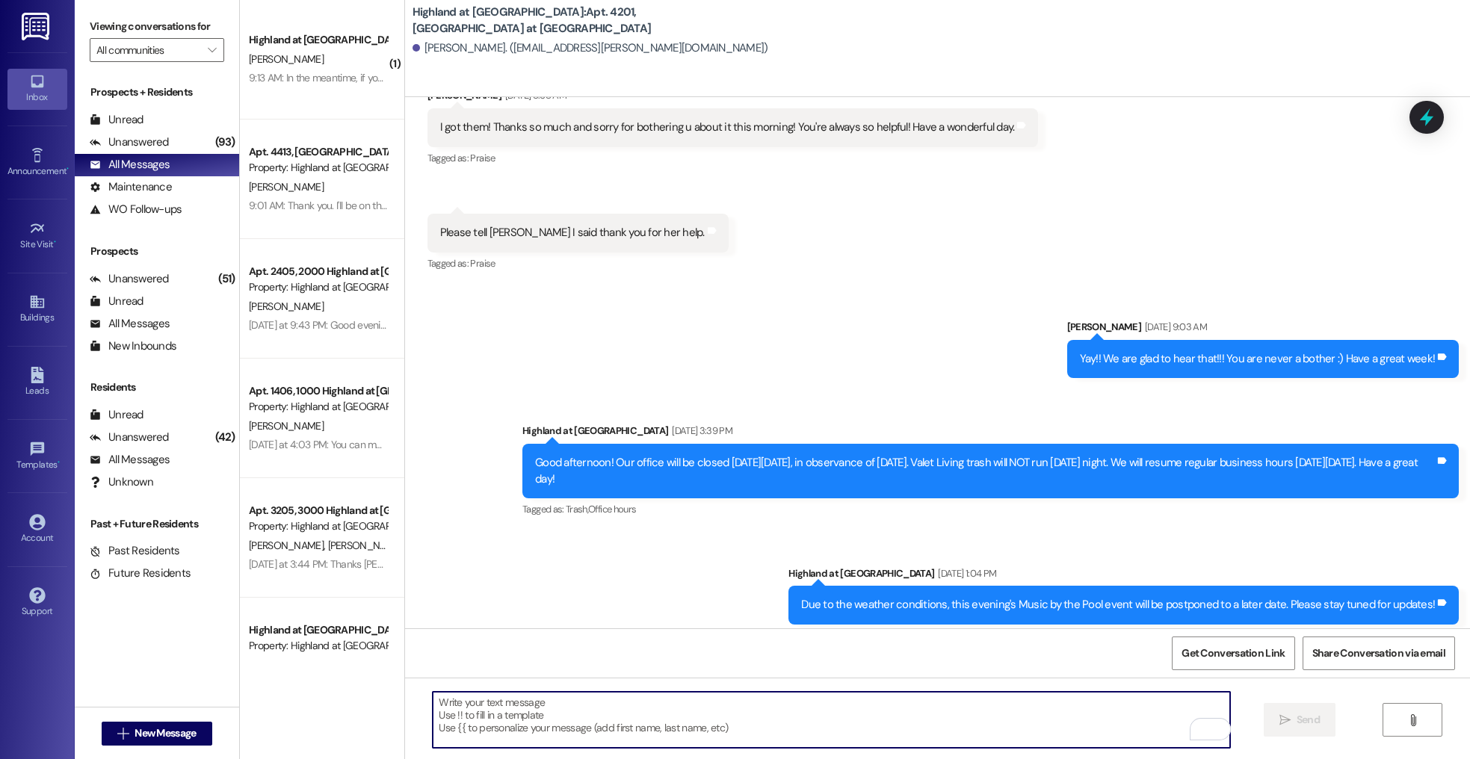
scroll to position [17671, 0]
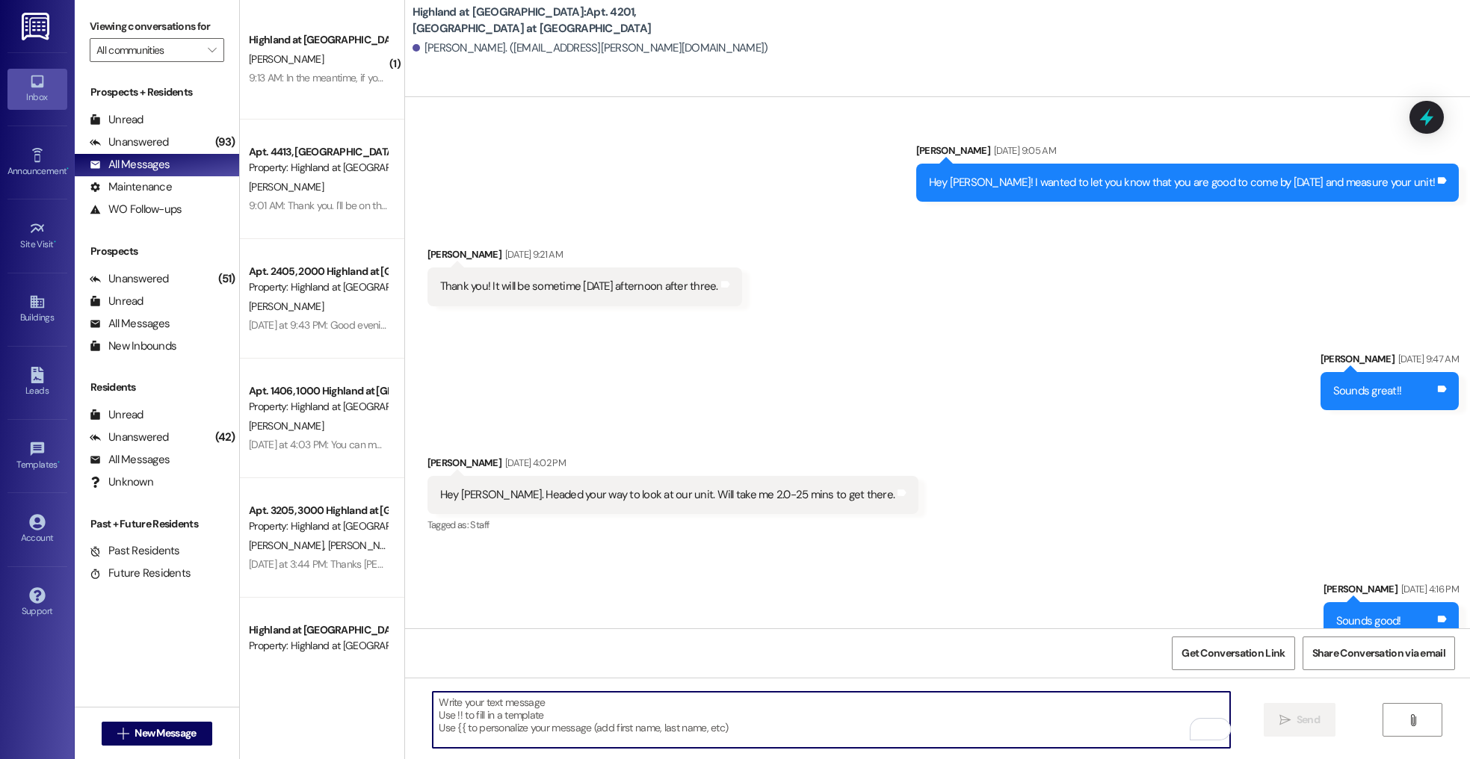
scroll to position [17671, 0]
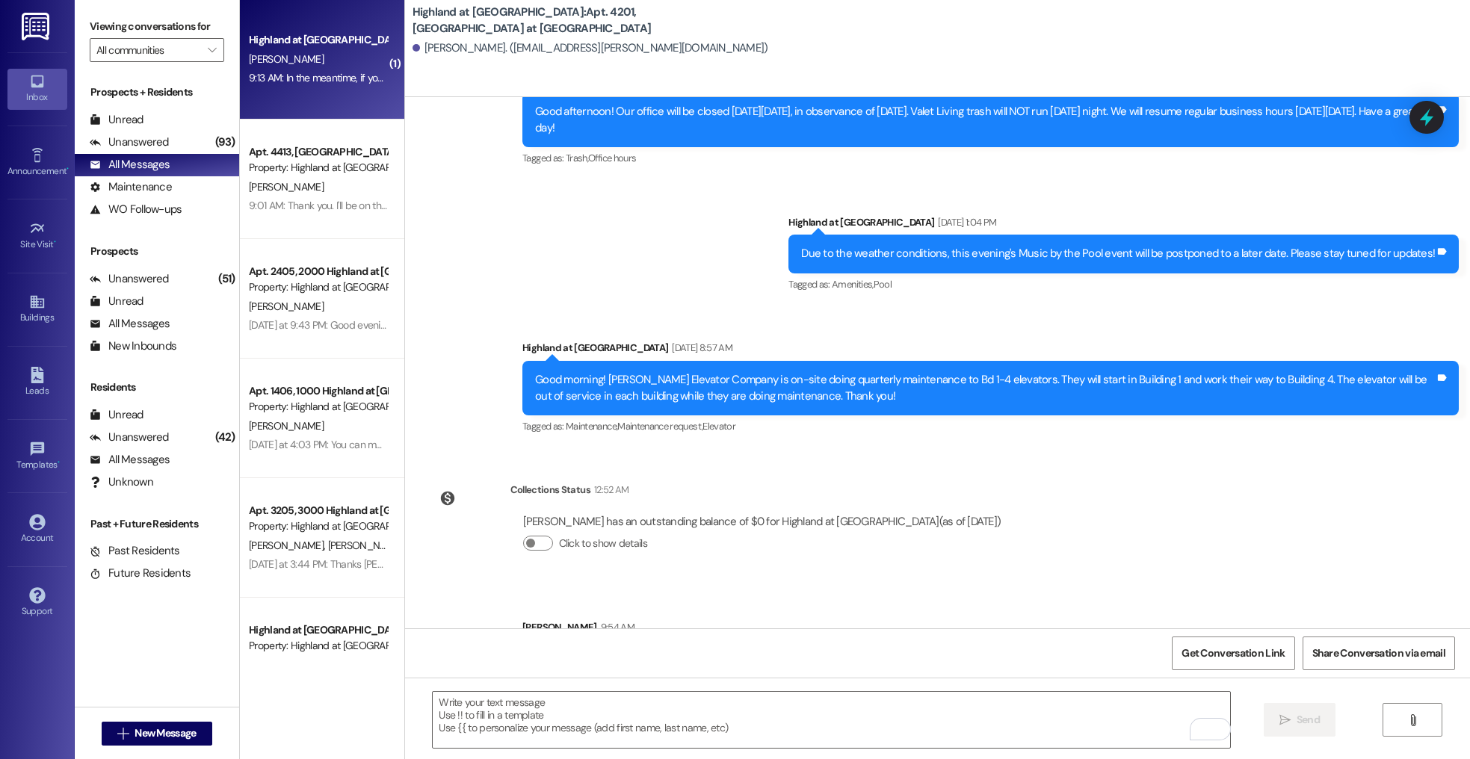
click at [334, 55] on div "[PERSON_NAME]" at bounding box center [317, 59] width 141 height 19
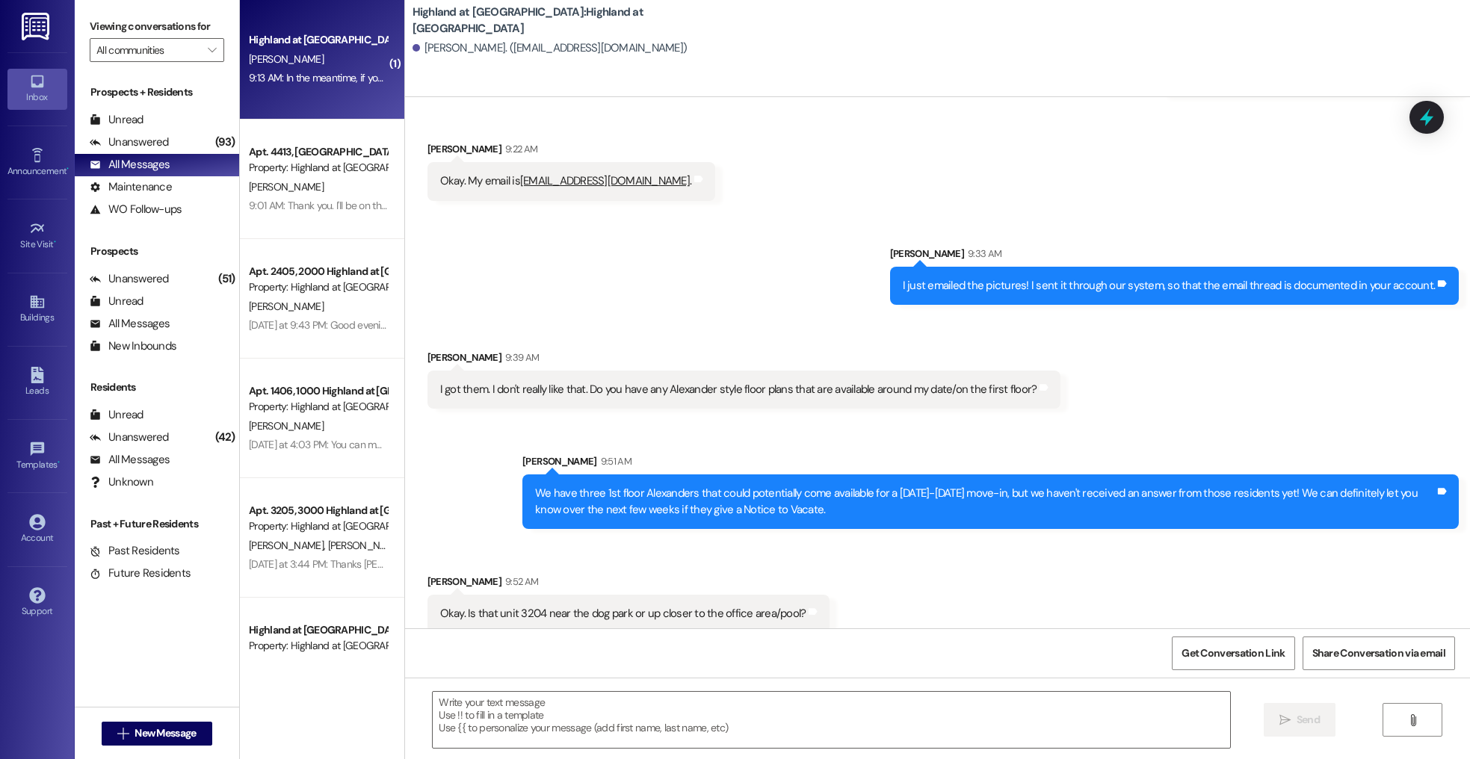
scroll to position [3145, 0]
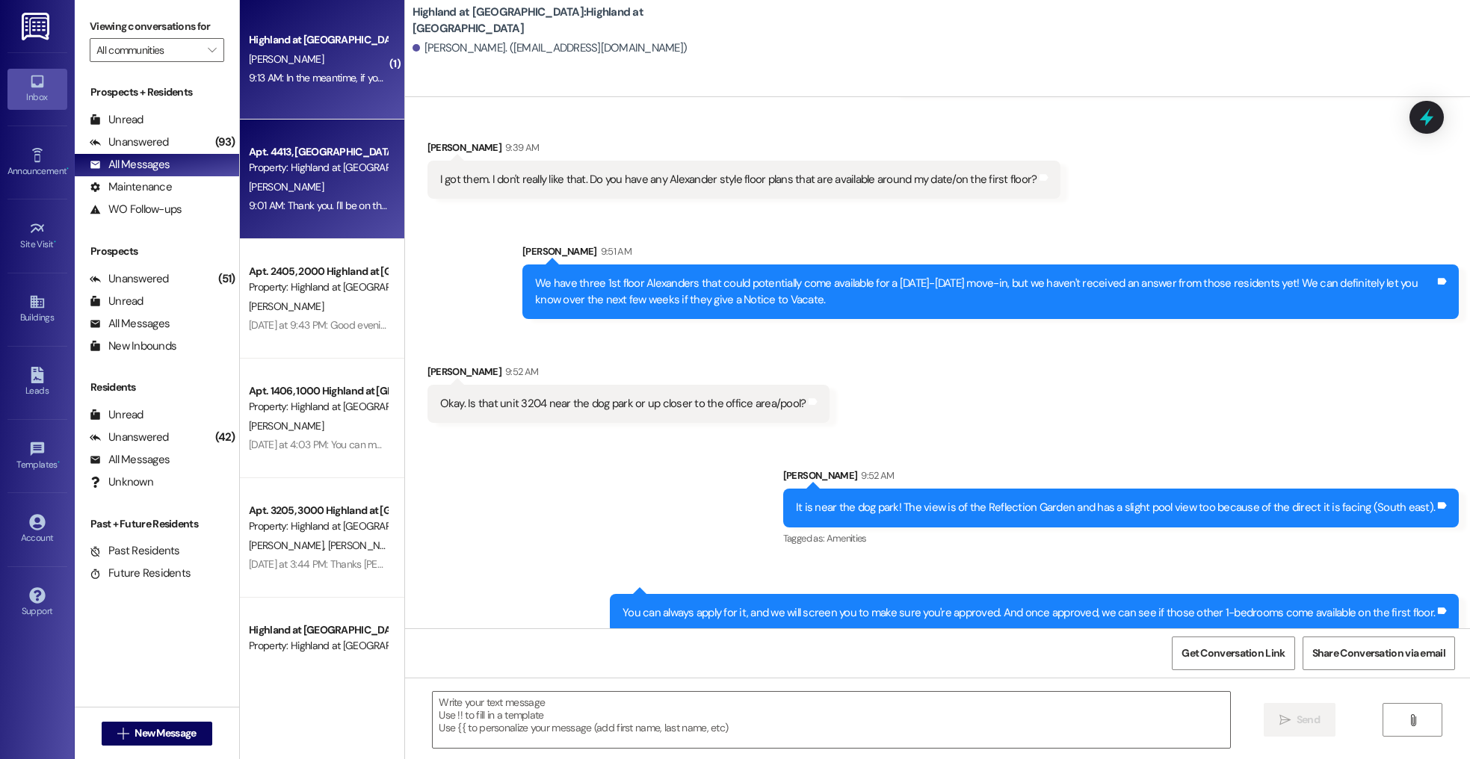
click at [291, 211] on div "9:01 AM: Thank you. I'll be on the look out on my end. 9:01 AM: Thank you. I'll…" at bounding box center [361, 205] width 225 height 13
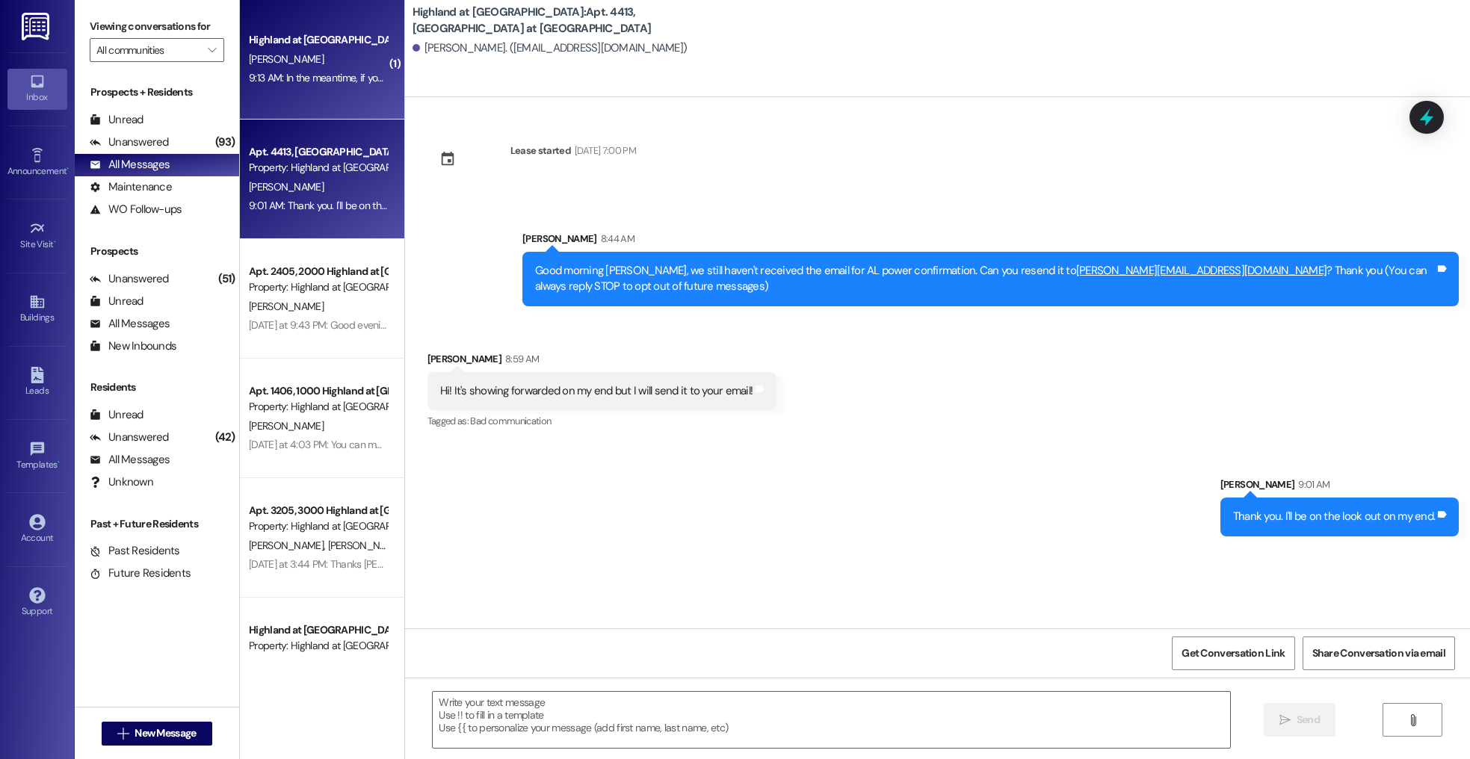
scroll to position [0, 0]
click at [279, 85] on div "9:13 AM: In the meantime, if you find the video for unit 1102 I can look at tha…" at bounding box center [317, 78] width 141 height 19
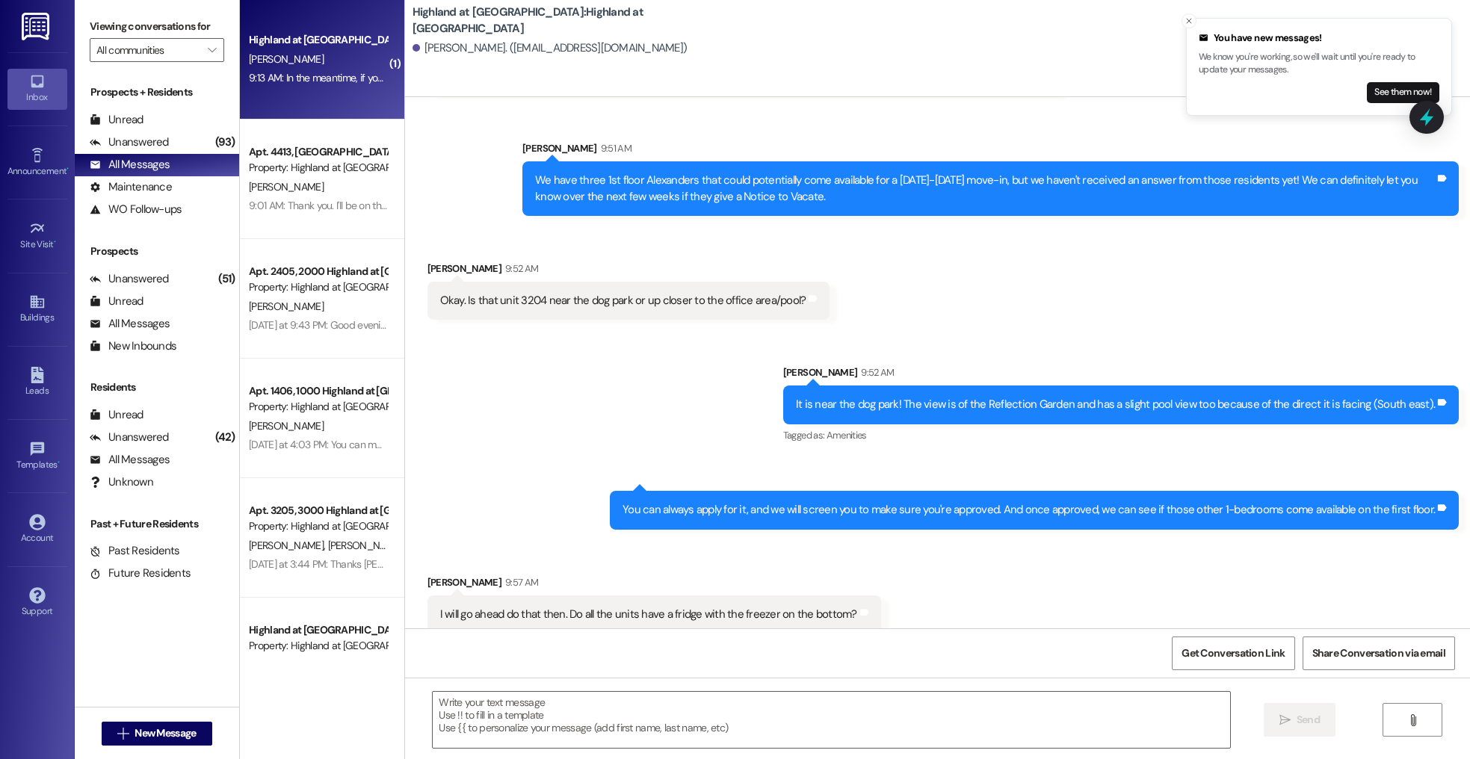
scroll to position [3249, 0]
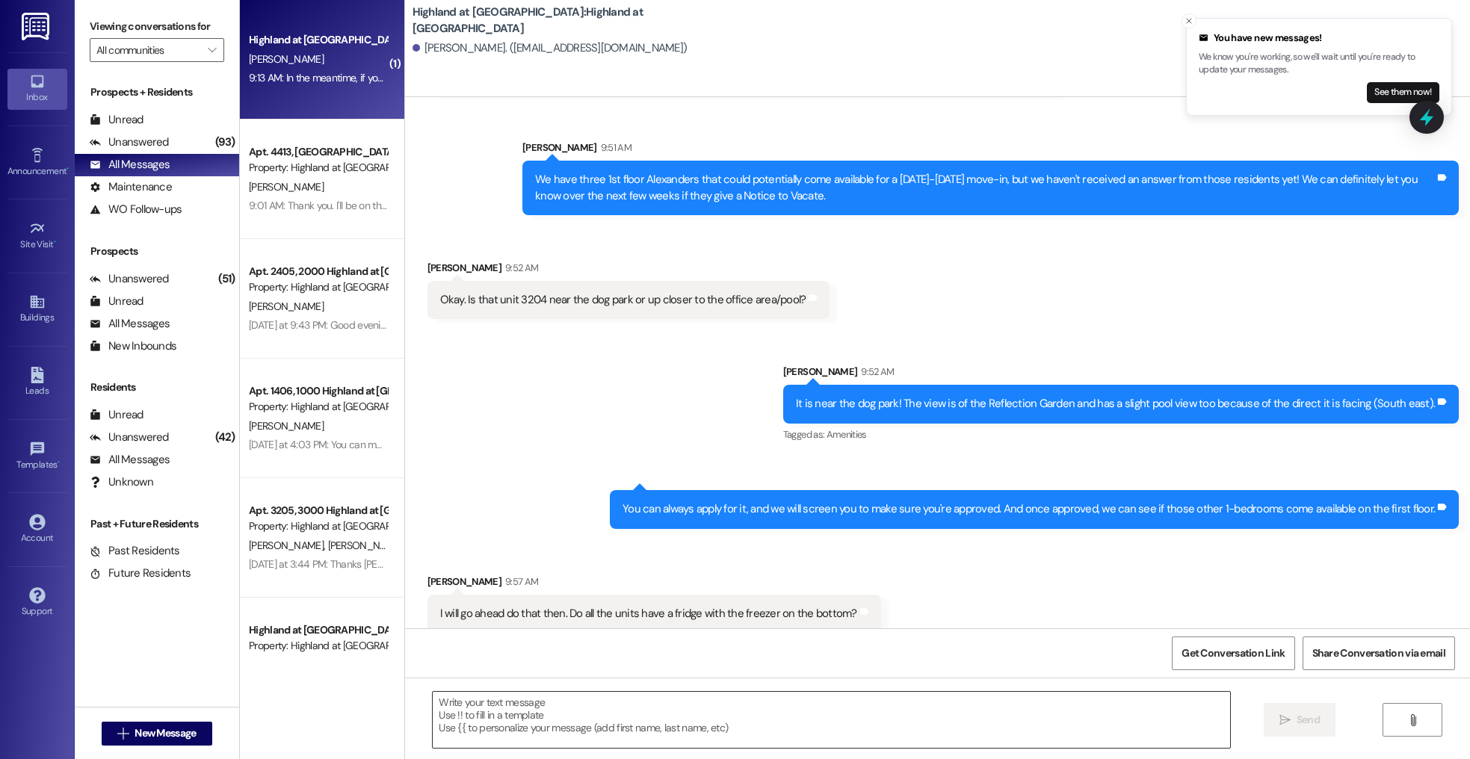
click at [708, 711] on textarea at bounding box center [831, 720] width 797 height 56
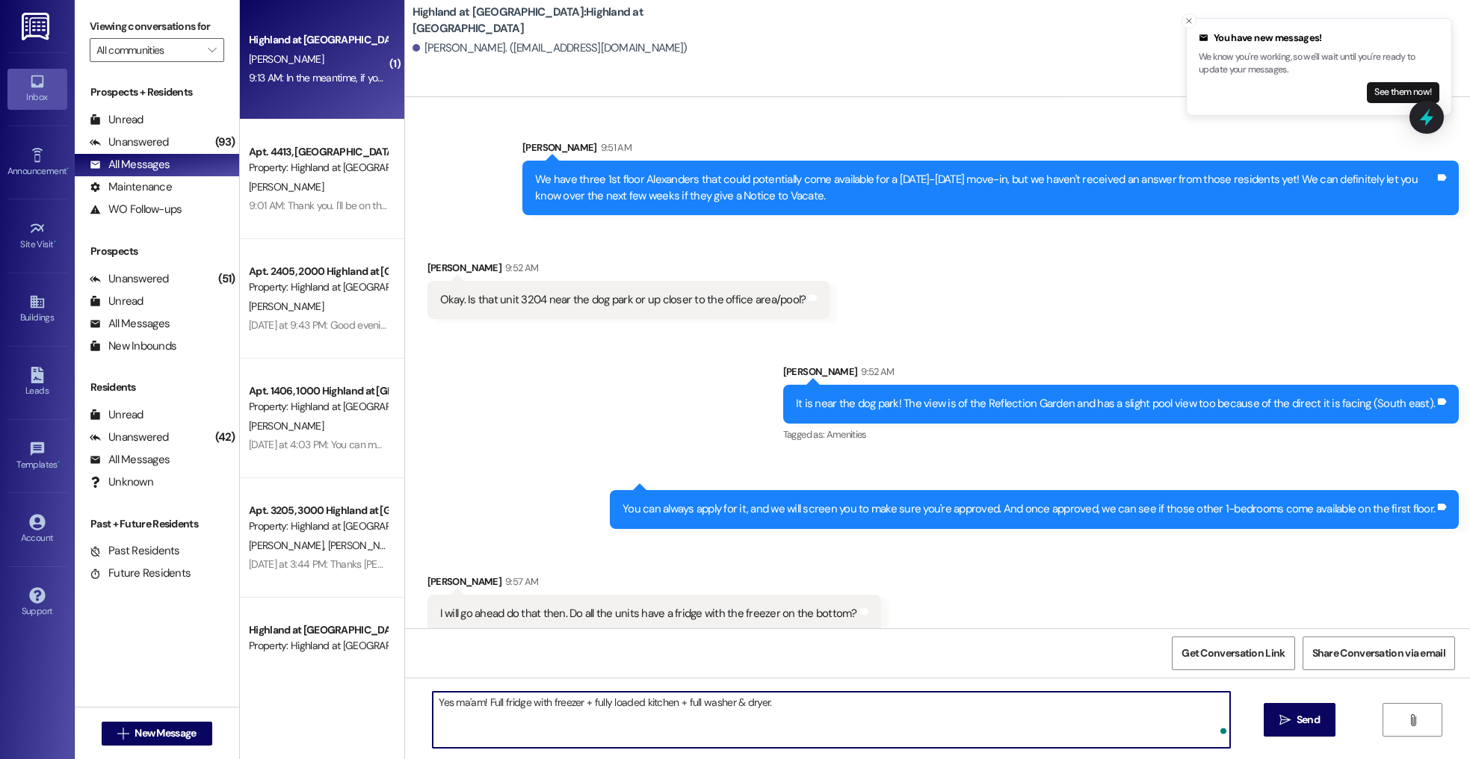
type textarea "Yes ma'am! Full fridge with freezer + fully loaded kitchen + full washer & drye…"
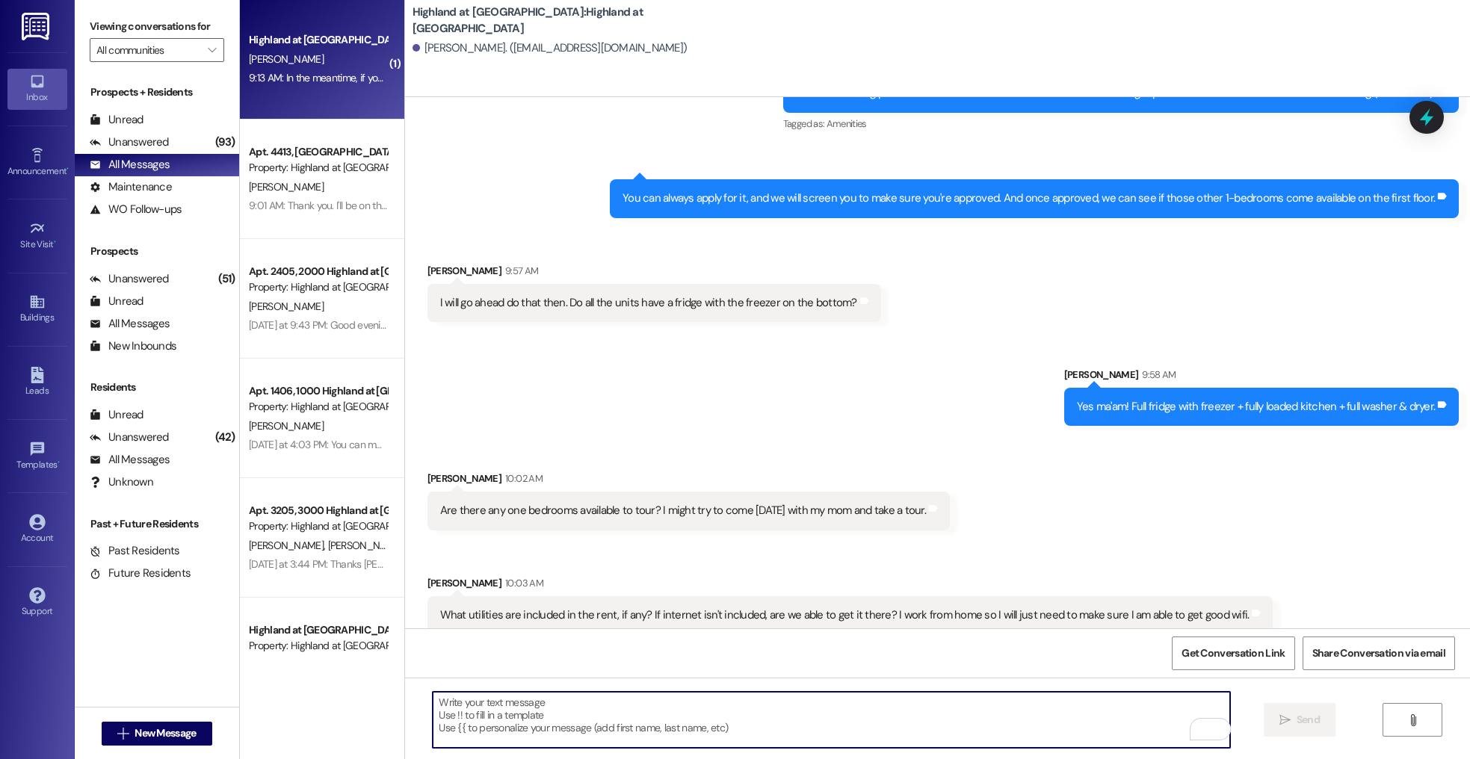
scroll to position [3561, 0]
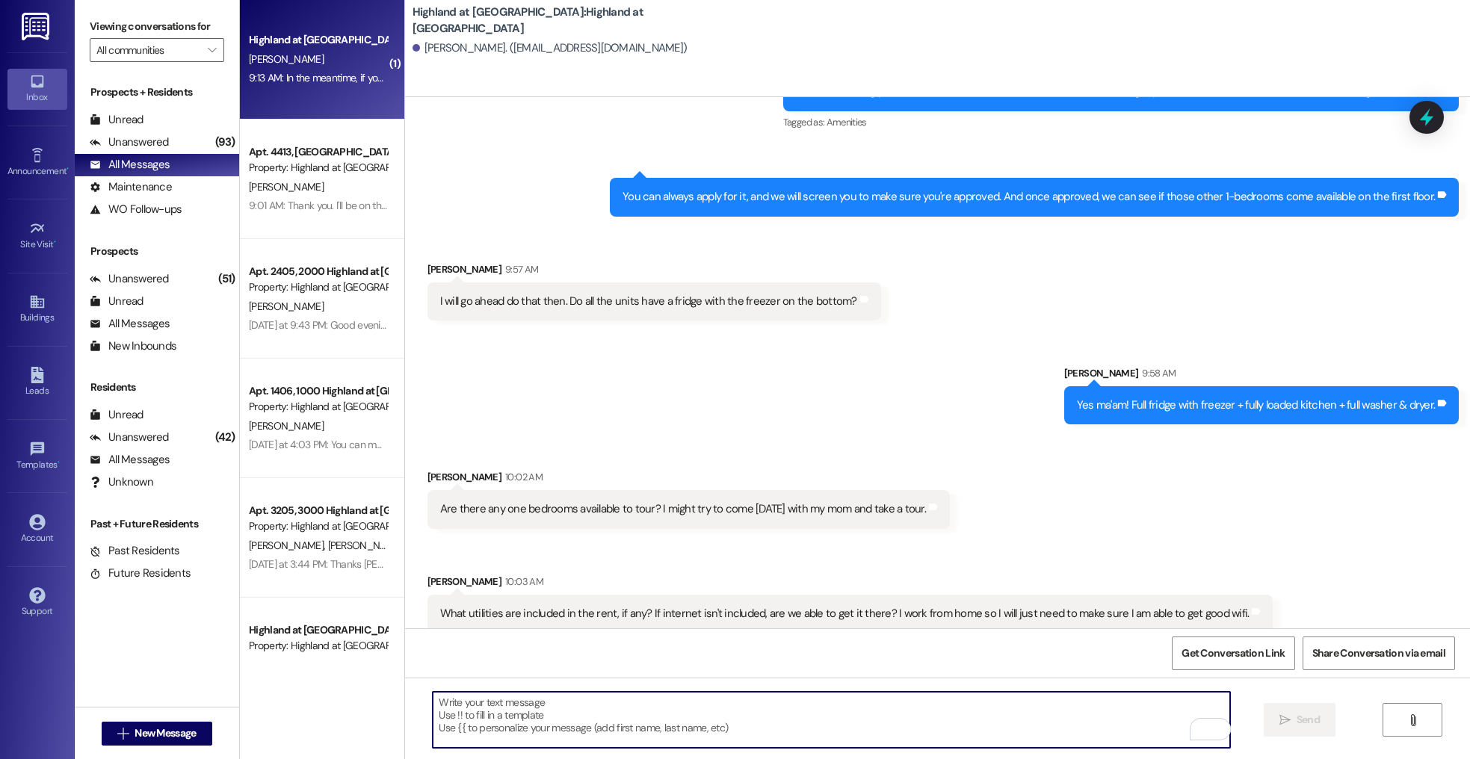
click at [681, 702] on textarea "To enrich screen reader interactions, please activate Accessibility in Grammarl…" at bounding box center [831, 720] width 797 height 56
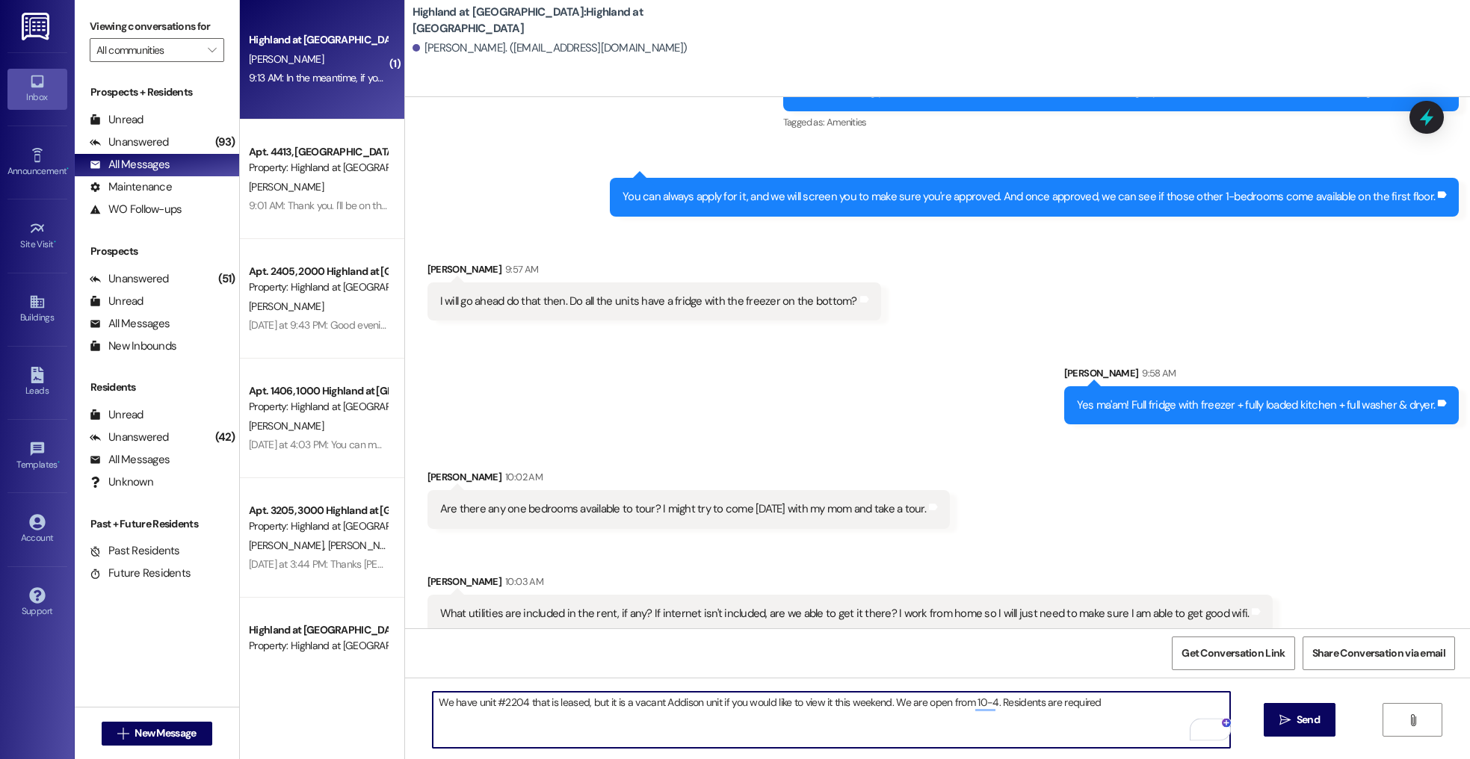
click at [1122, 714] on textarea "We have unit #2204 that is leased, but it is a vacant Addison unit if you would…" at bounding box center [831, 720] width 797 height 56
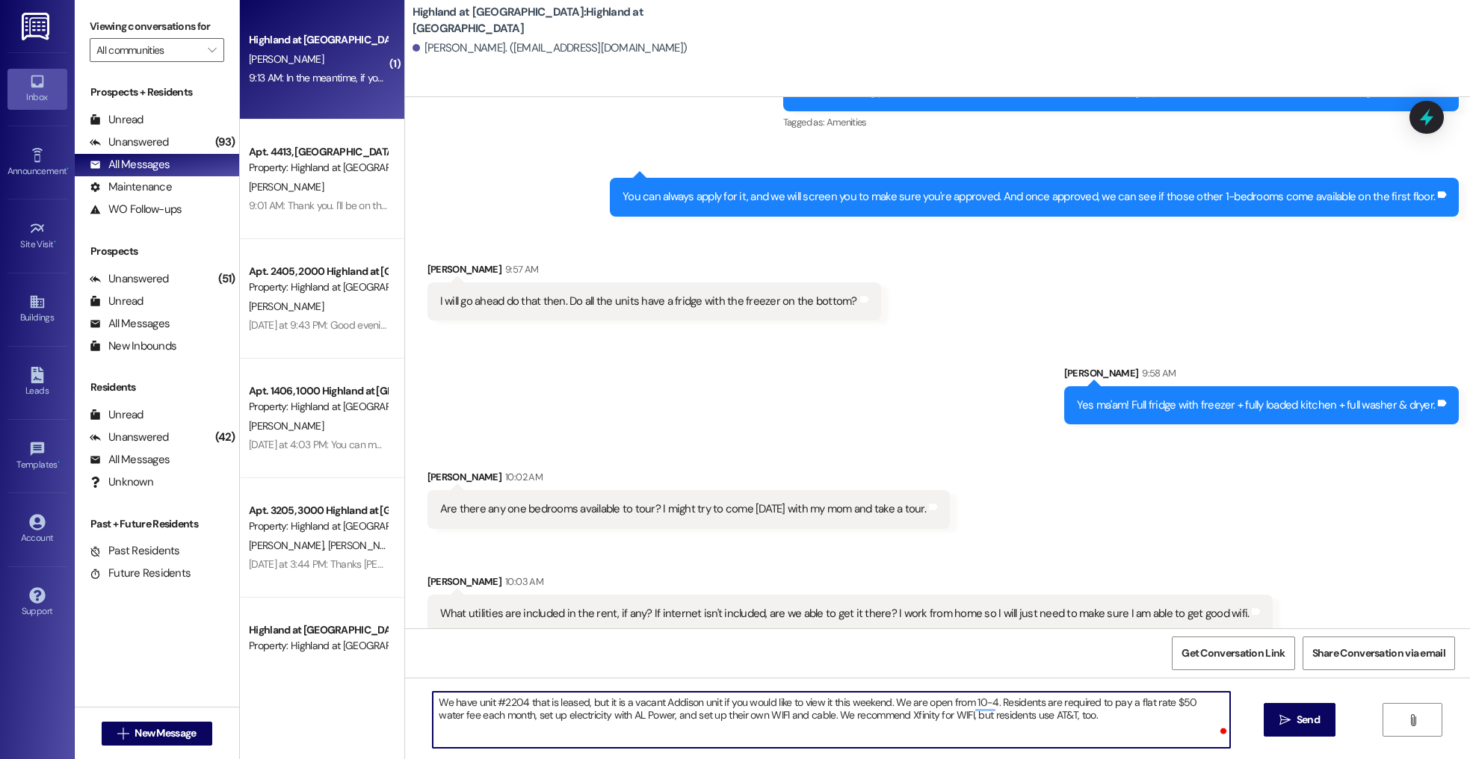
type textarea "We have unit #2204 that is leased, but it is a vacant Addison unit if you would…"
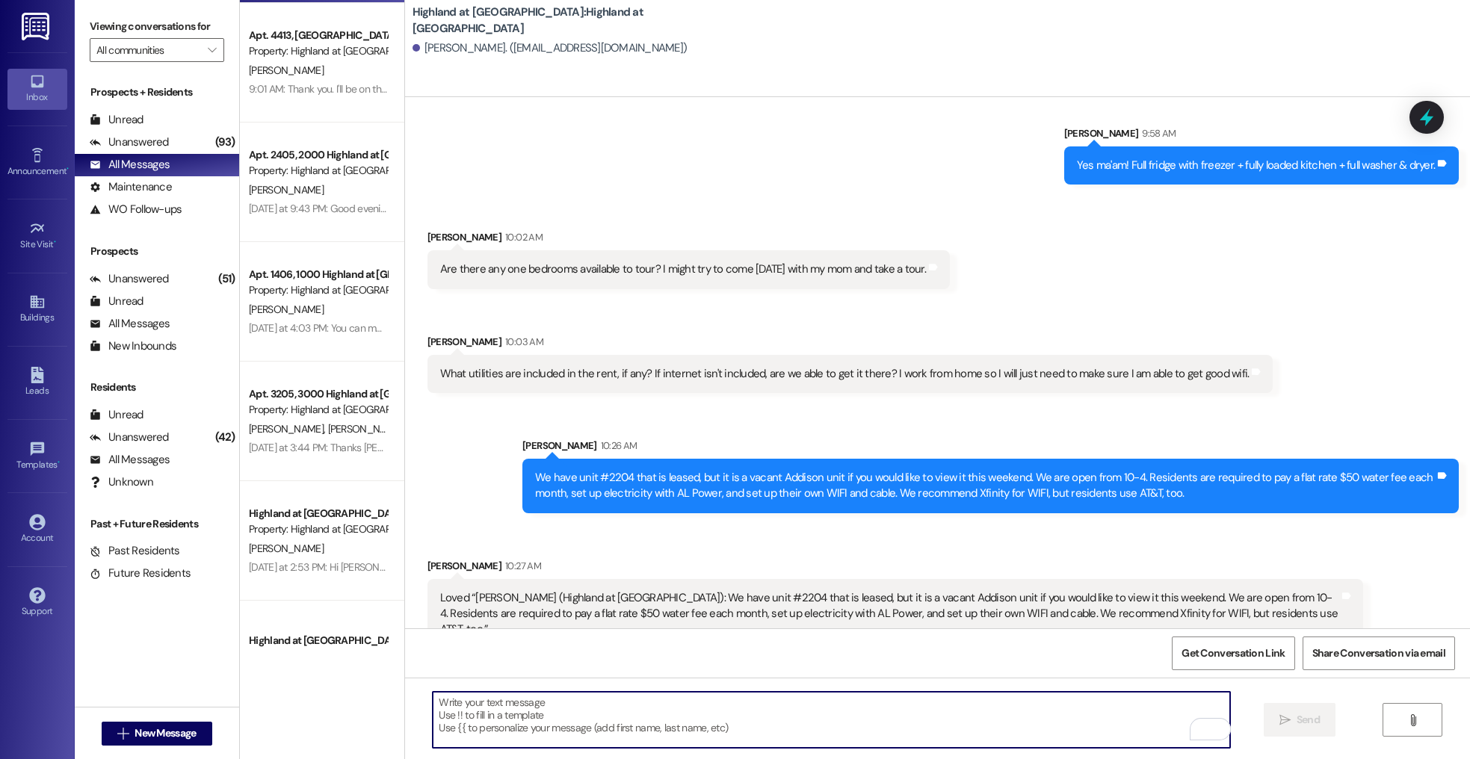
scroll to position [3906, 0]
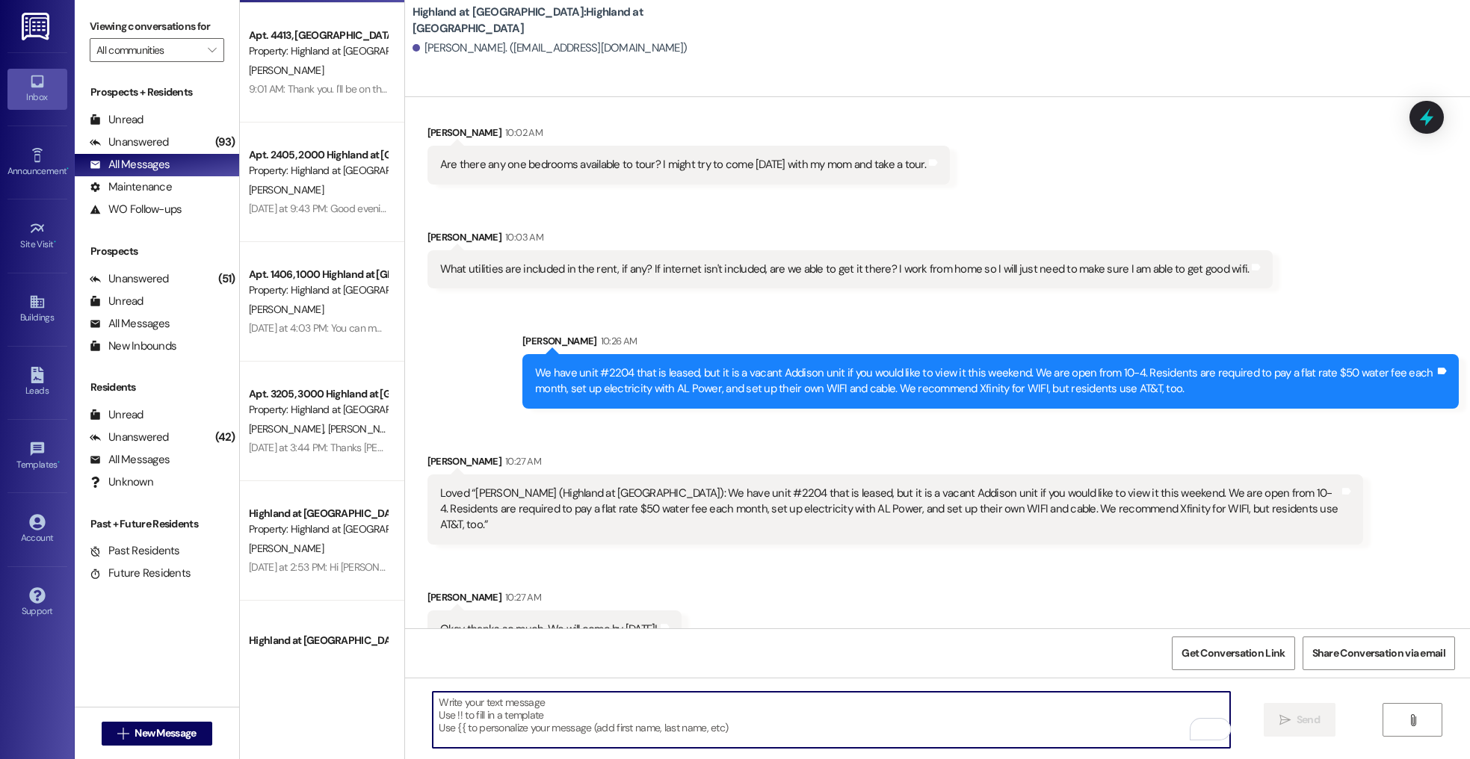
click at [640, 723] on textarea "To enrich screen reader interactions, please activate Accessibility in Grammarl…" at bounding box center [831, 720] width 797 height 56
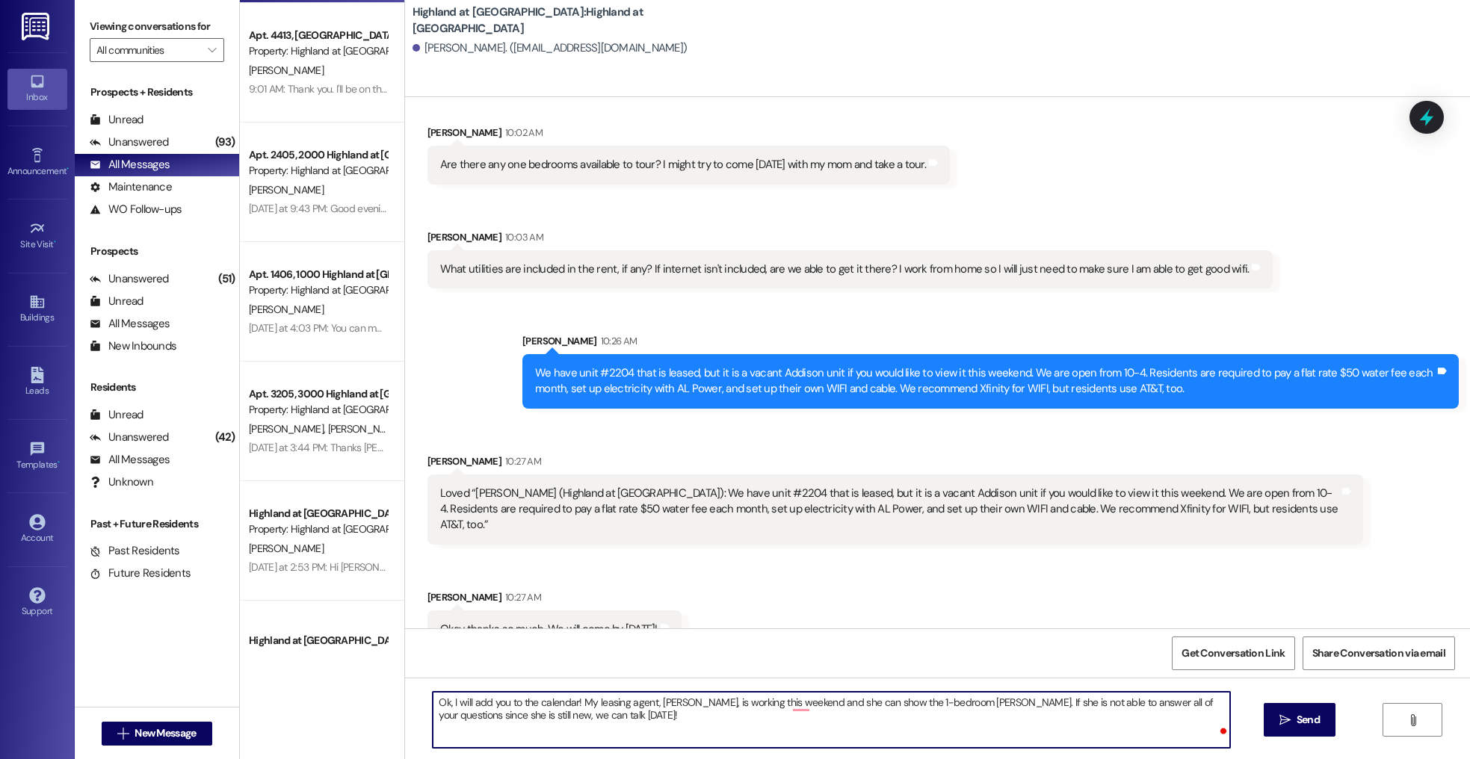
type textarea "Ok, I will add you to the calendar! My leasing agent, Annie, is working this we…"
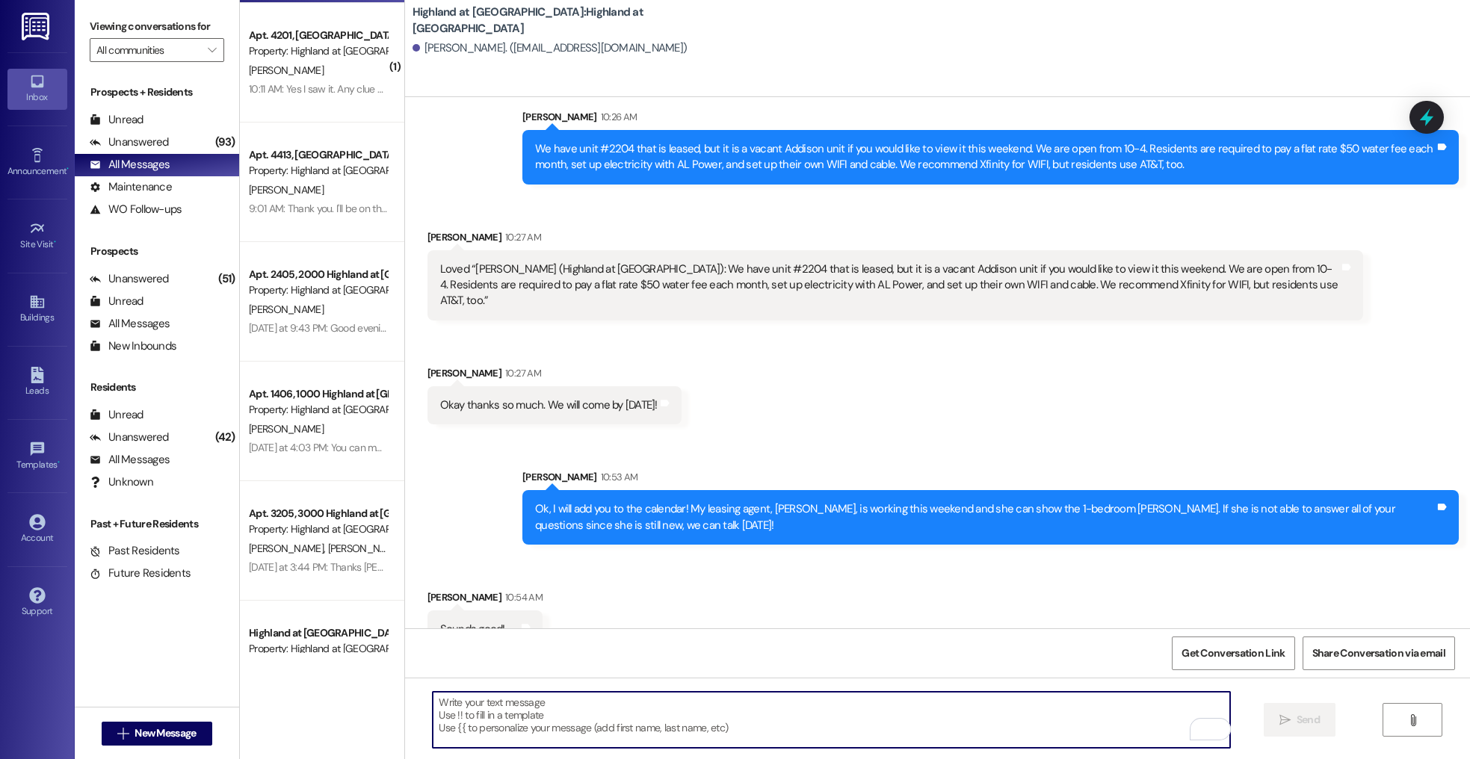
scroll to position [4131, 0]
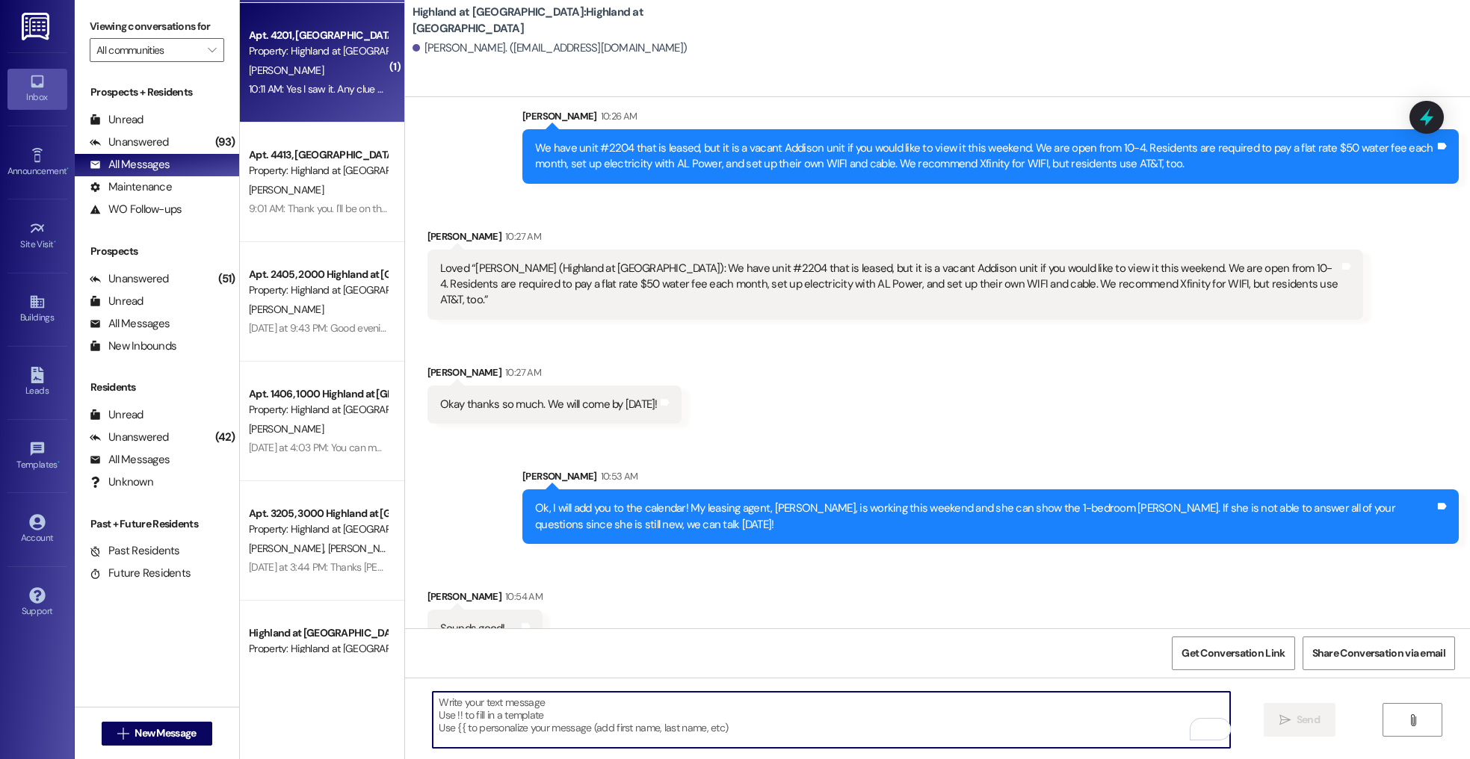
click at [311, 80] on div "10:11 AM: Yes I saw it. Any clue on timing for my floor? 10:11 AM: Yes I saw it…" at bounding box center [317, 89] width 141 height 19
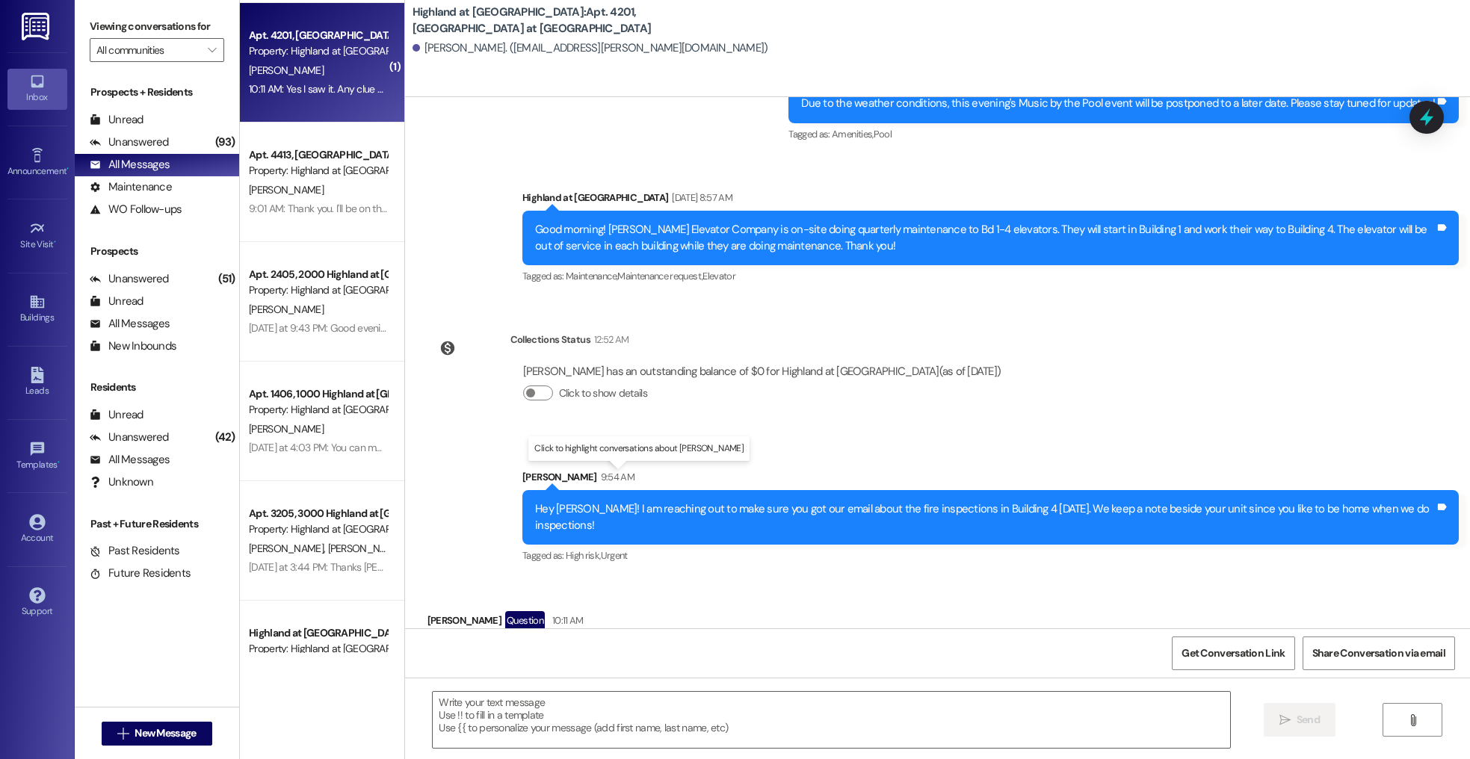
scroll to position [17822, 0]
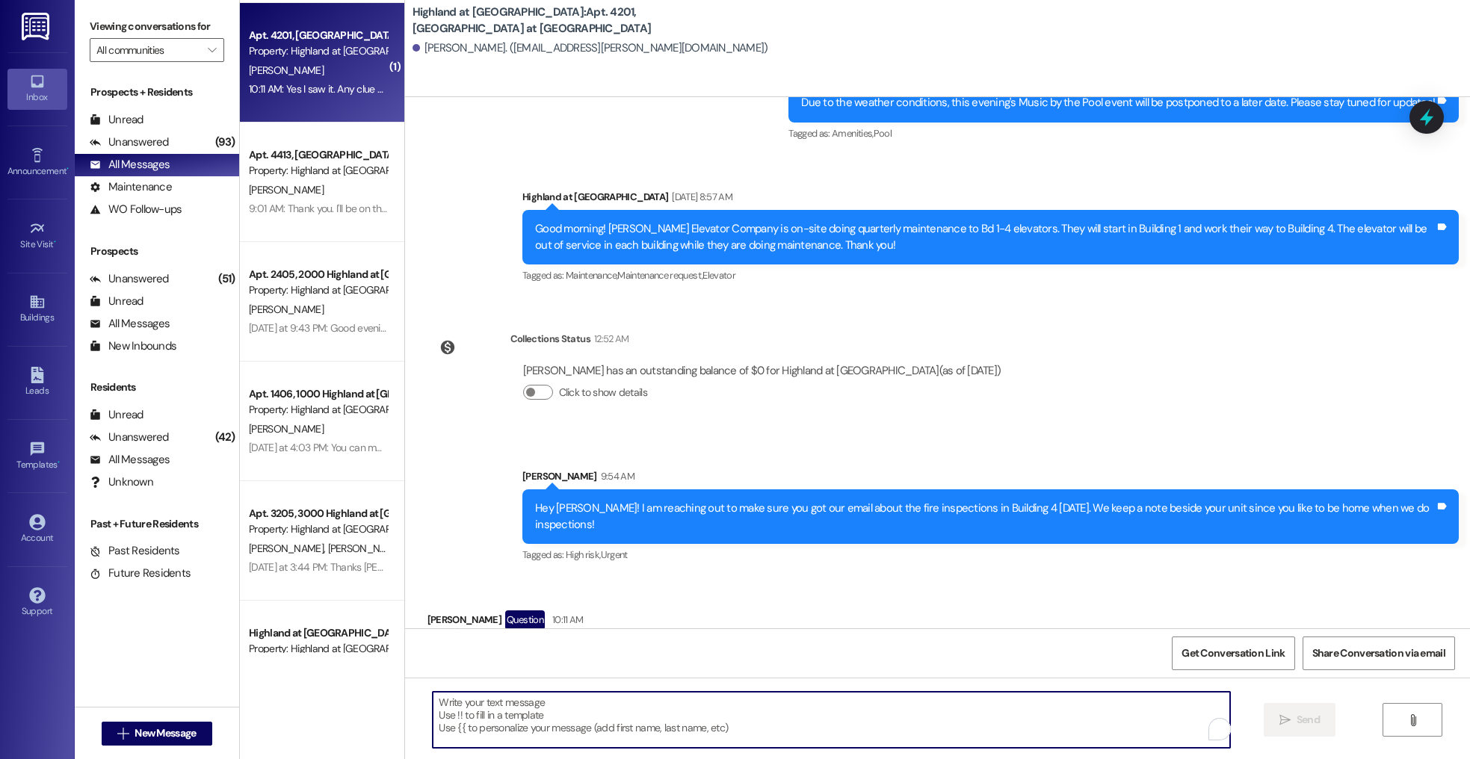
click at [622, 733] on textarea "To enrich screen reader interactions, please activate Accessibility in Grammarl…" at bounding box center [831, 720] width 797 height 56
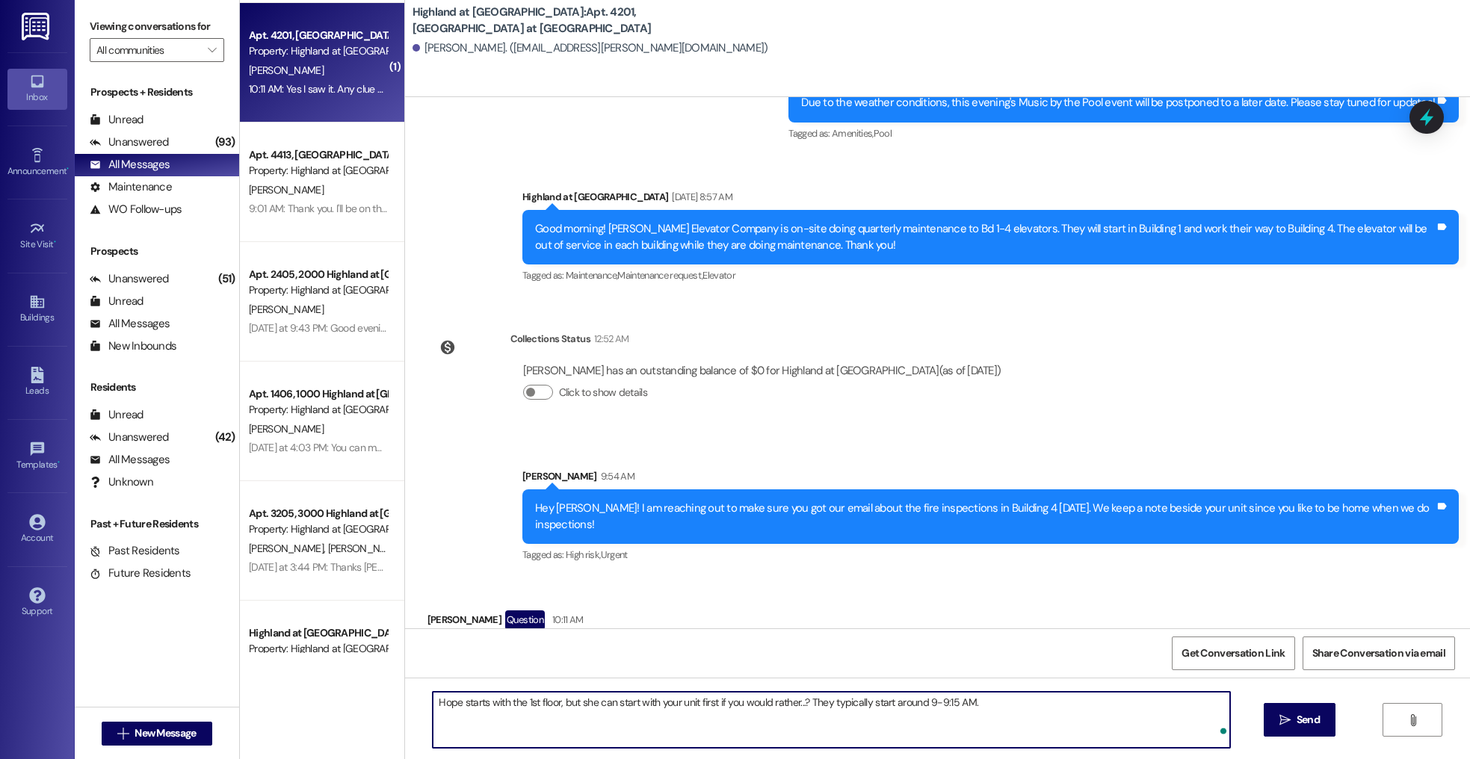
type textarea "Hope starts with the 1st floor, but she can start with your unit first if you w…"
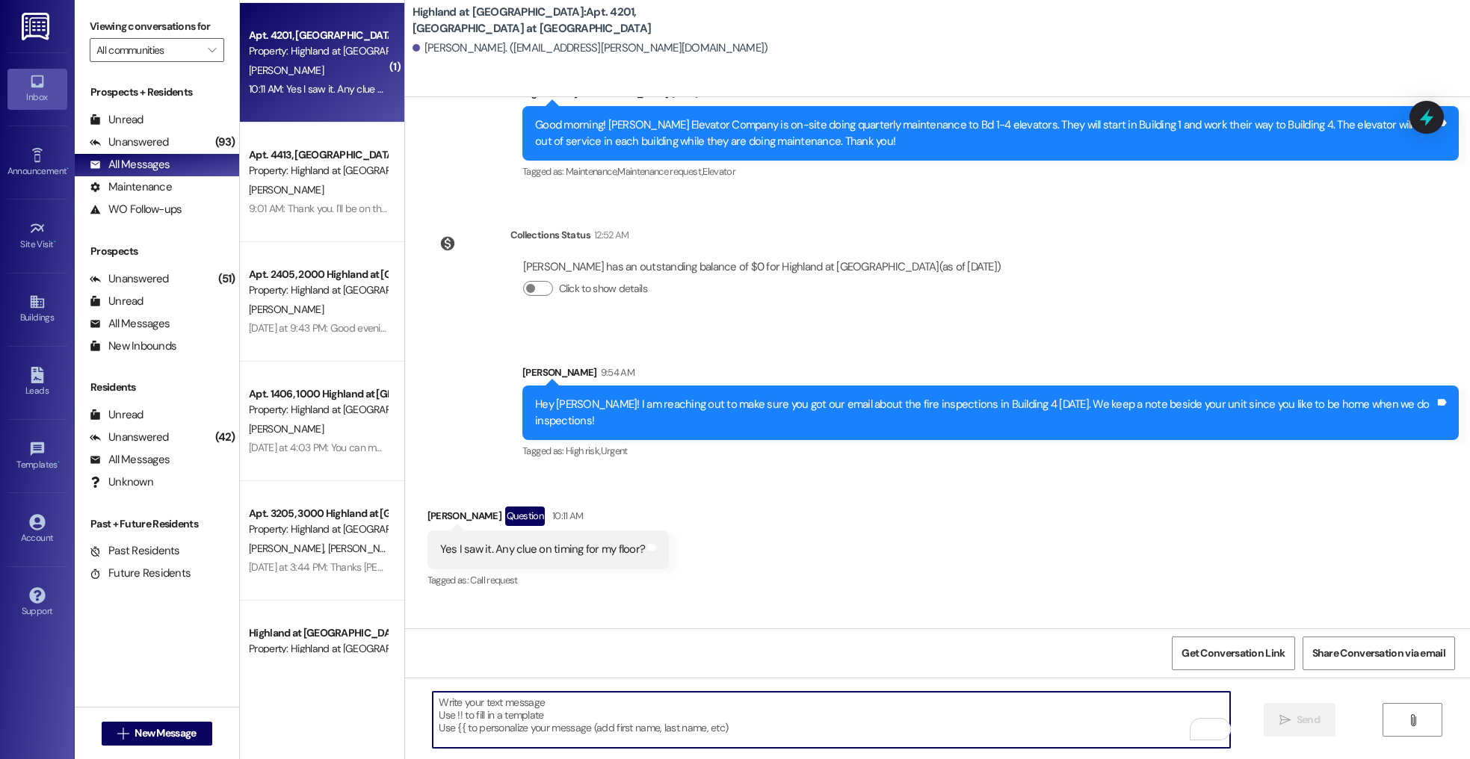
scroll to position [17986, 0]
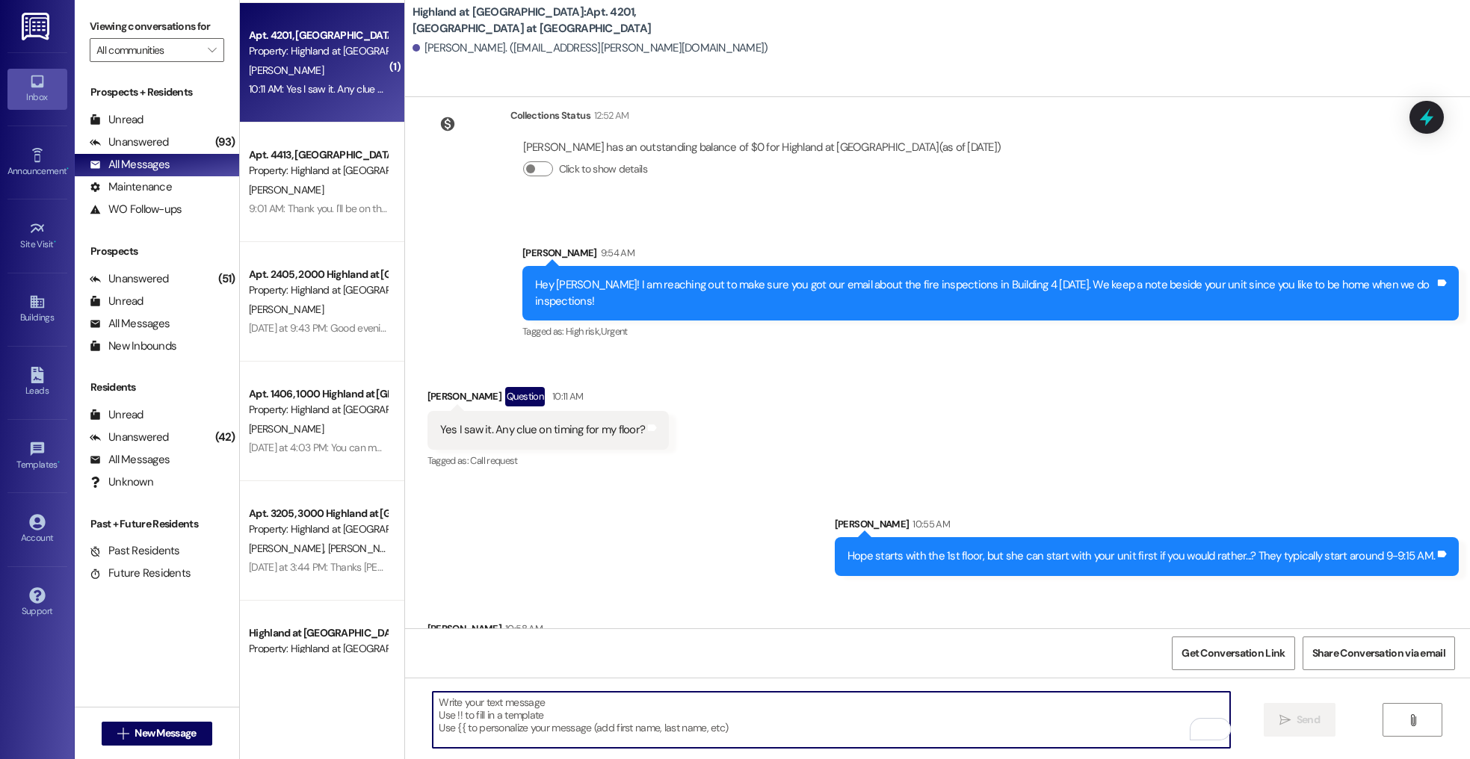
scroll to position [18046, 0]
click at [505, 723] on textarea "To enrich screen reader interactions, please activate Accessibility in Grammarl…" at bounding box center [831, 720] width 797 height 56
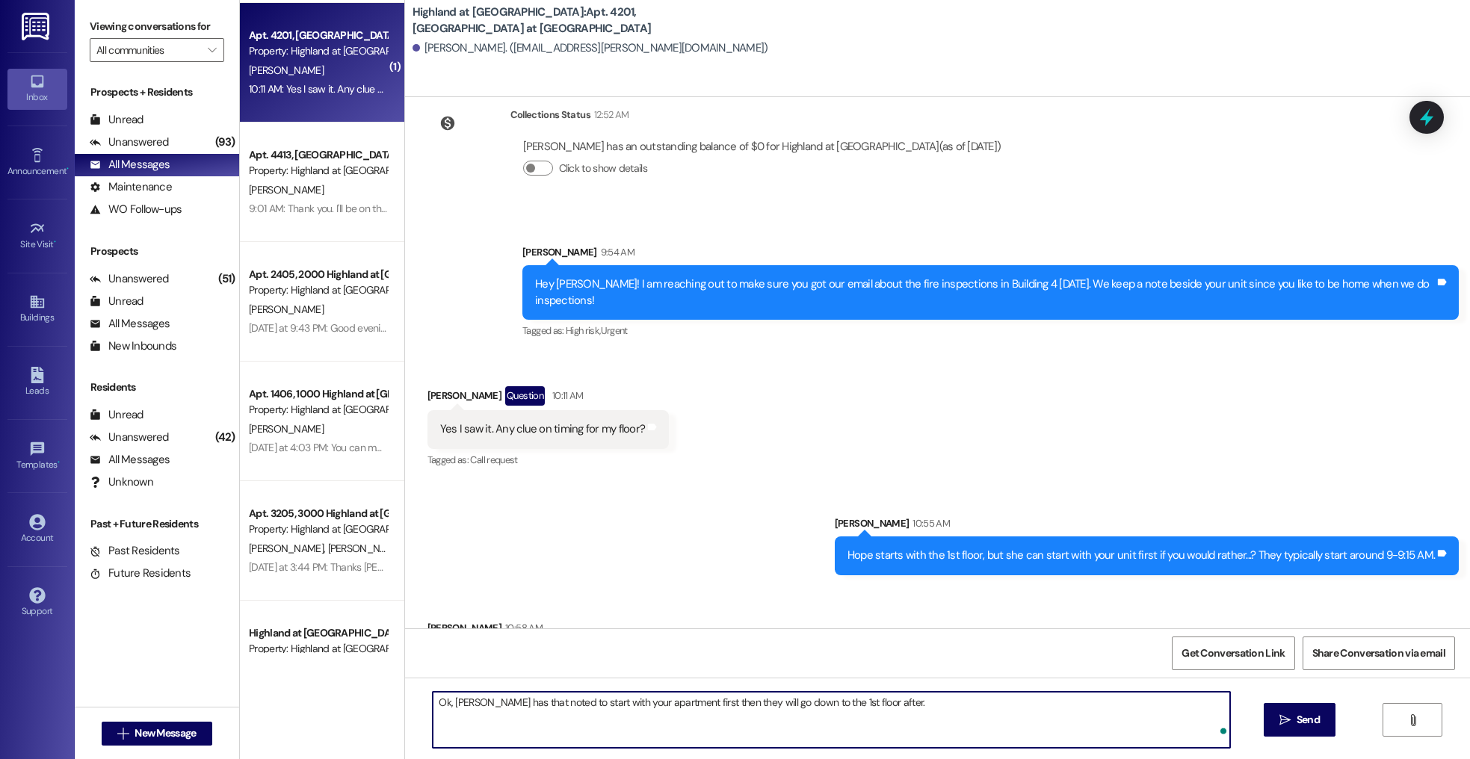
type textarea "Ok, Hope has that noted to start with your apartment first then they will go do…"
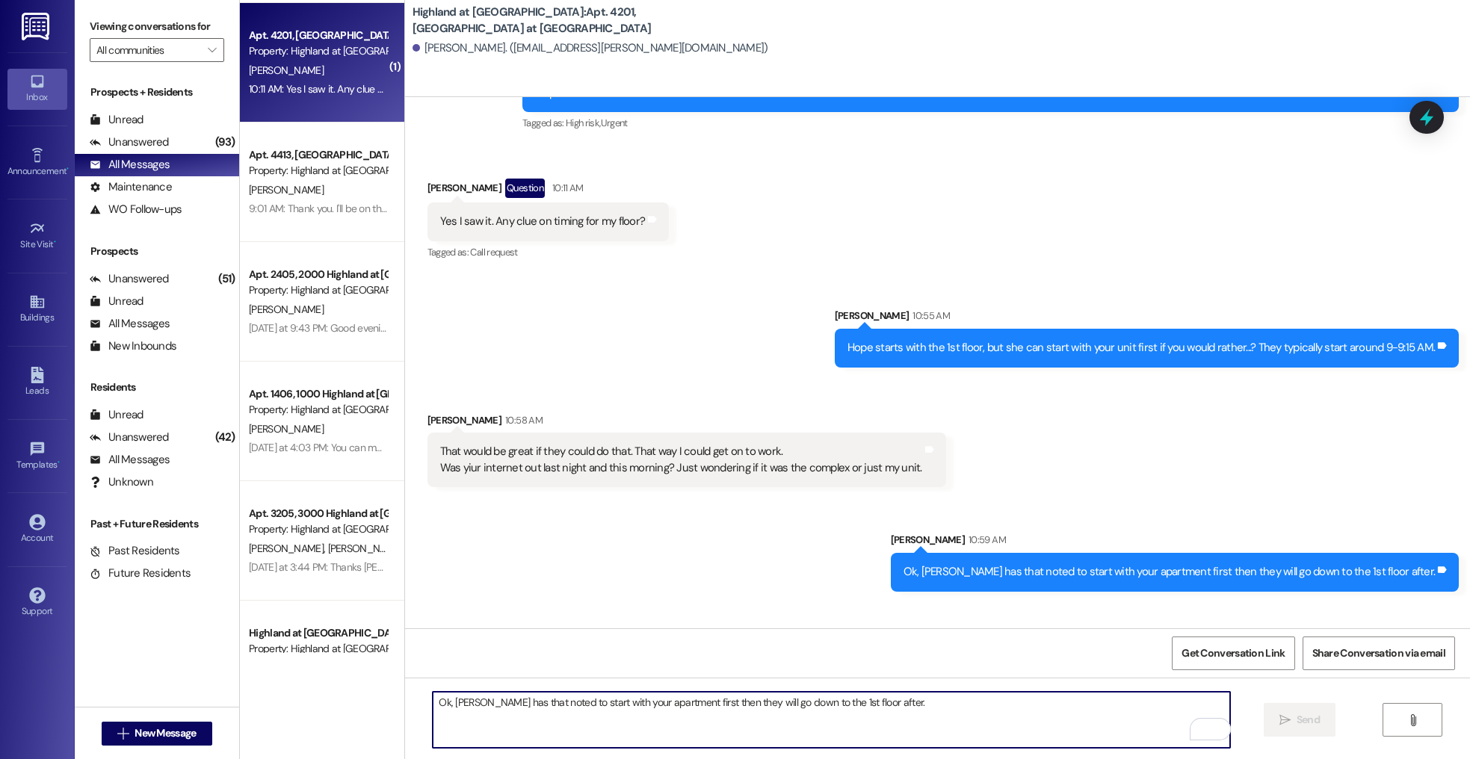
scroll to position [18255, 0]
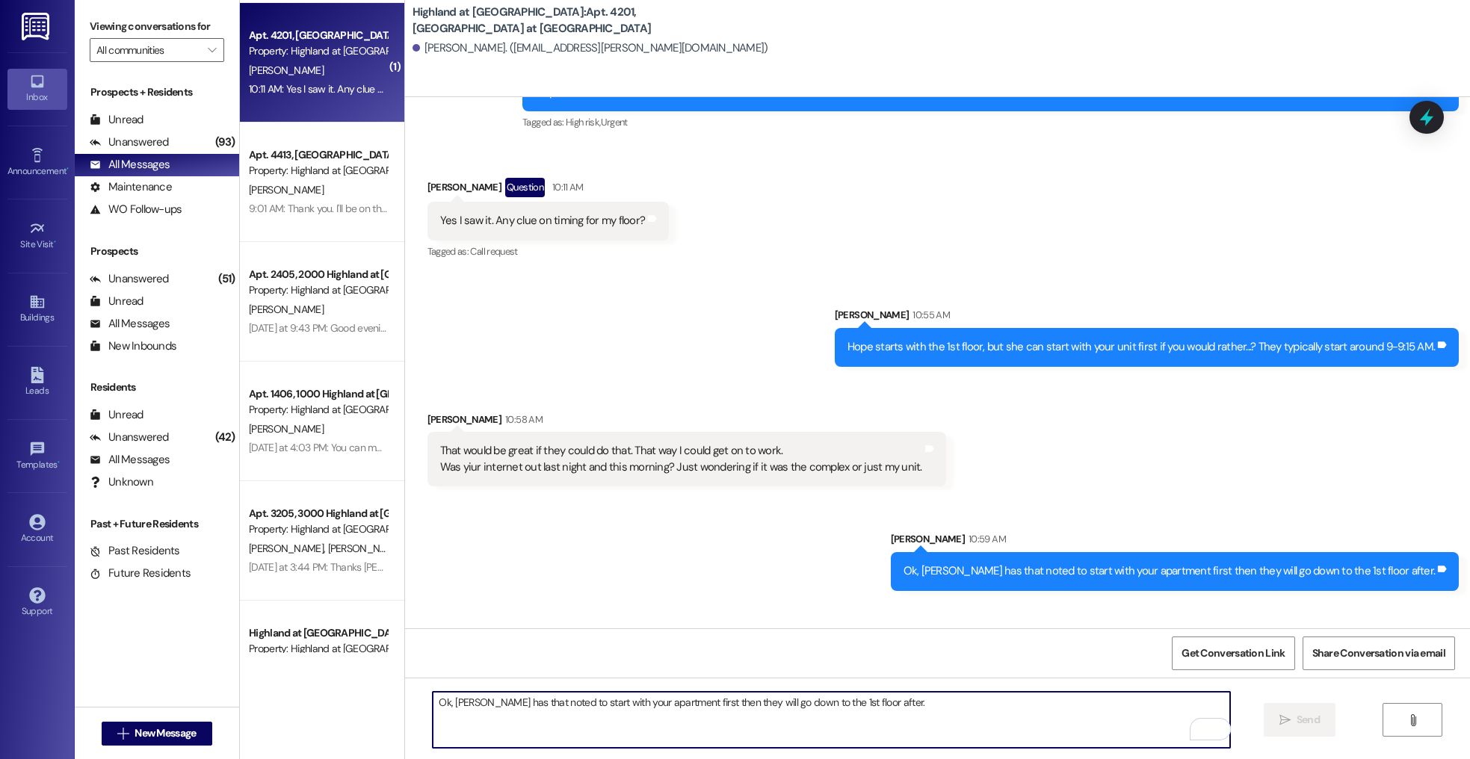
click at [722, 707] on textarea "Ok, Hope has that noted to start with your apartment first then they will go do…" at bounding box center [831, 720] width 797 height 56
type textarea "Of course!"
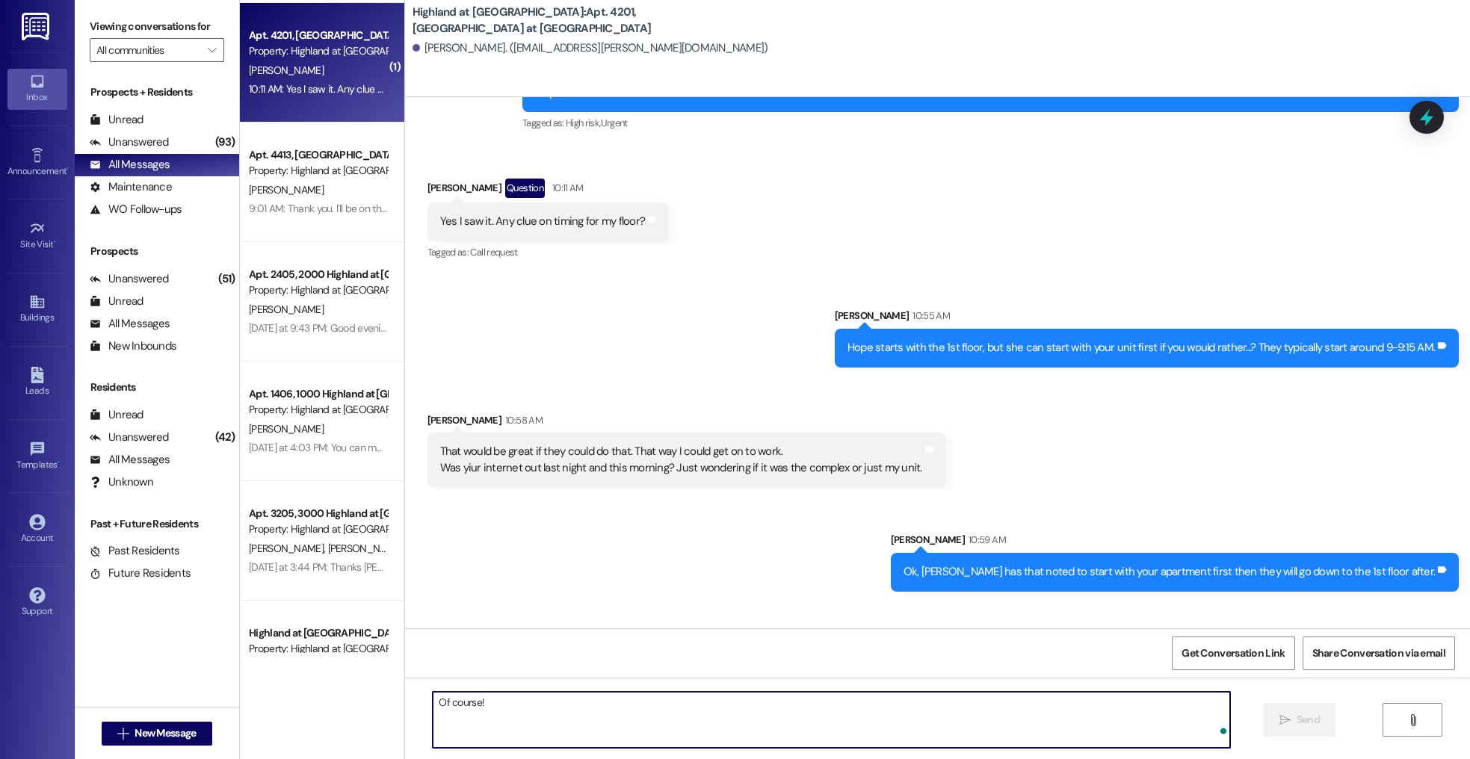
scroll to position [18358, 0]
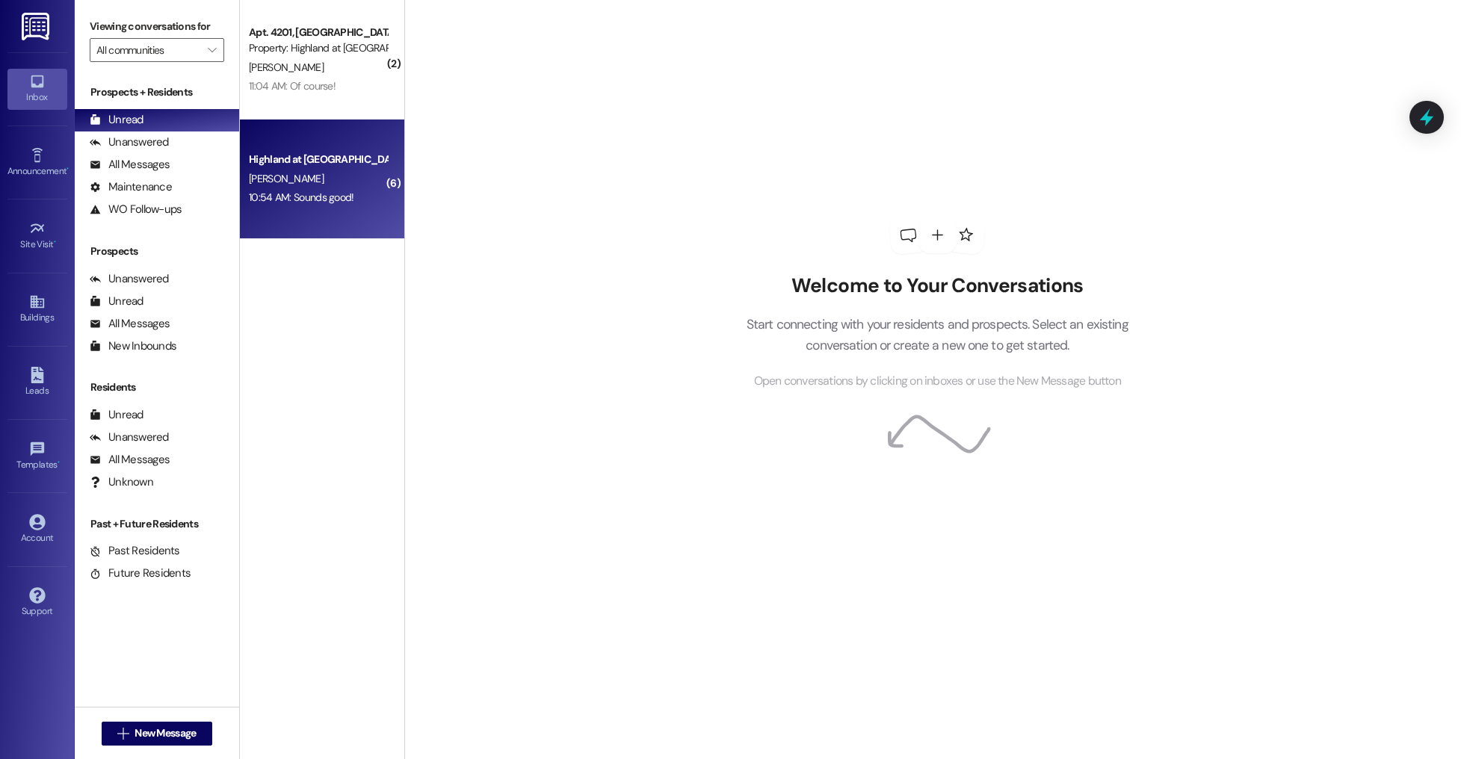
click at [339, 220] on div "Highland at [GEOGRAPHIC_DATA] [PERSON_NAME] 10:54 AM: Sounds good! 10:54 AM: So…" at bounding box center [322, 180] width 164 height 120
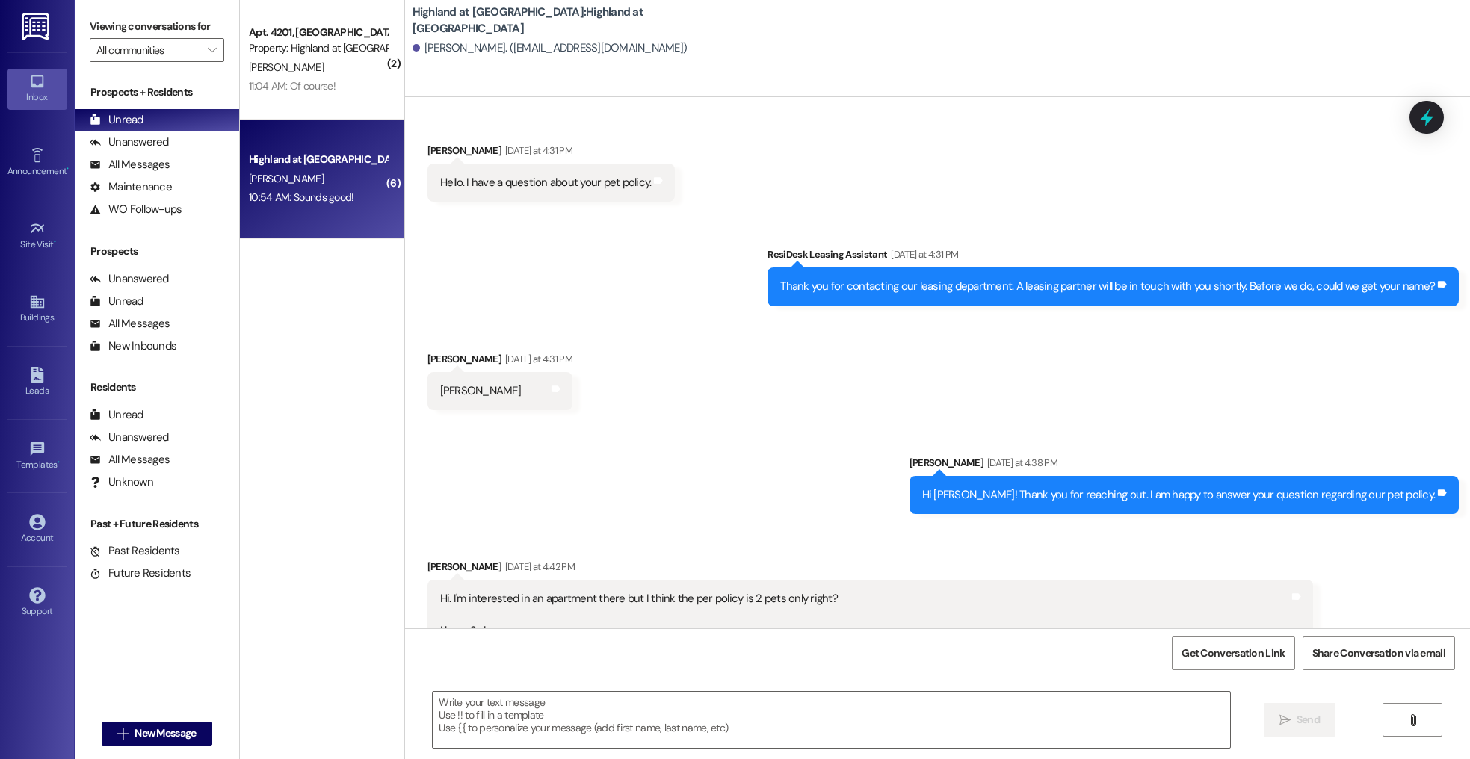
scroll to position [4110, 0]
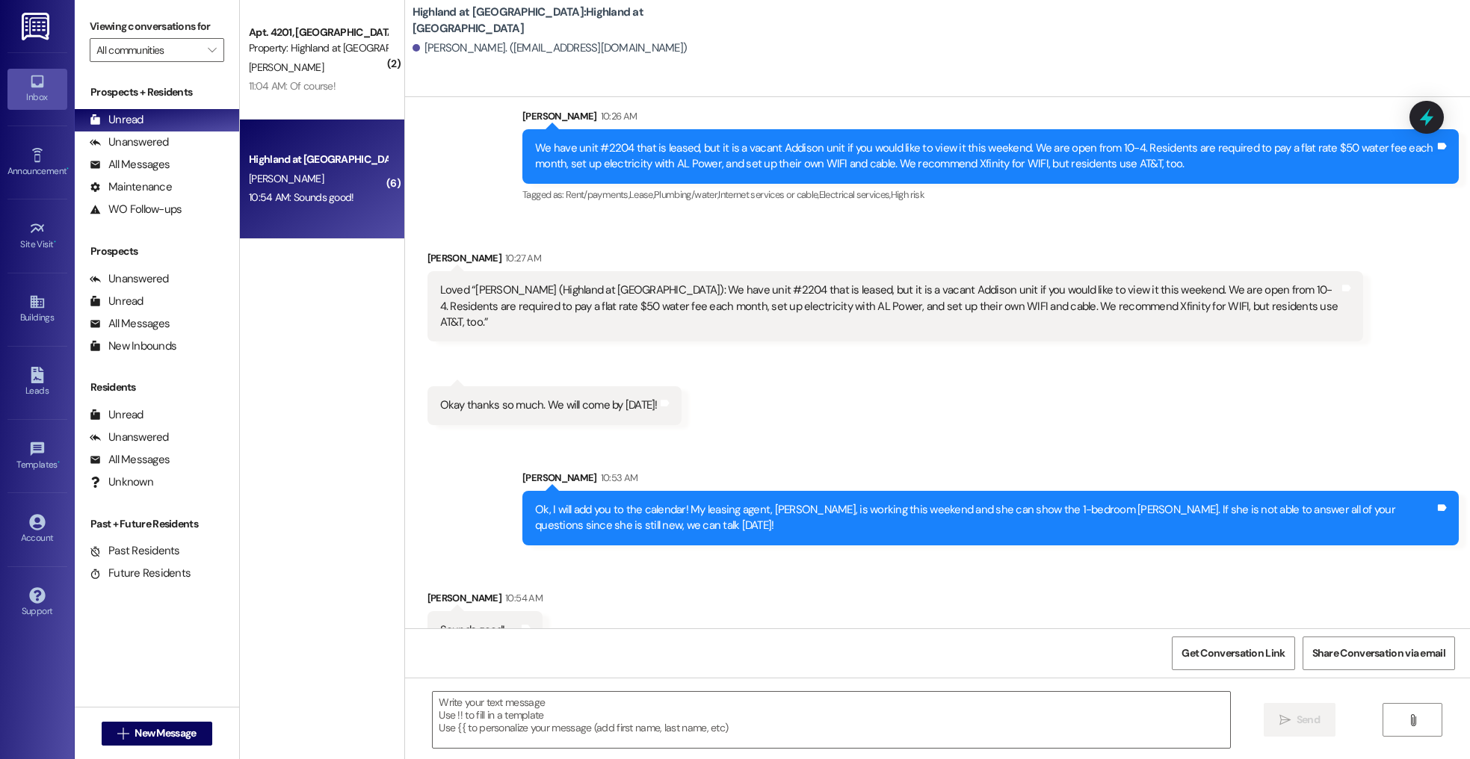
click at [365, 124] on div "Highland at [GEOGRAPHIC_DATA] [PERSON_NAME] 10:54 AM: Sounds good! 10:54 AM: So…" at bounding box center [322, 180] width 164 height 120
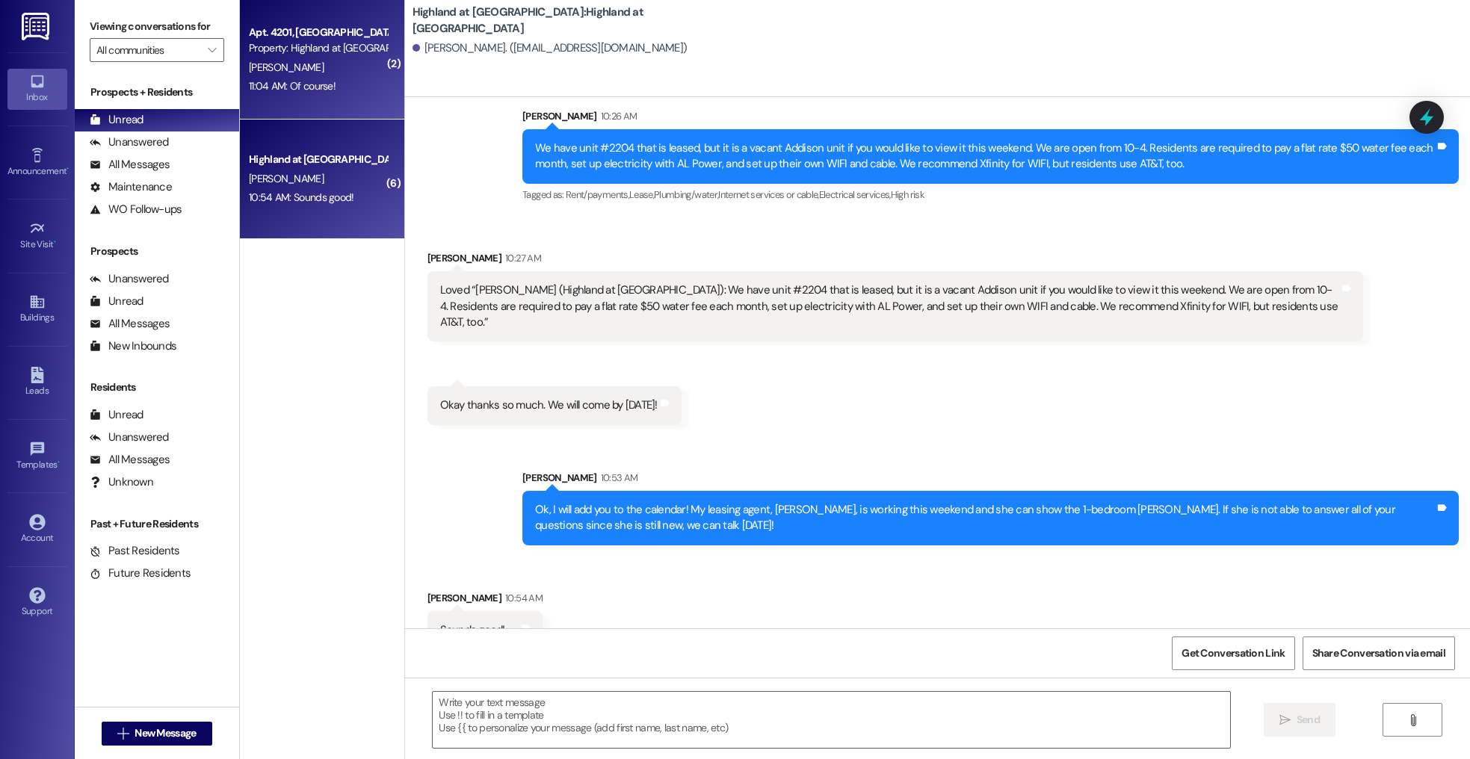
click at [368, 108] on div "Apt. 4201, [GEOGRAPHIC_DATA] at [GEOGRAPHIC_DATA] Property: [GEOGRAPHIC_DATA] a…" at bounding box center [322, 60] width 164 height 120
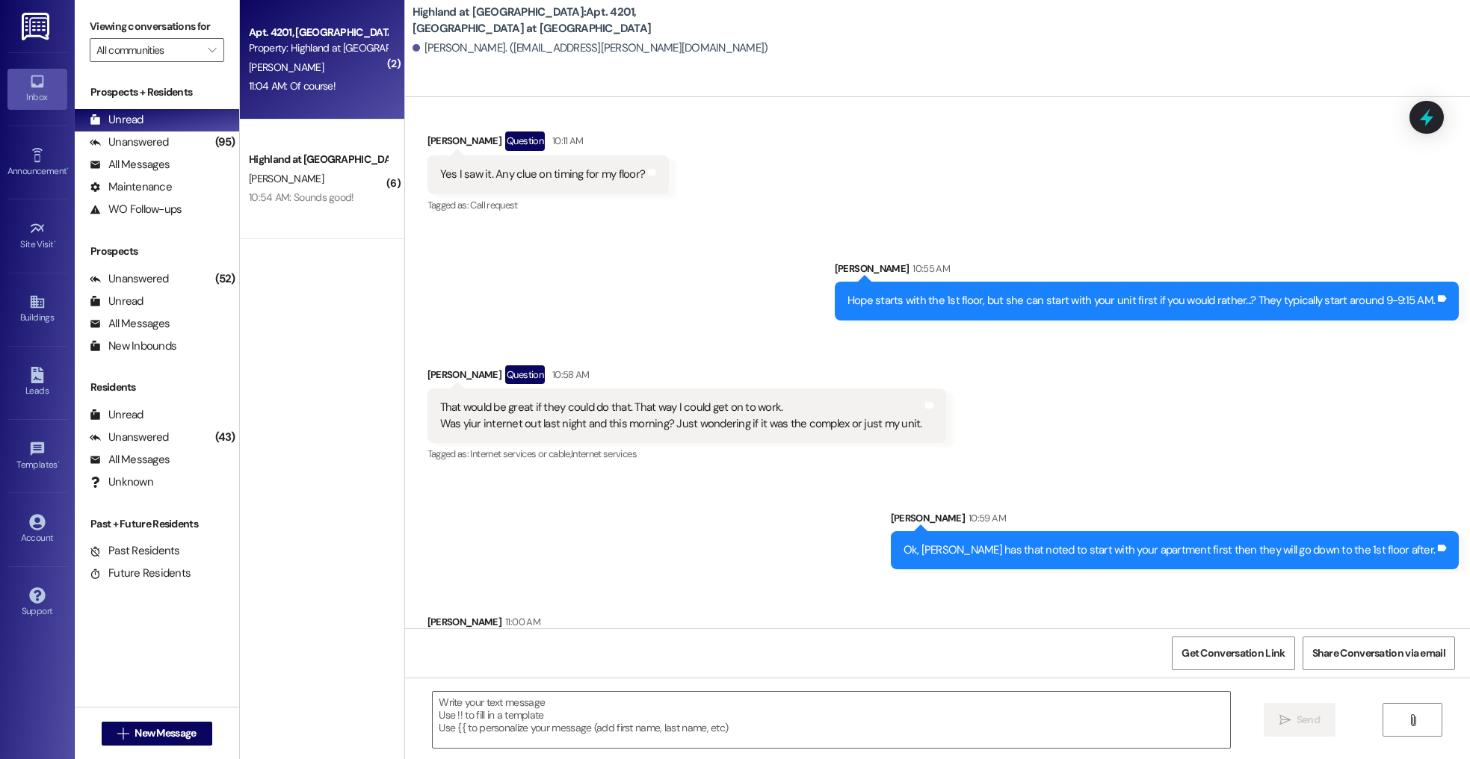
scroll to position [18406, 0]
